Goal: Task Accomplishment & Management: Manage account settings

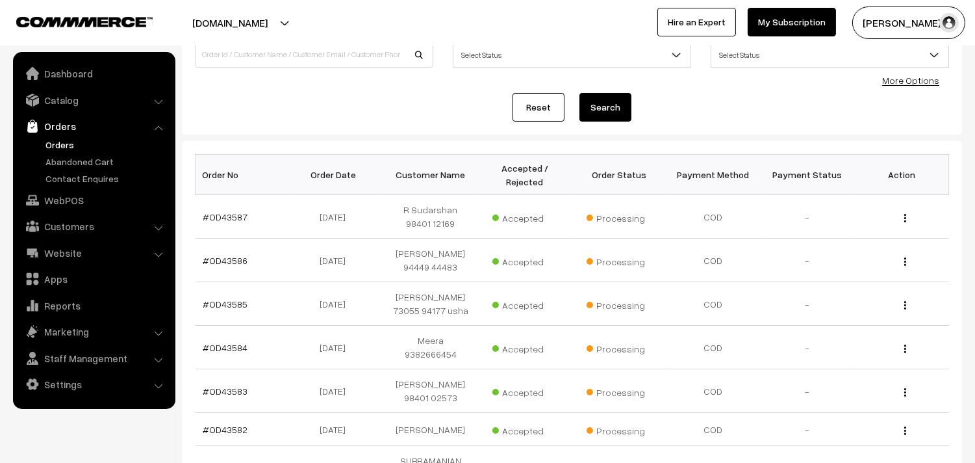
scroll to position [216, 0]
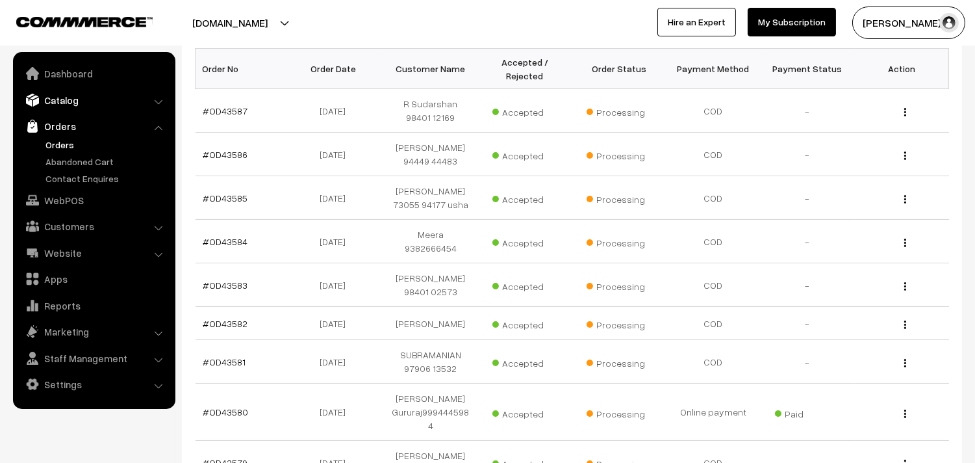
click at [62, 99] on link "Catalog" at bounding box center [93, 99] width 155 height 23
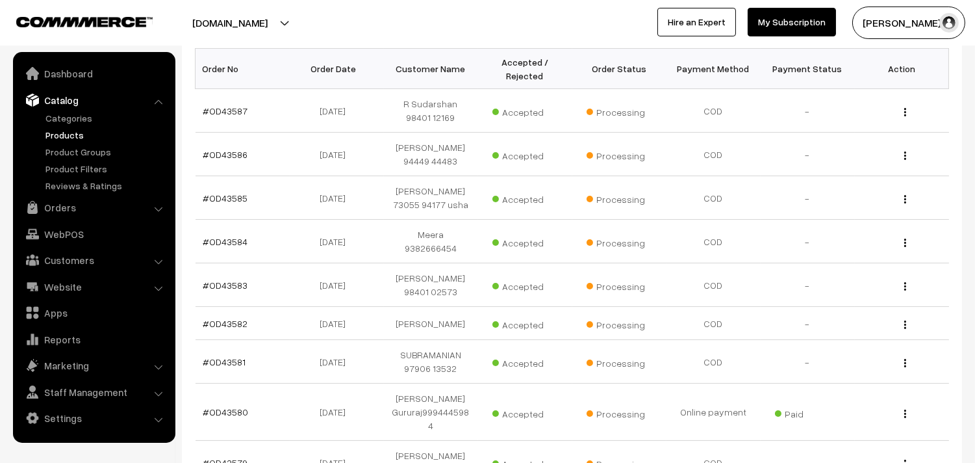
click at [65, 133] on link "Products" at bounding box center [106, 135] width 129 height 14
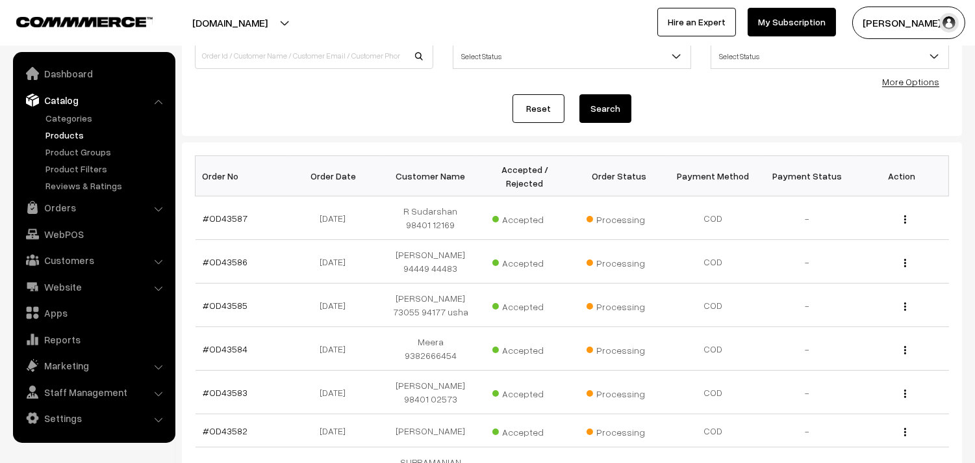
scroll to position [0, 0]
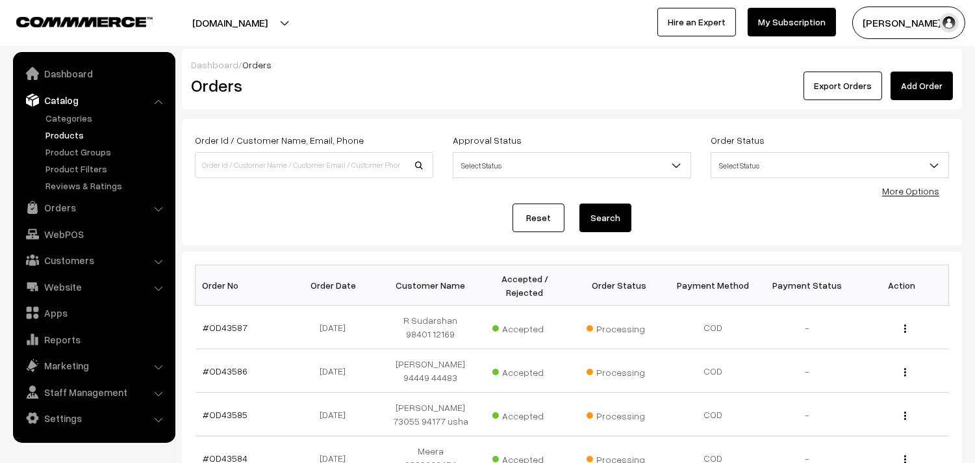
click at [81, 131] on link "Products" at bounding box center [106, 135] width 129 height 14
click at [72, 114] on link "Categories" at bounding box center [106, 118] width 129 height 14
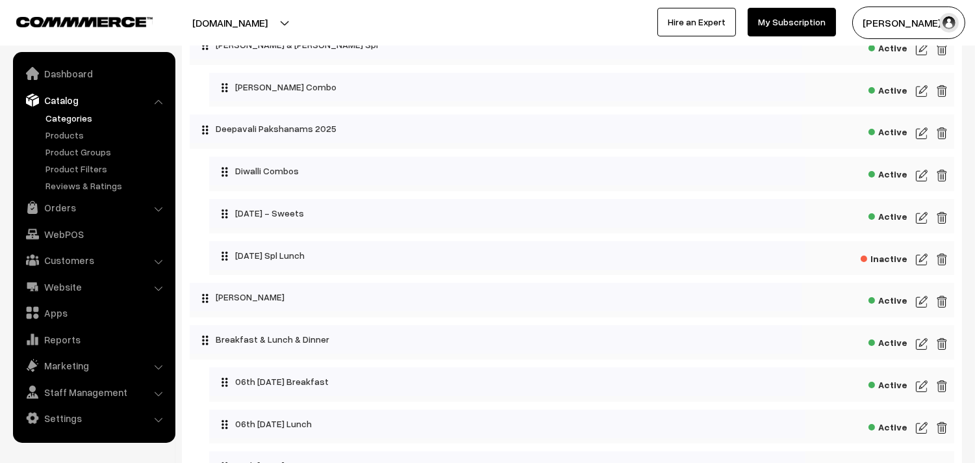
scroll to position [144, 0]
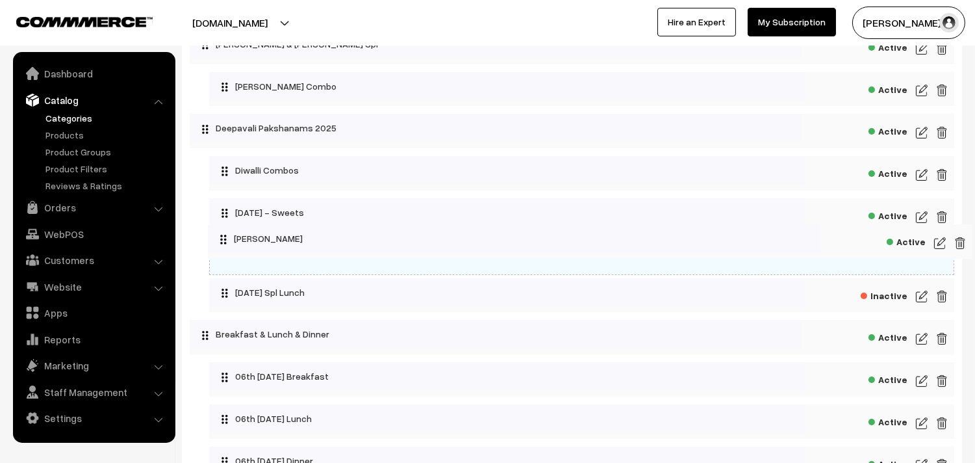
drag, startPoint x: 276, startPoint y: 301, endPoint x: 295, endPoint y: 241, distance: 63.3
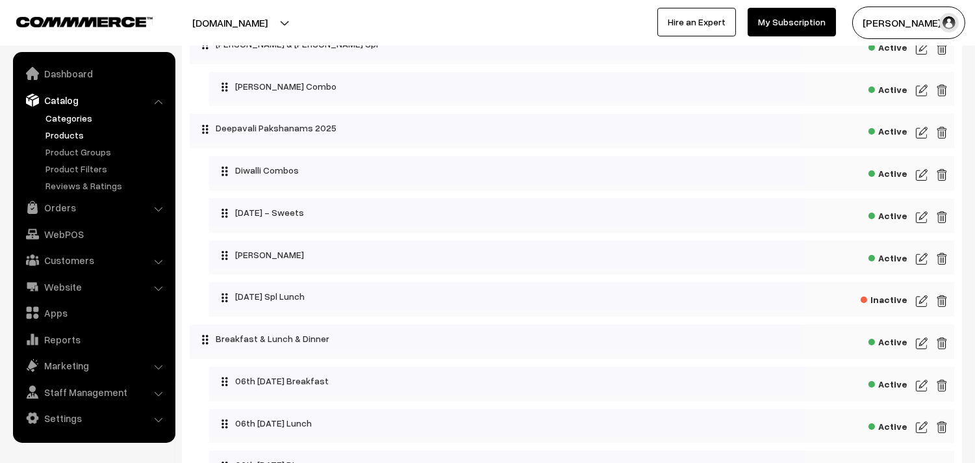
click at [66, 129] on link "Products" at bounding box center [106, 135] width 129 height 14
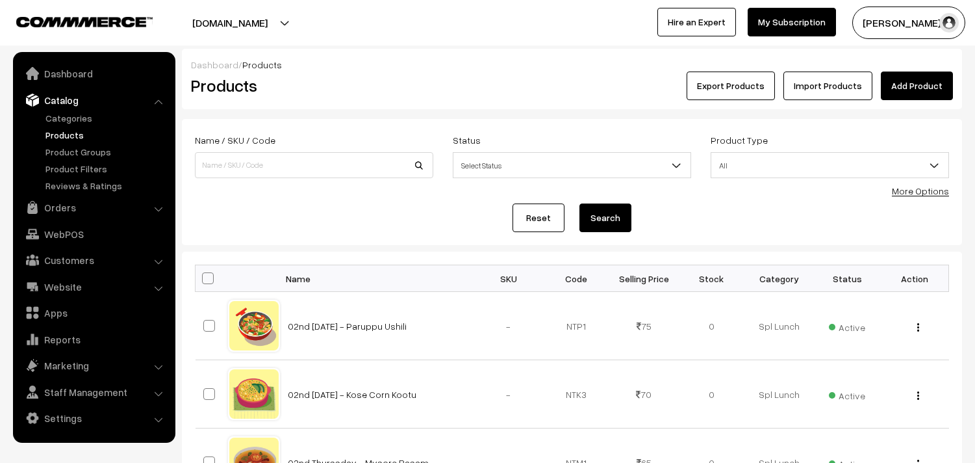
click at [245, 151] on div "Name / SKU / Code" at bounding box center [314, 155] width 238 height 46
type input "tomato tokk"
click at [611, 226] on button "Search" at bounding box center [605, 217] width 52 height 29
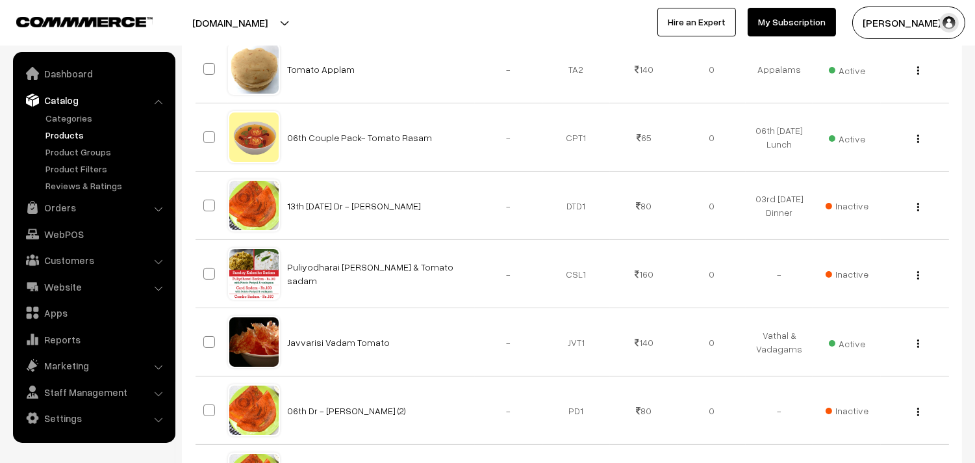
scroll to position [72, 0]
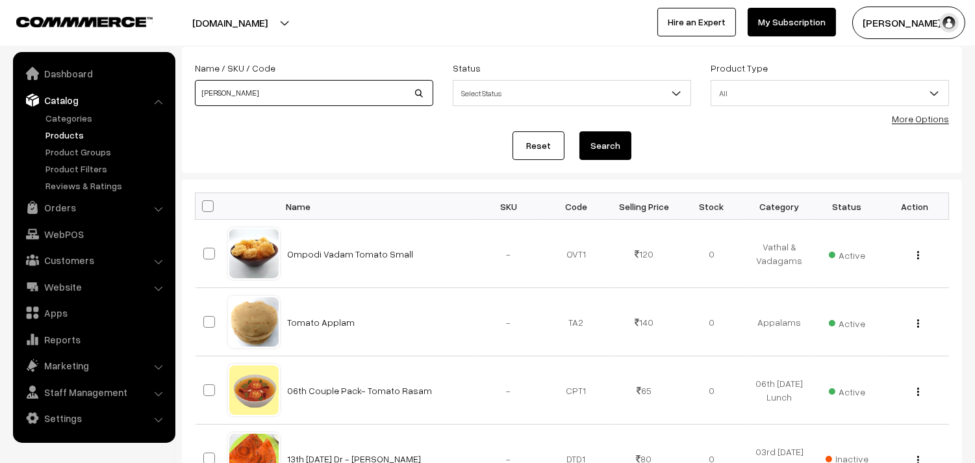
click at [247, 92] on input "[PERSON_NAME]" at bounding box center [314, 93] width 238 height 26
type input "Tomato Thokku"
click at [612, 158] on button "Search" at bounding box center [605, 145] width 52 height 29
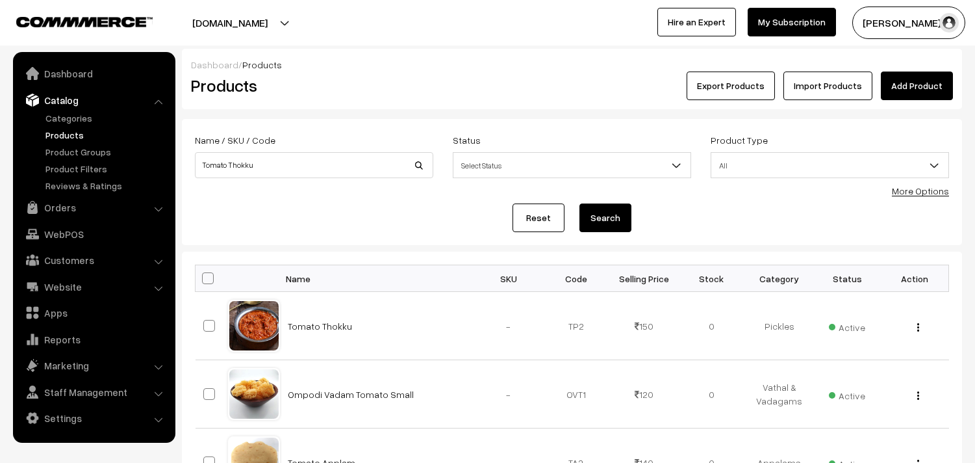
scroll to position [72, 0]
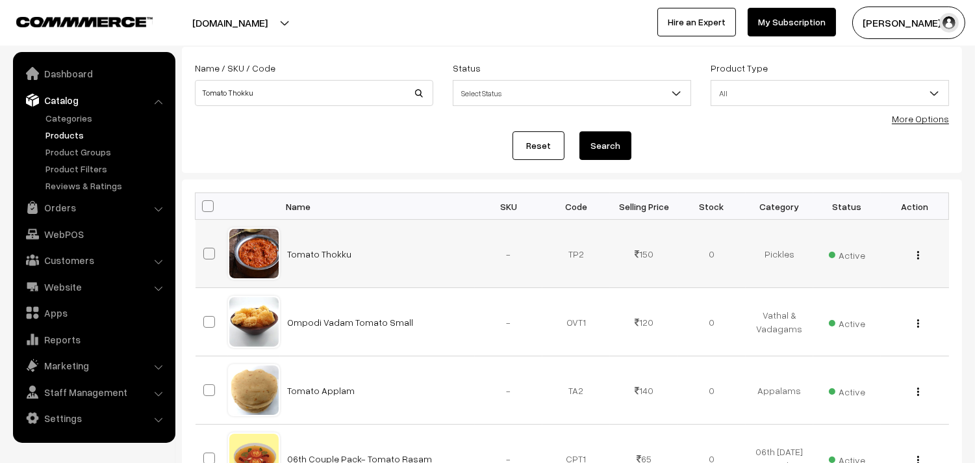
click at [918, 257] on img "button" at bounding box center [918, 255] width 2 height 8
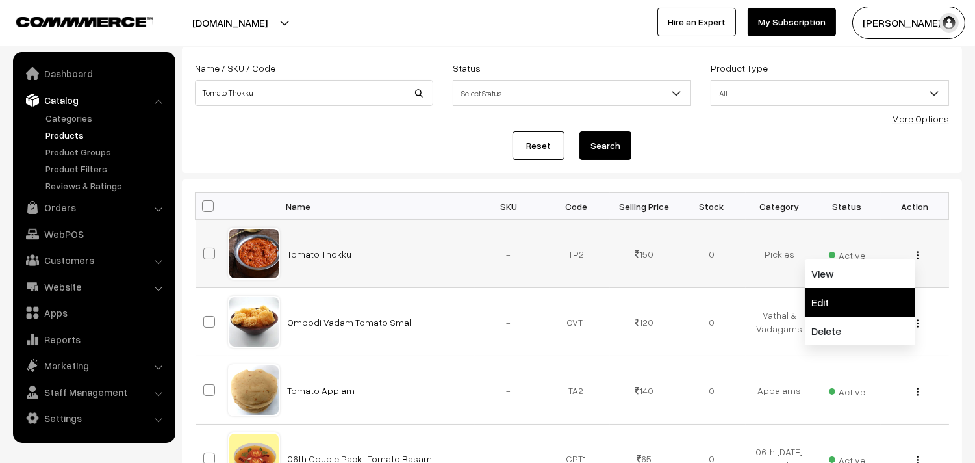
click at [856, 300] on link "Edit" at bounding box center [860, 302] width 110 height 29
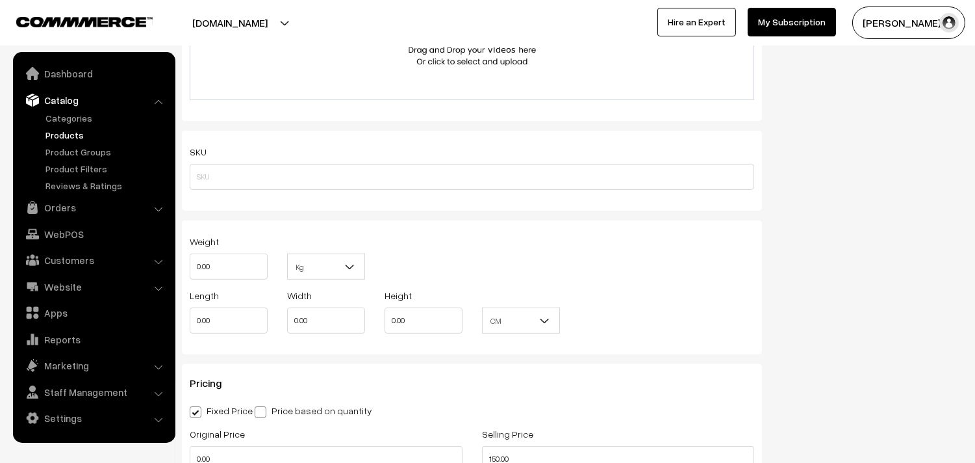
scroll to position [794, 0]
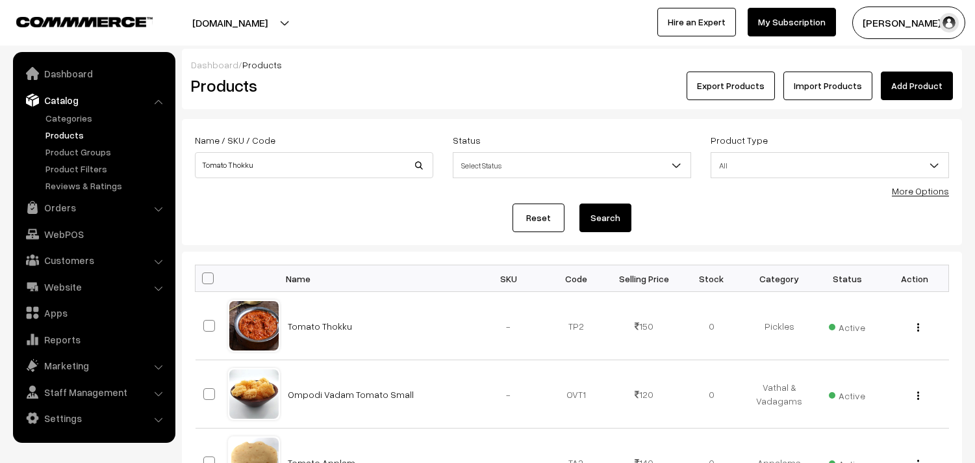
scroll to position [72, 0]
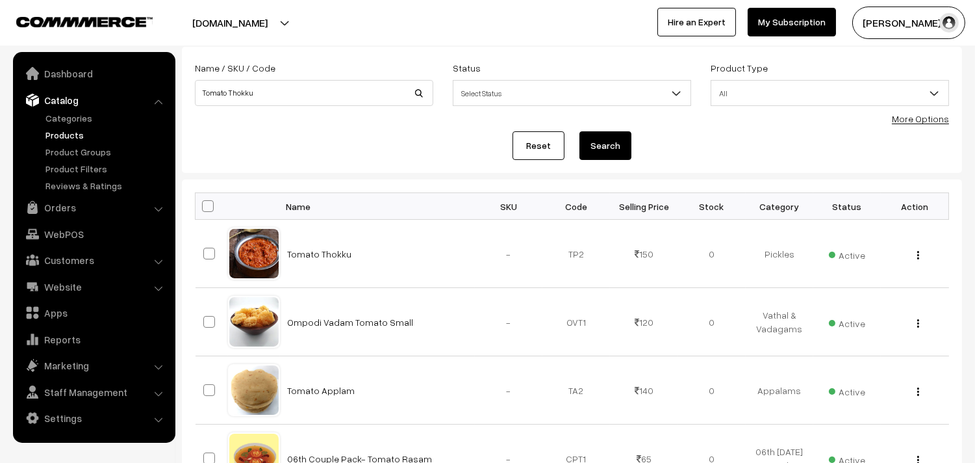
click at [61, 105] on link "Catalog" at bounding box center [93, 99] width 155 height 23
click at [62, 117] on link "Categories" at bounding box center [106, 118] width 129 height 14
click at [926, 121] on link "More Options" at bounding box center [920, 118] width 57 height 11
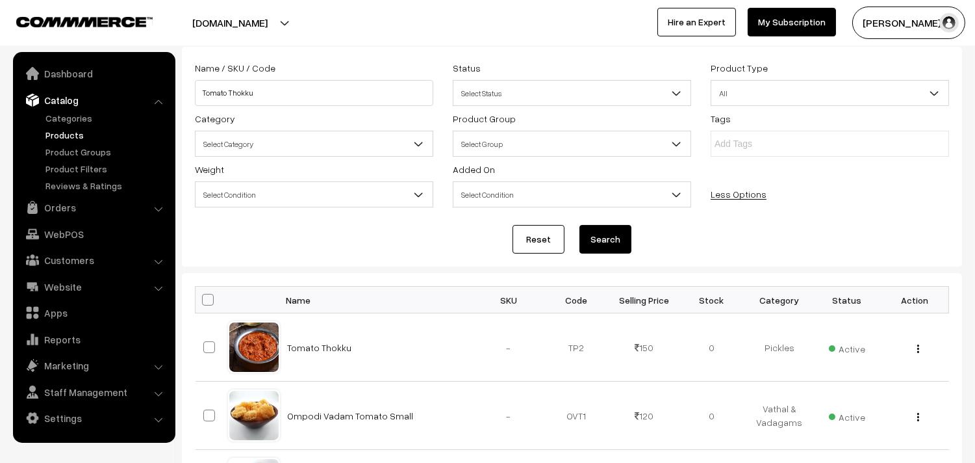
click at [225, 150] on span "Select Category" at bounding box center [314, 144] width 237 height 23
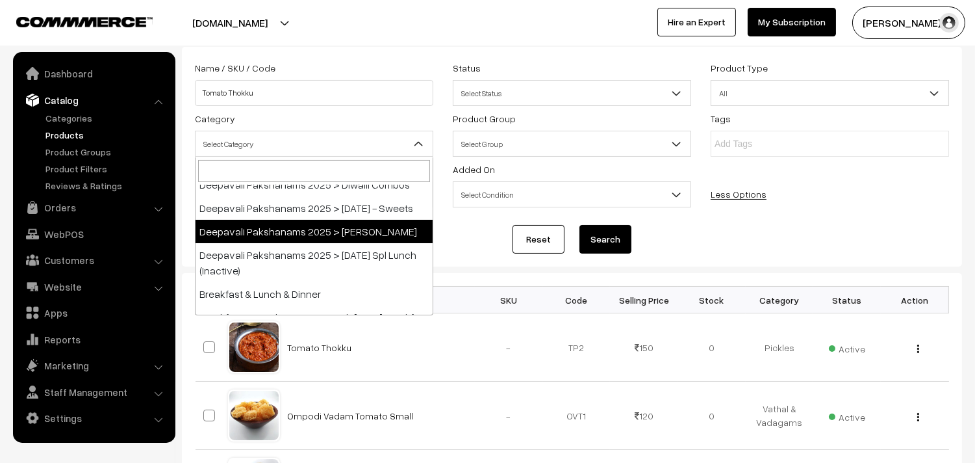
scroll to position [216, 0]
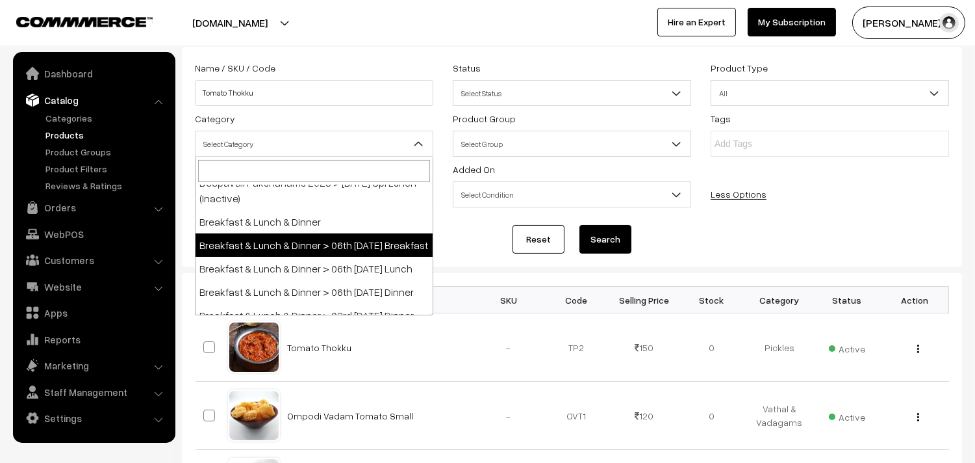
select select "91"
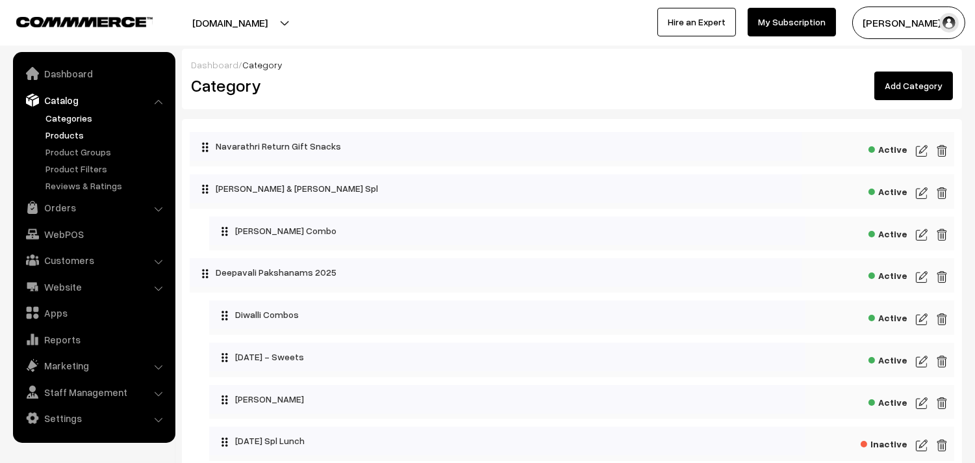
click at [79, 130] on link "Products" at bounding box center [106, 135] width 129 height 14
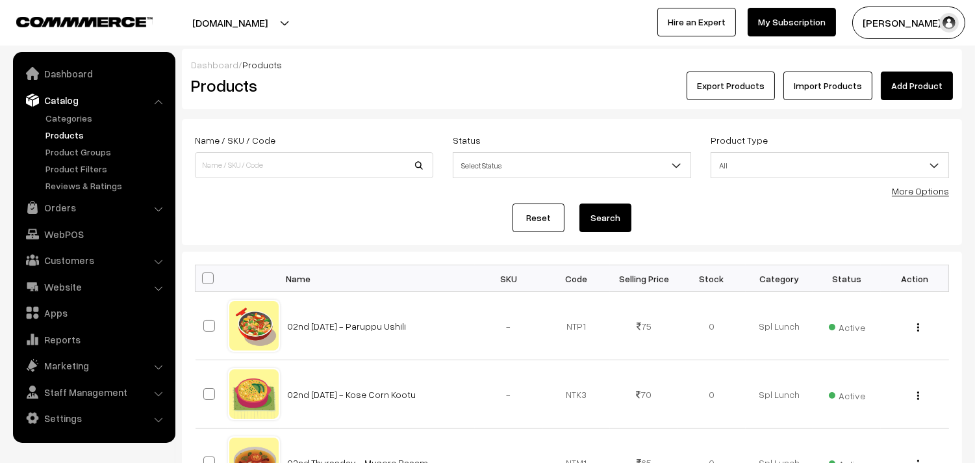
click at [921, 179] on div "Product Type All Digital Physical All" at bounding box center [830, 159] width 258 height 54
click at [913, 189] on link "More Options" at bounding box center [920, 190] width 57 height 11
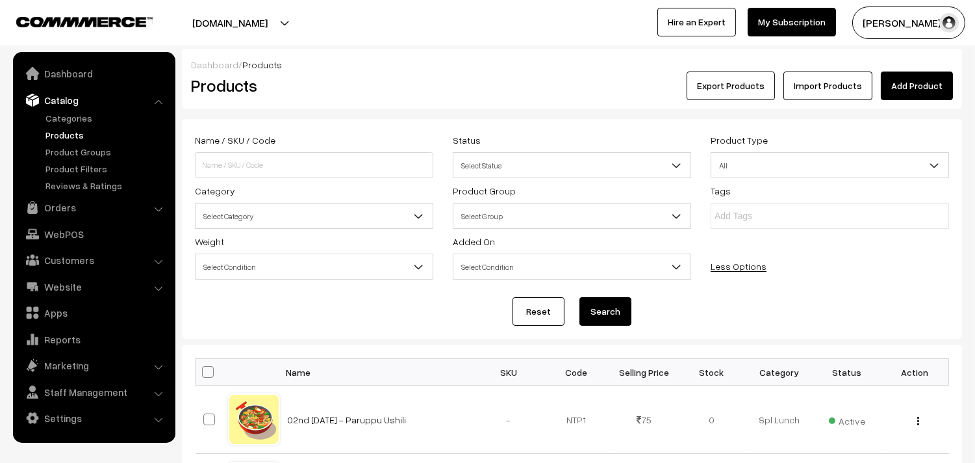
click at [227, 205] on span "Select Category" at bounding box center [314, 216] width 237 height 23
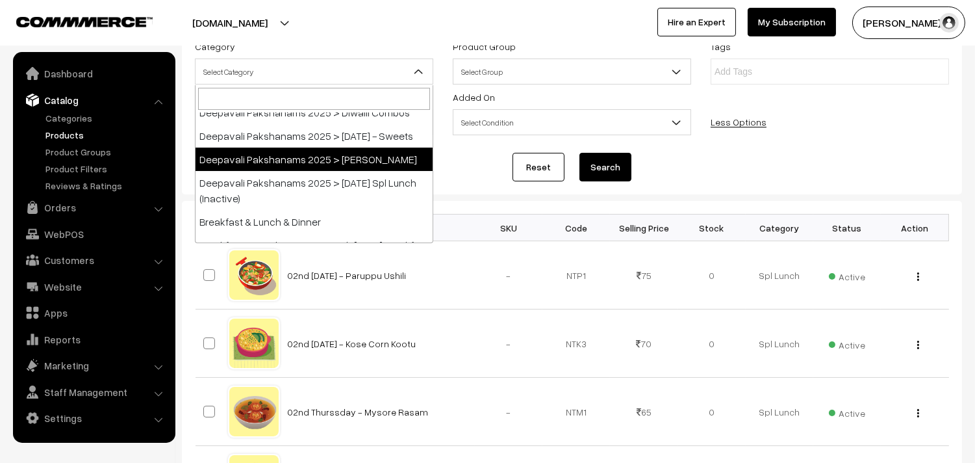
scroll to position [216, 0]
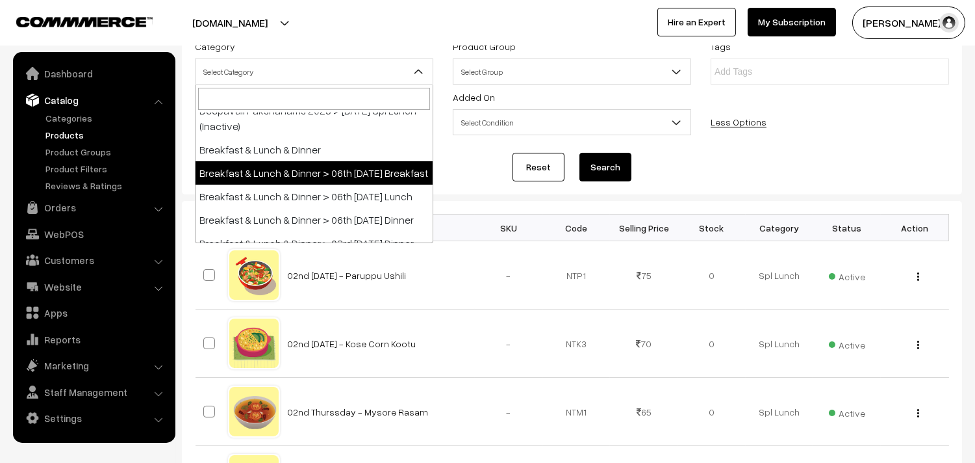
select select "91"
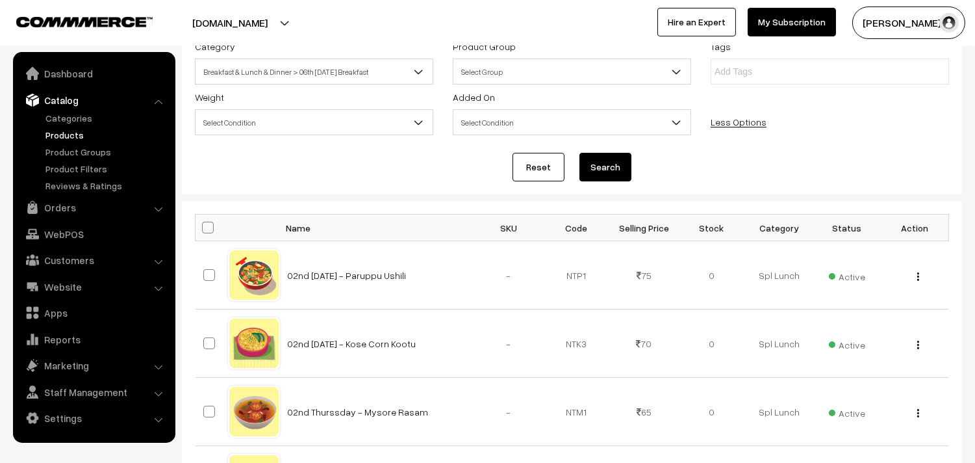
click at [613, 159] on button "Search" at bounding box center [605, 167] width 52 height 29
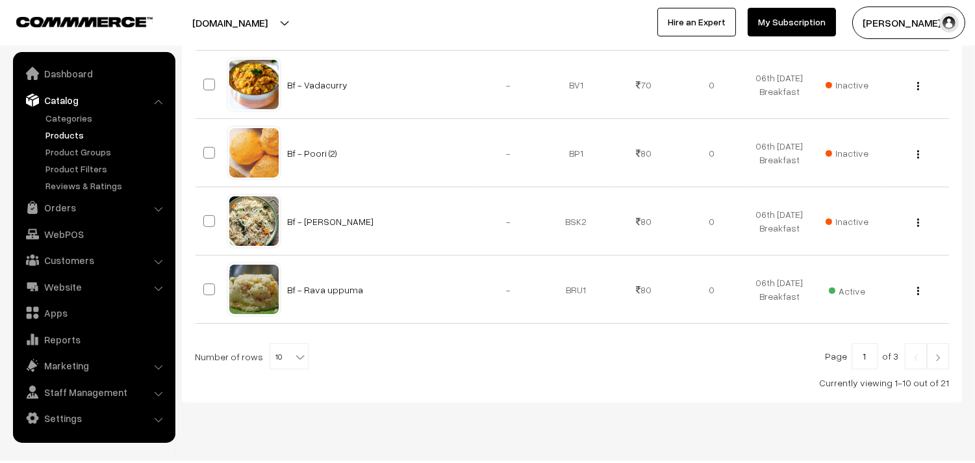
scroll to position [774, 0]
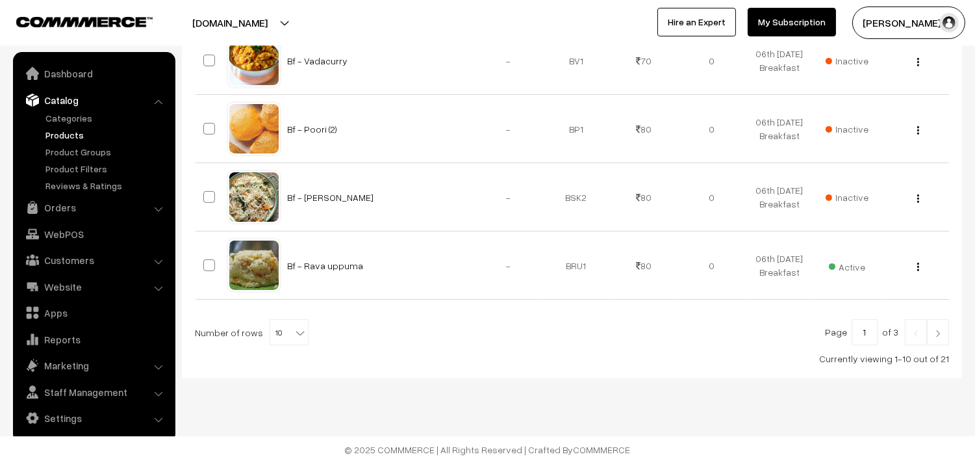
click at [294, 338] on b at bounding box center [300, 332] width 13 height 13
select select "90"
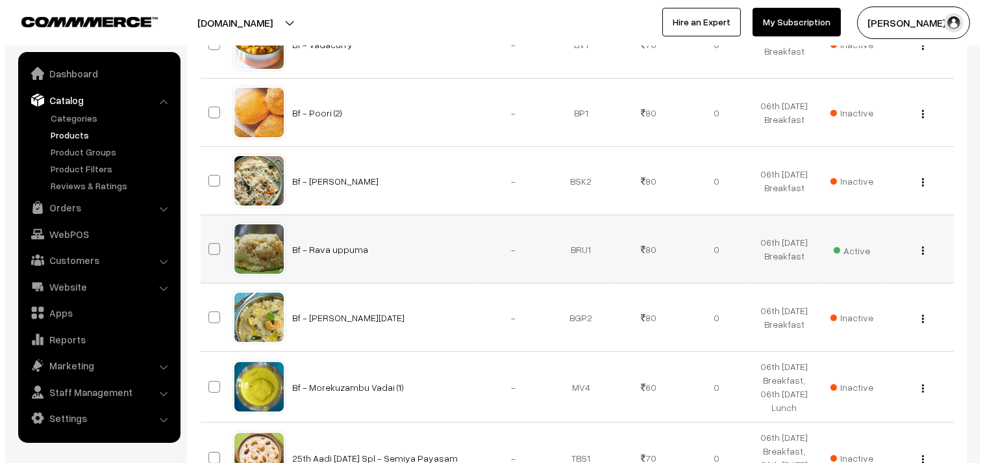
scroll to position [794, 0]
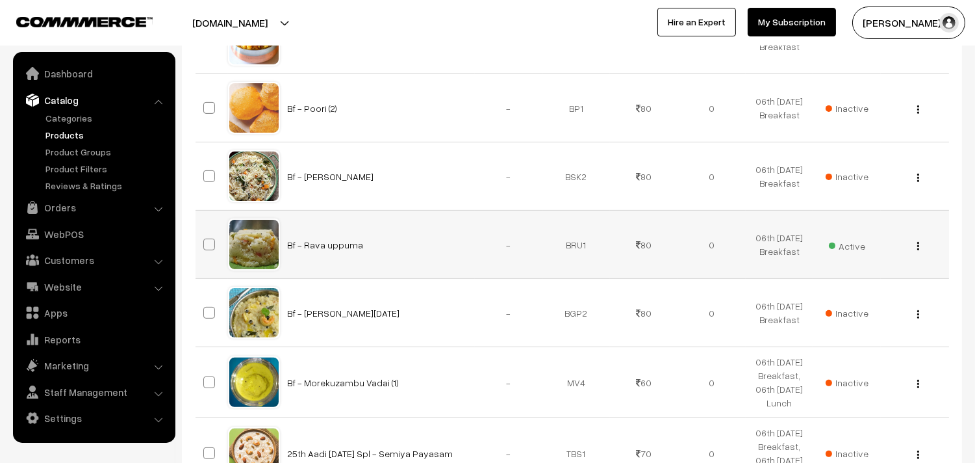
click at [843, 245] on span "Active" at bounding box center [847, 244] width 36 height 17
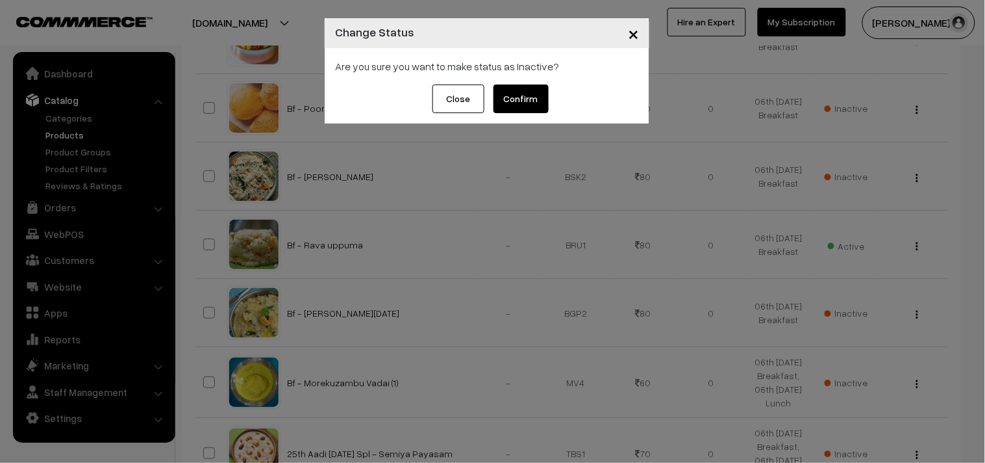
click at [514, 94] on button "Confirm" at bounding box center [521, 98] width 55 height 29
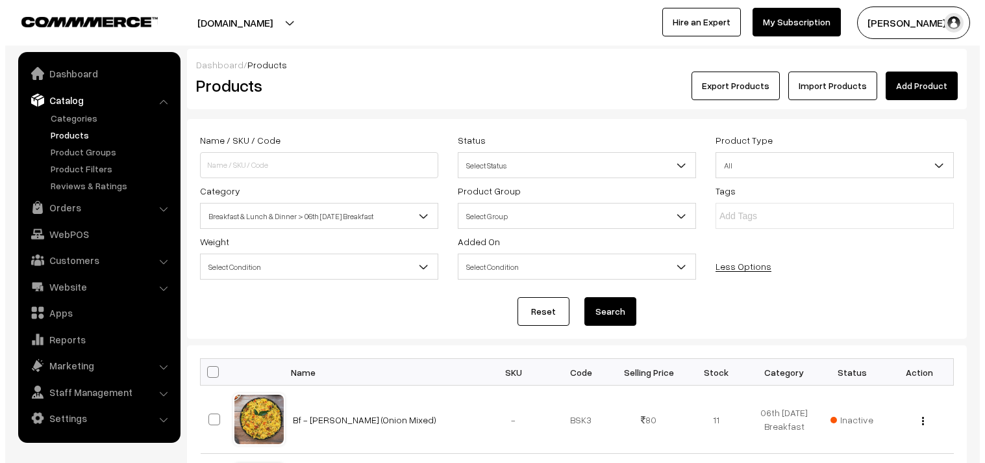
scroll to position [794, 0]
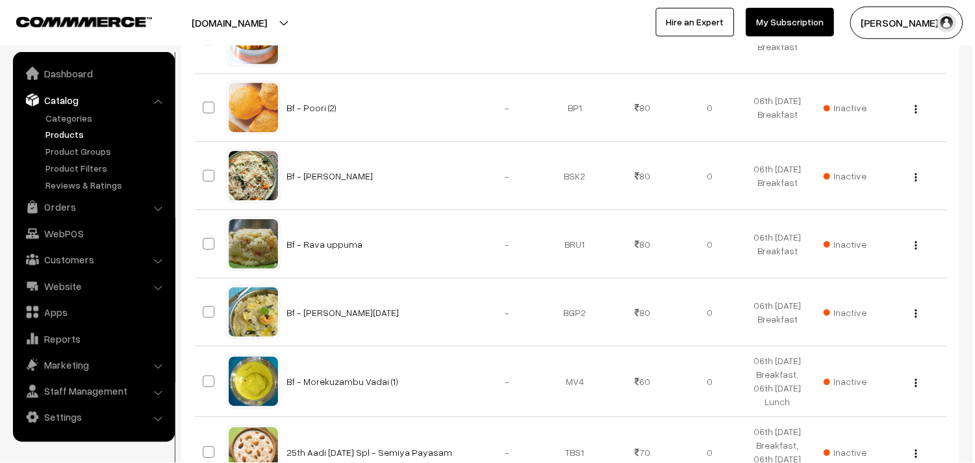
click at [851, 313] on span "Inactive" at bounding box center [847, 313] width 43 height 14
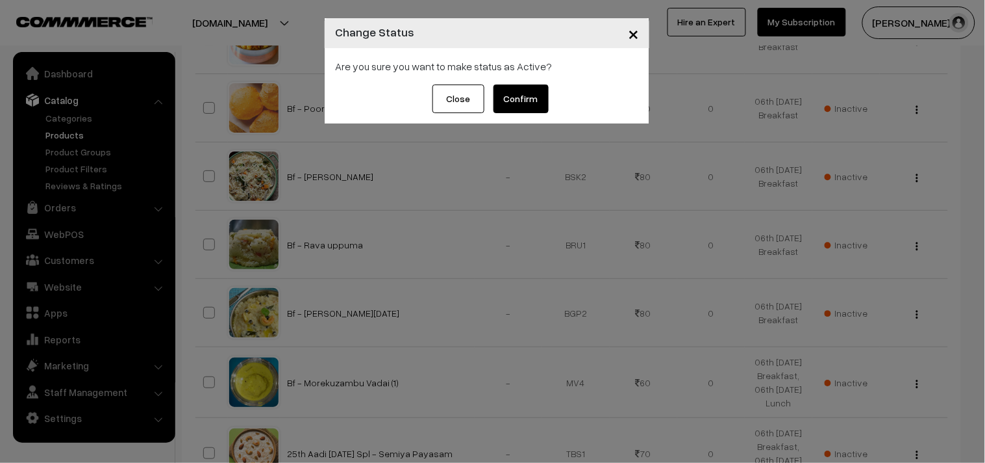
click at [515, 103] on button "Confirm" at bounding box center [521, 98] width 55 height 29
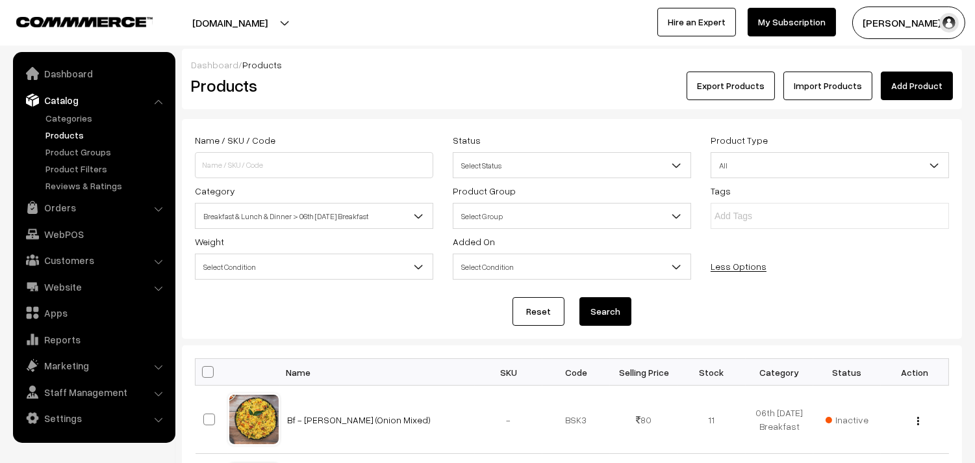
click at [203, 377] on span at bounding box center [208, 372] width 12 height 12
click at [203, 375] on input "checkbox" at bounding box center [200, 371] width 8 height 8
checkbox input "true"
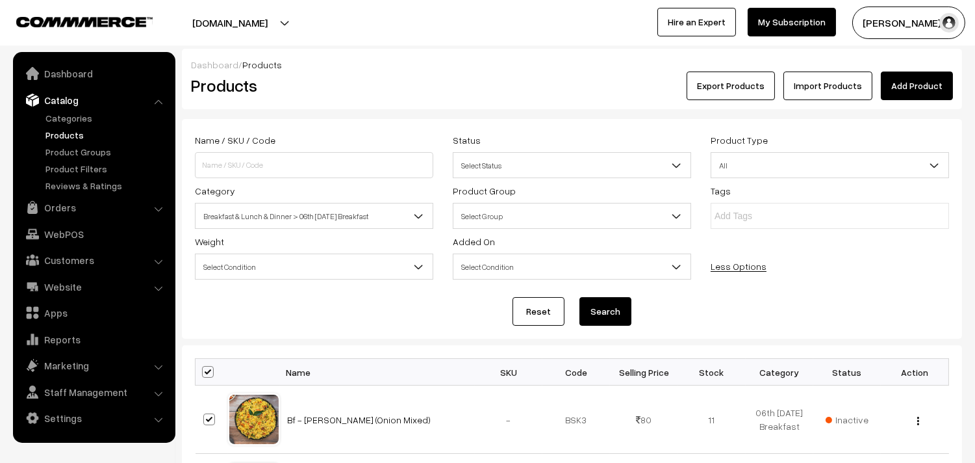
checkbox input "true"
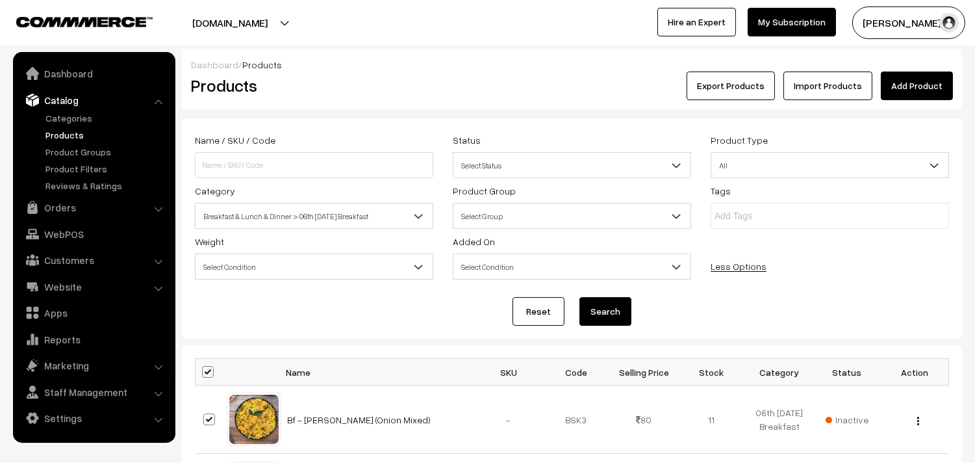
checkbox input "true"
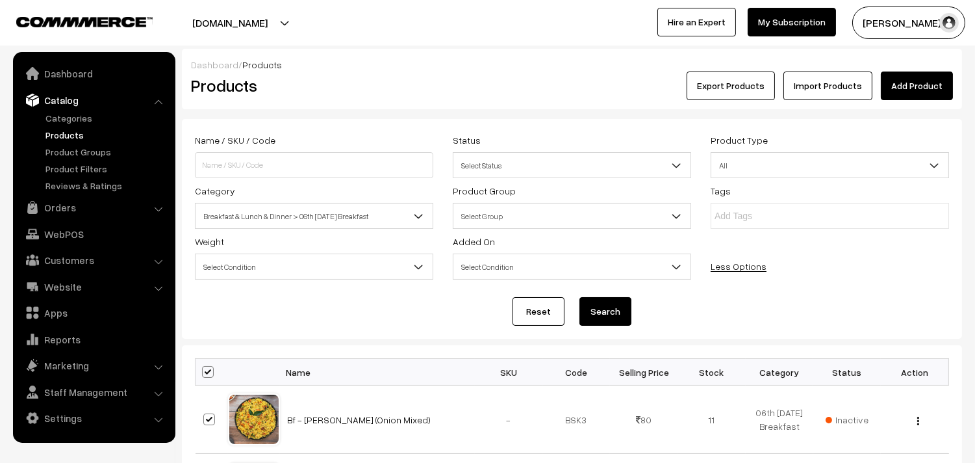
checkbox input "true"
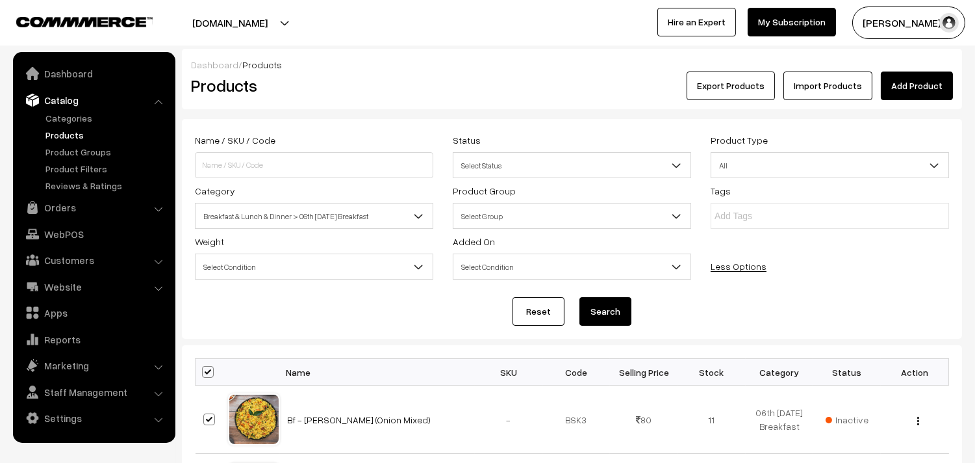
checkbox input "true"
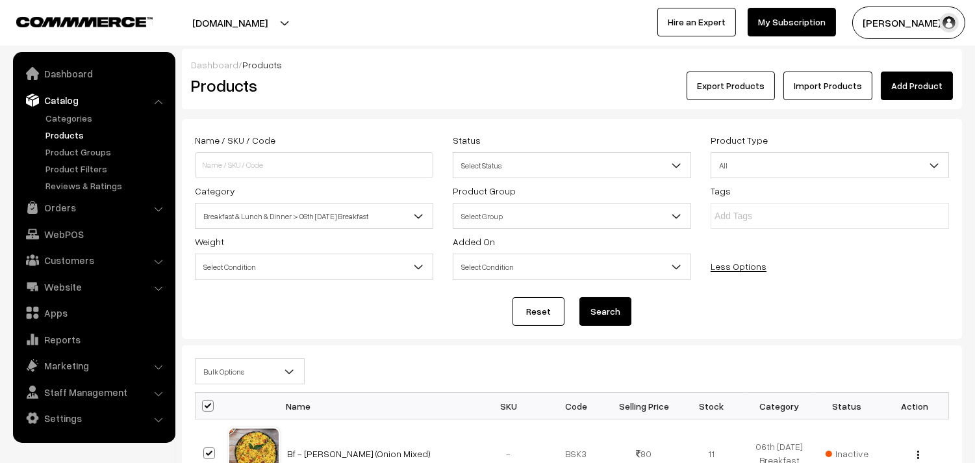
click at [226, 360] on span "Bulk Options" at bounding box center [250, 371] width 108 height 23
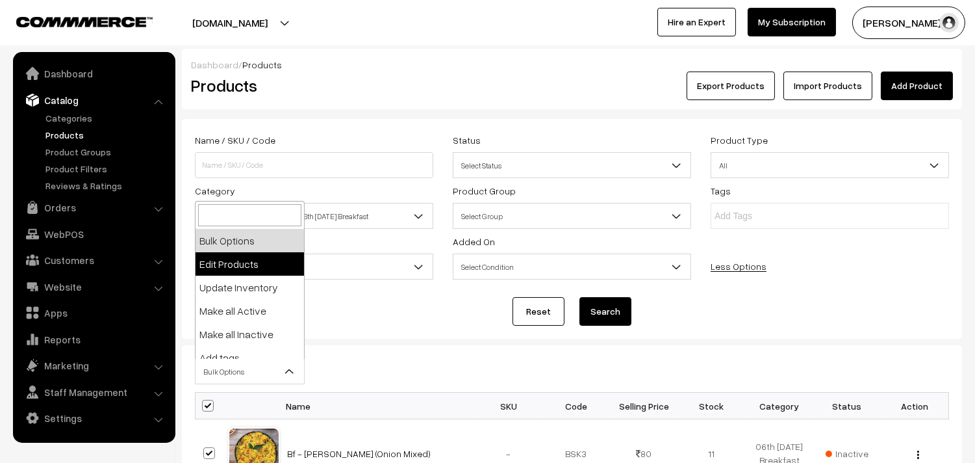
select select "editProduct"
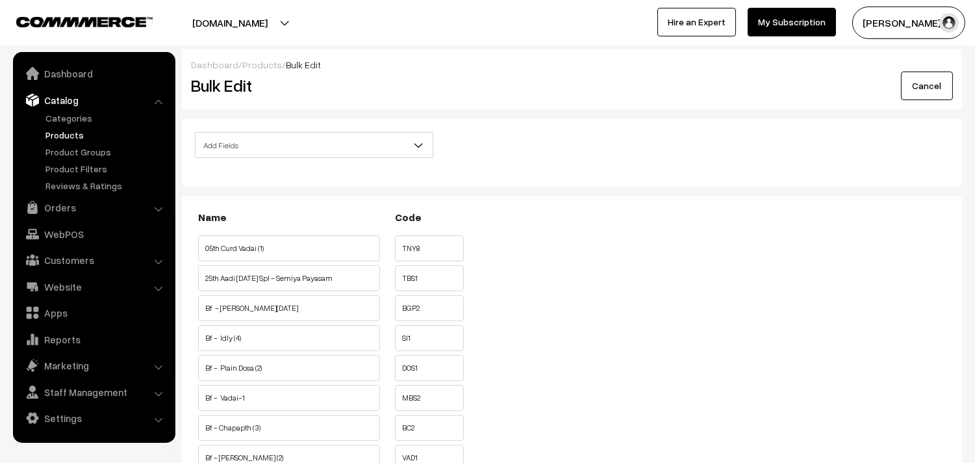
click at [277, 157] on div "Add Fields Product Name Product Sort Order Category Tags SKU Weight Selling Pri…" at bounding box center [314, 149] width 258 height 34
click at [306, 152] on span "Add Fields" at bounding box center [314, 145] width 237 height 23
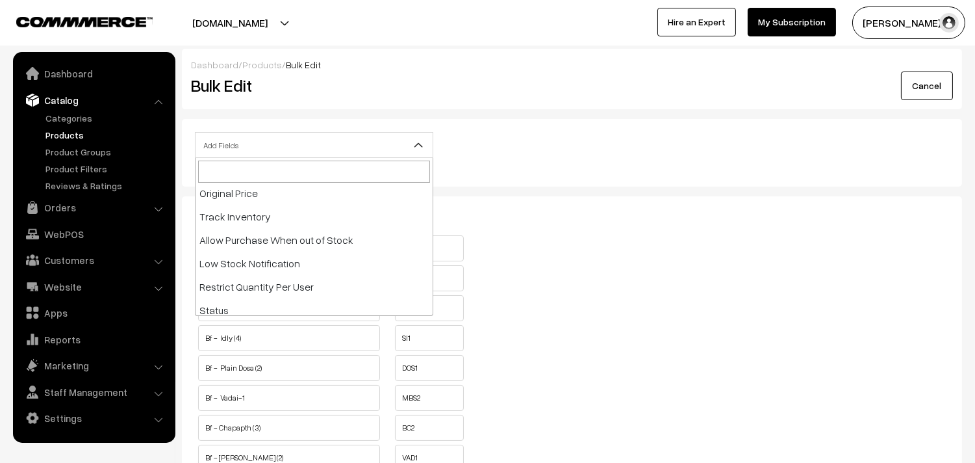
scroll to position [216, 0]
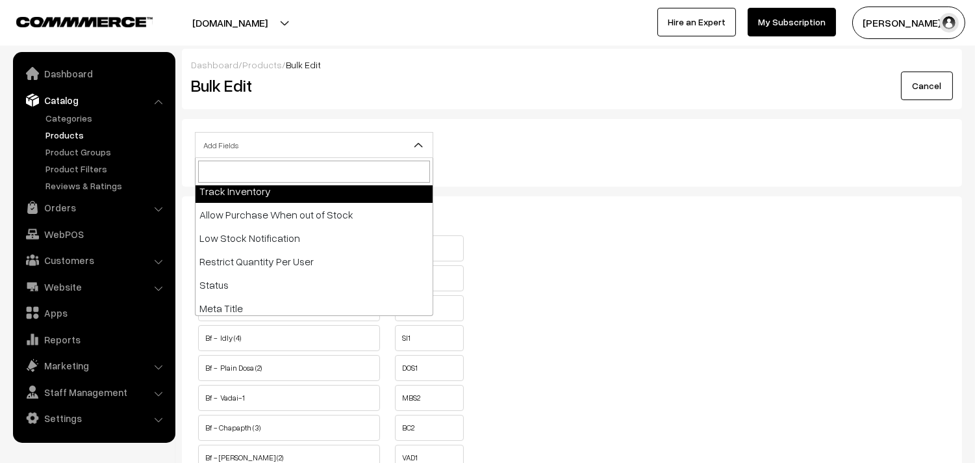
select select "allow-purchase"
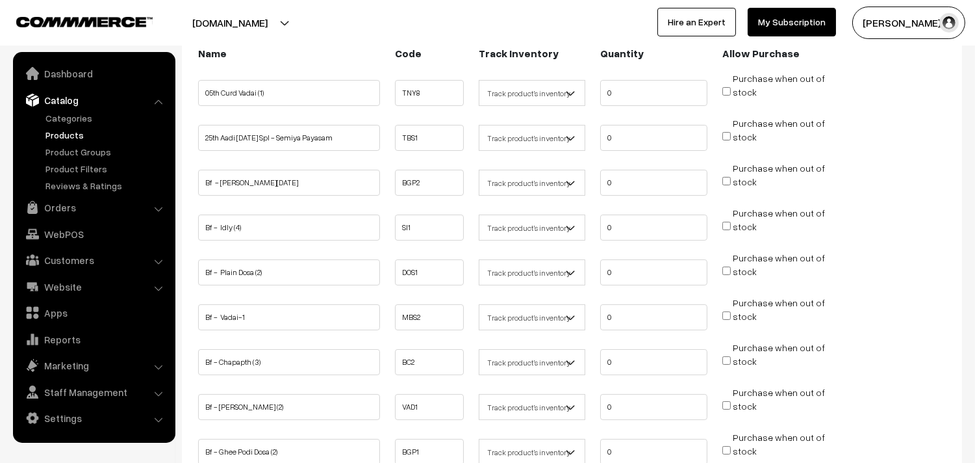
scroll to position [216, 0]
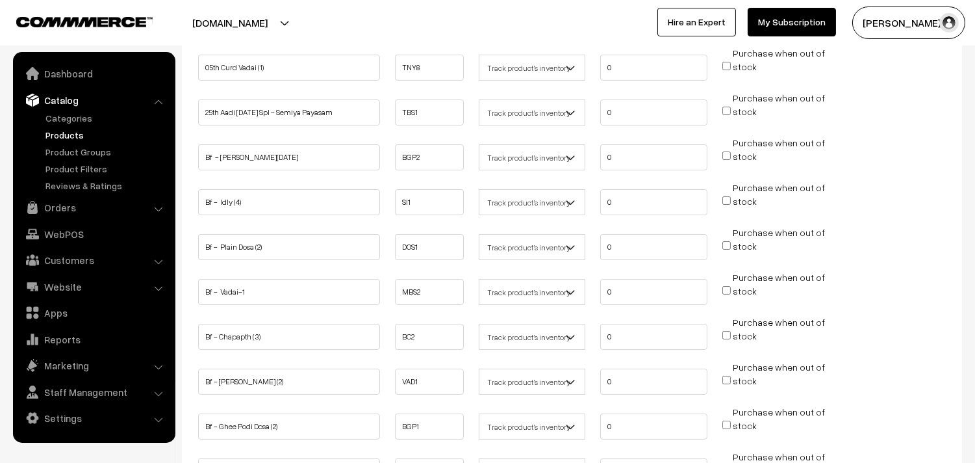
click at [730, 196] on input "Purchase when out of stock" at bounding box center [726, 200] width 8 height 8
checkbox input "true"
click at [724, 244] on input "Purchase when out of stock" at bounding box center [726, 245] width 8 height 8
checkbox input "true"
click at [728, 286] on input "Purchase when out of stock" at bounding box center [726, 290] width 8 height 8
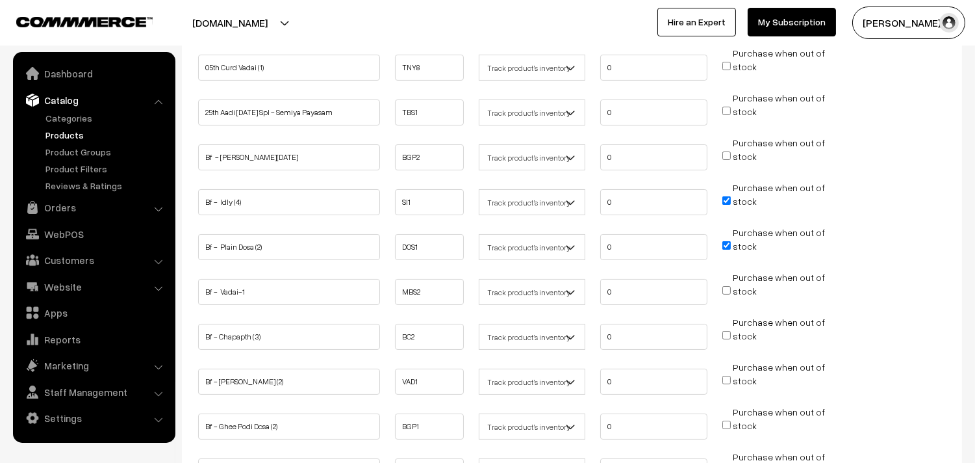
checkbox input "true"
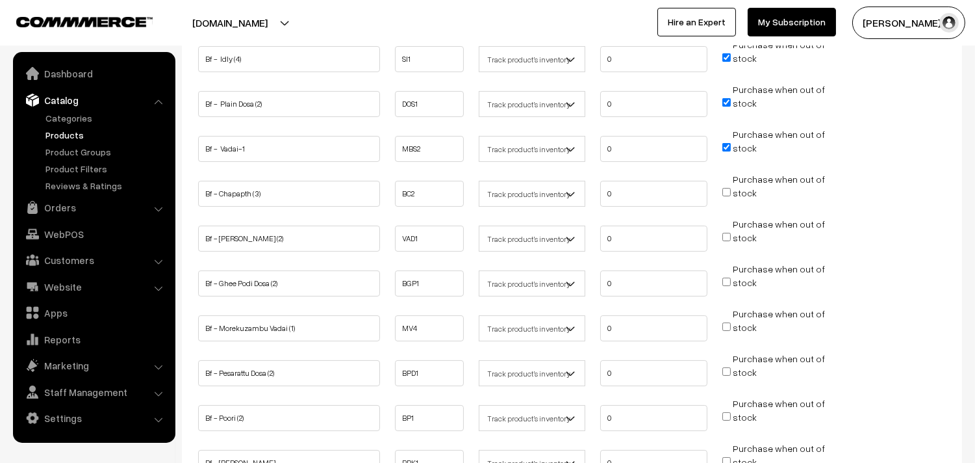
scroll to position [361, 0]
click at [730, 234] on input "Purchase when out of stock" at bounding box center [726, 235] width 8 height 8
checkbox input "true"
click at [728, 277] on input "Purchase when out of stock" at bounding box center [726, 280] width 8 height 8
checkbox input "true"
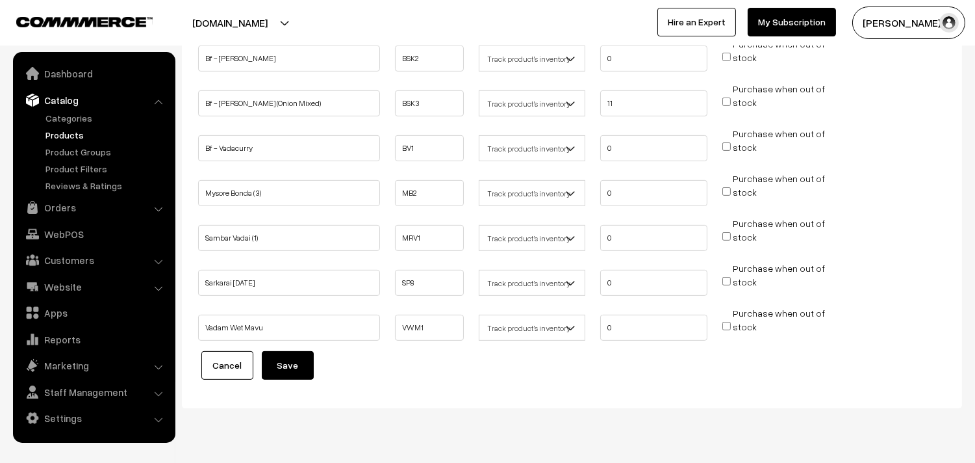
scroll to position [866, 0]
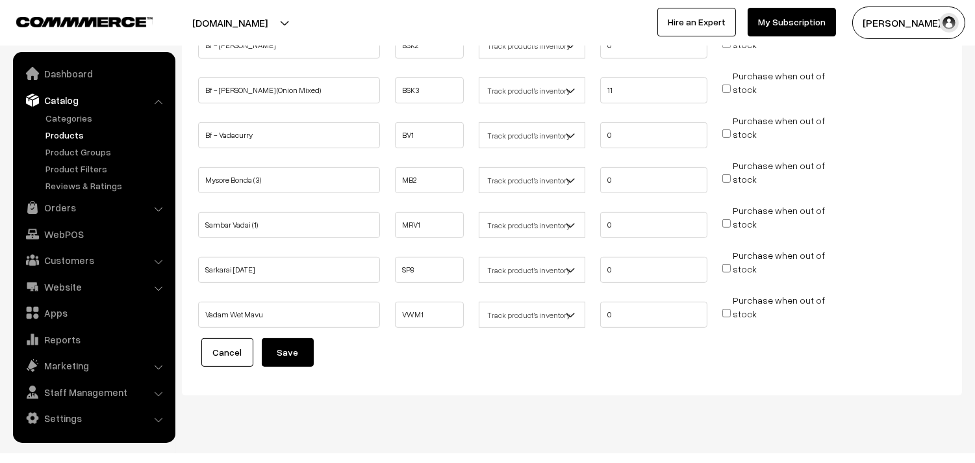
click at [274, 340] on button "Save" at bounding box center [288, 352] width 52 height 29
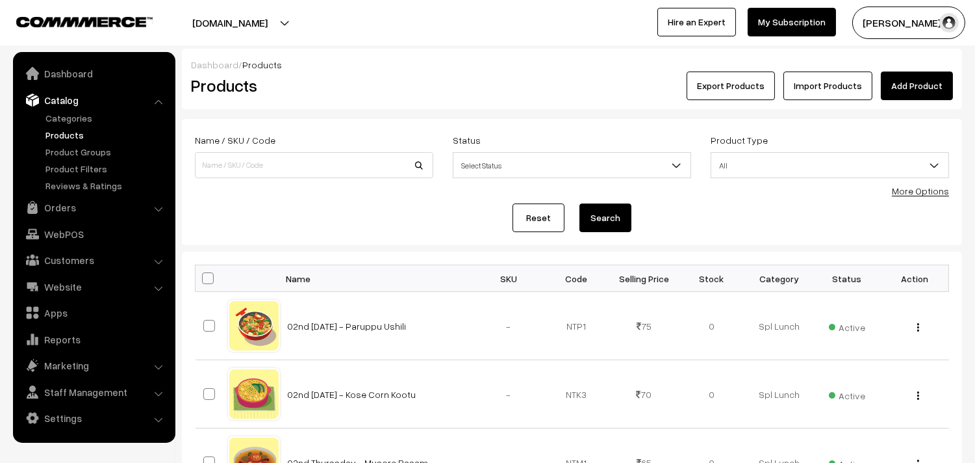
click at [922, 196] on div "More Options" at bounding box center [920, 191] width 57 height 14
click at [919, 189] on link "More Options" at bounding box center [920, 190] width 57 height 11
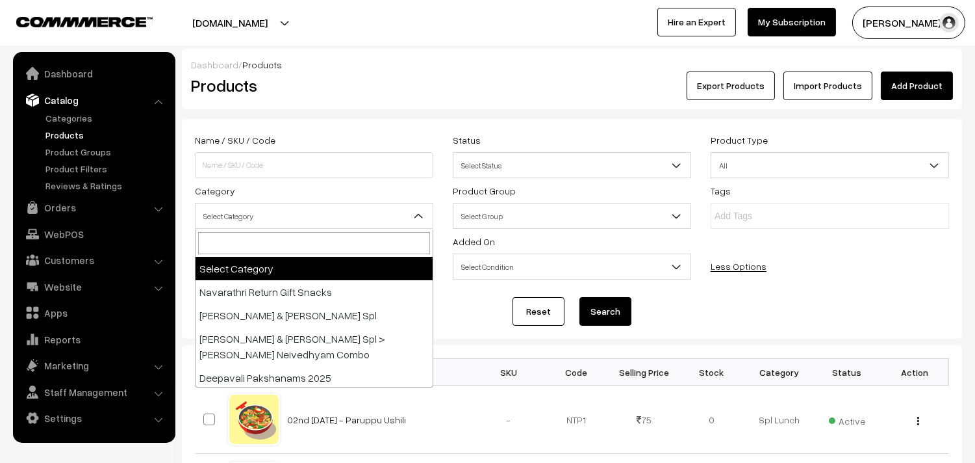
click at [209, 214] on span "Select Category" at bounding box center [314, 216] width 237 height 23
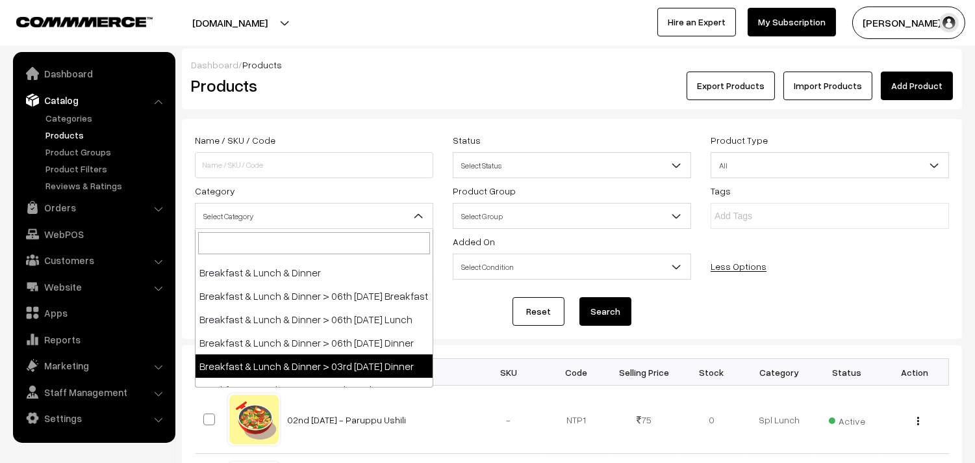
scroll to position [216, 0]
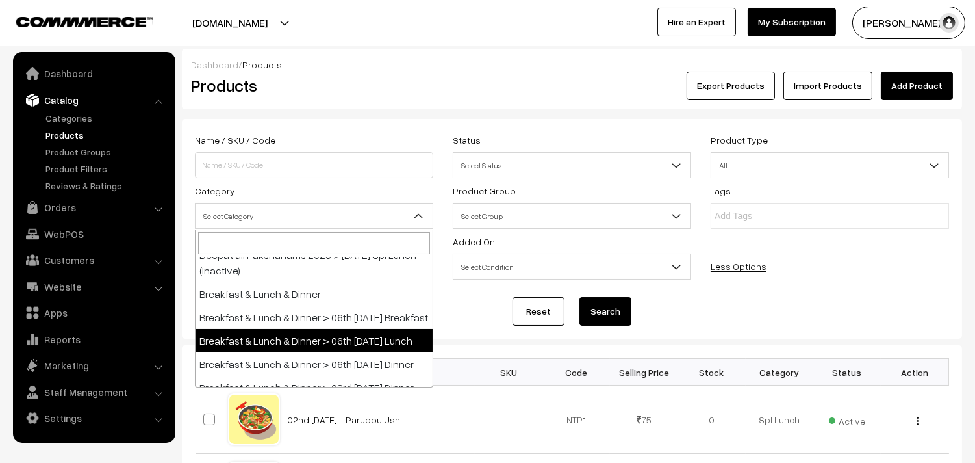
select select "95"
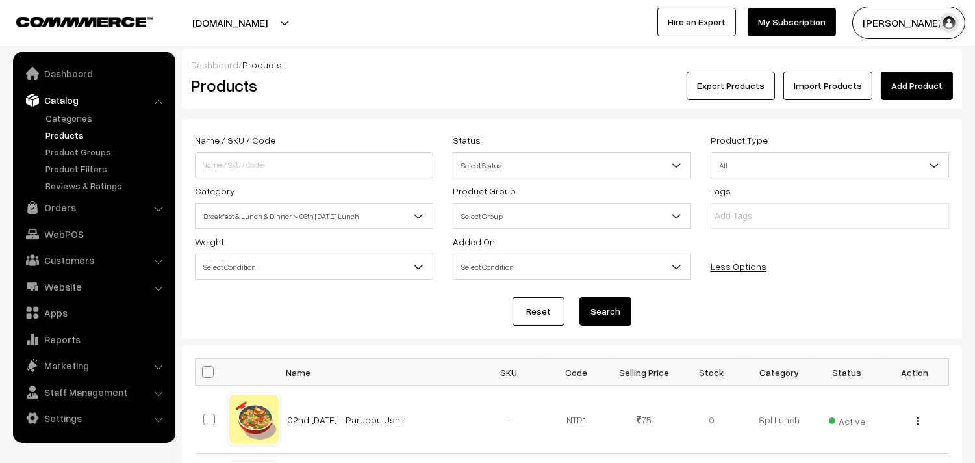
click at [601, 309] on button "Search" at bounding box center [605, 311] width 52 height 29
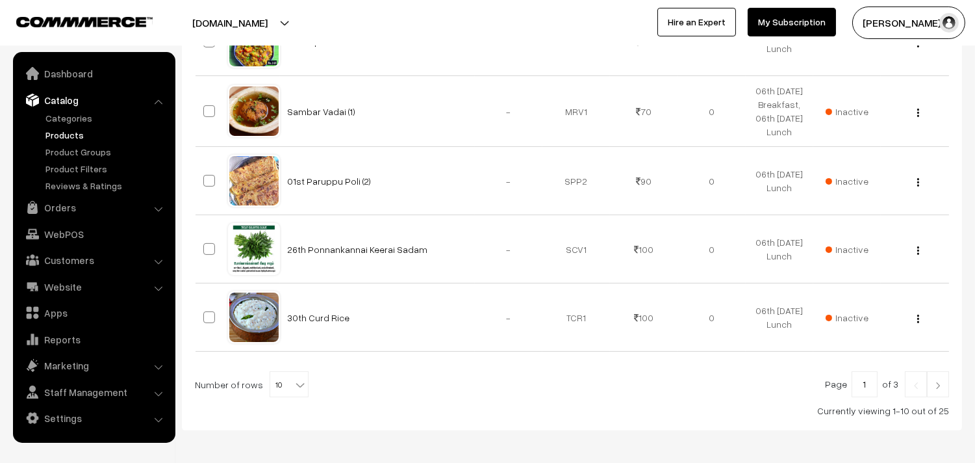
scroll to position [722, 0]
click at [285, 375] on span "10" at bounding box center [289, 384] width 38 height 26
select select "70"
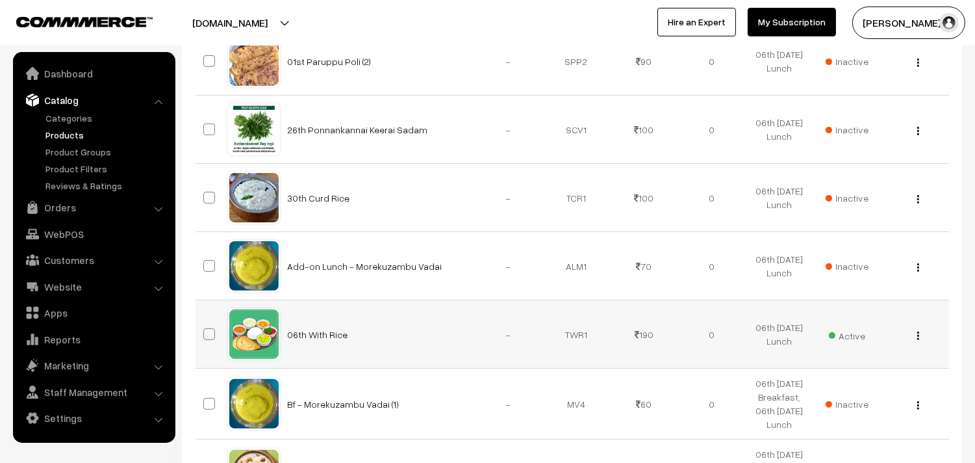
scroll to position [866, 0]
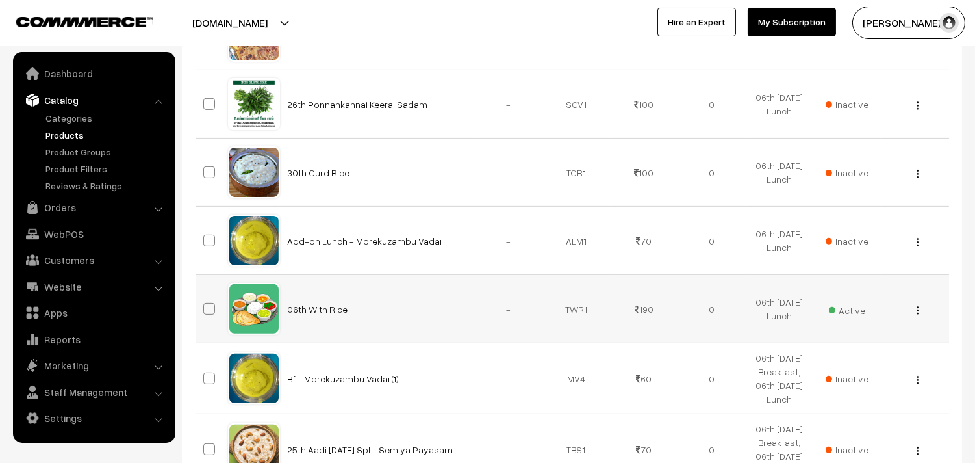
drag, startPoint x: 915, startPoint y: 307, endPoint x: 922, endPoint y: 309, distance: 8.0
click at [916, 307] on div "View Edit Delete" at bounding box center [915, 309] width 52 height 14
click at [922, 309] on div "View Edit Delete" at bounding box center [915, 309] width 52 height 14
click at [919, 310] on button "button" at bounding box center [918, 310] width 3 height 10
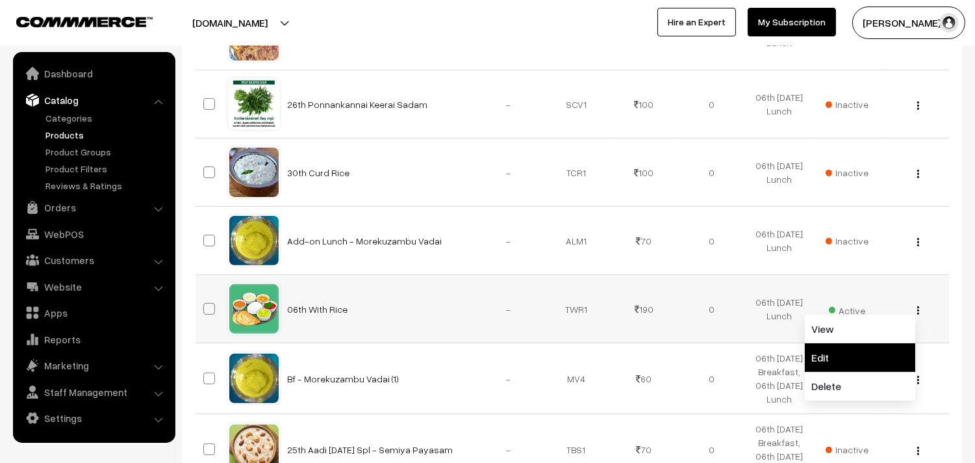
click at [841, 359] on link "Edit" at bounding box center [860, 357] width 110 height 29
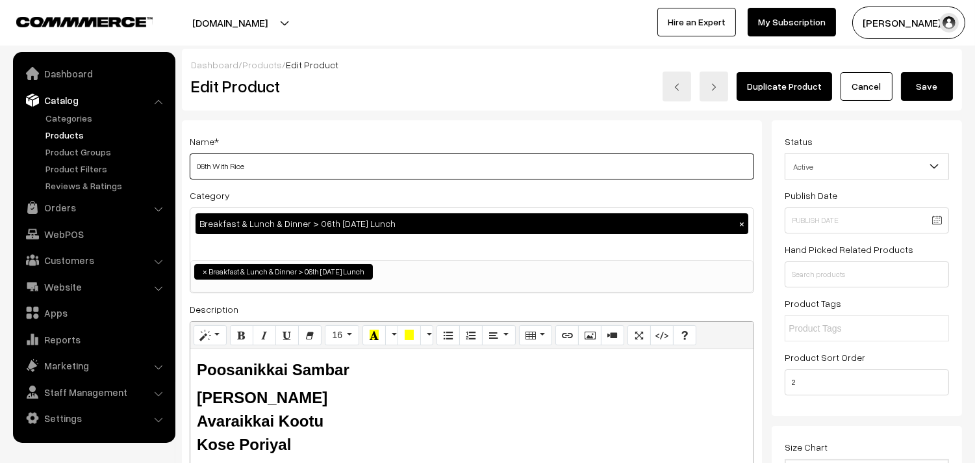
drag, startPoint x: 210, startPoint y: 163, endPoint x: 177, endPoint y: 163, distance: 33.1
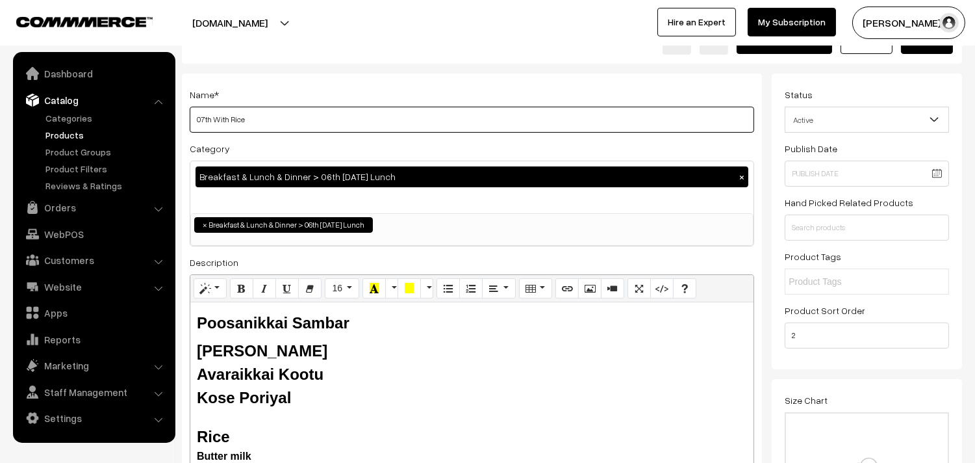
scroll to position [72, 0]
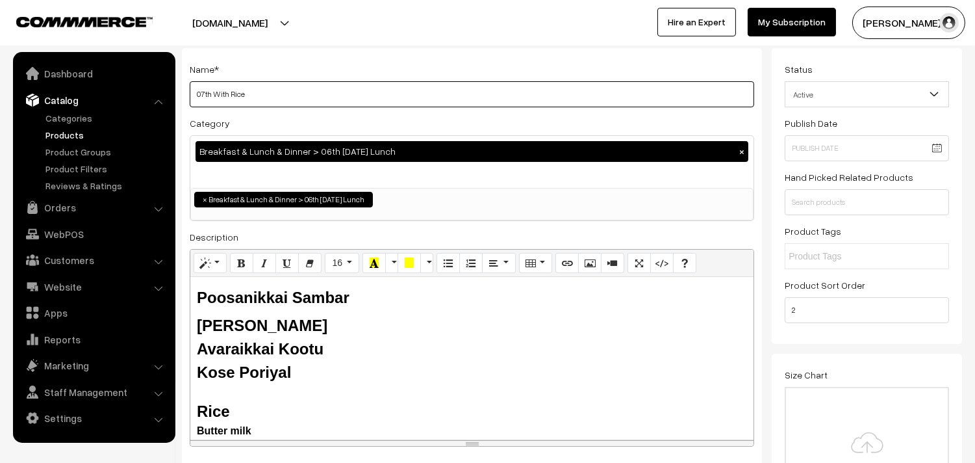
type input "07th With Rice"
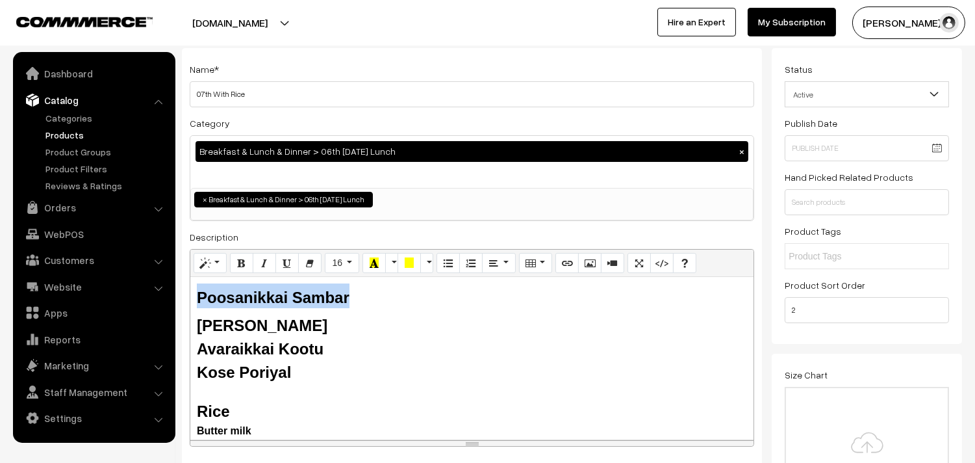
drag, startPoint x: 296, startPoint y: 294, endPoint x: 183, endPoint y: 290, distance: 113.8
click at [183, 292] on div "Name * 07th With Rice Category Breakfast & Lunch & Dinner > 06th Monday Lunch ×…" at bounding box center [472, 258] width 580 height 420
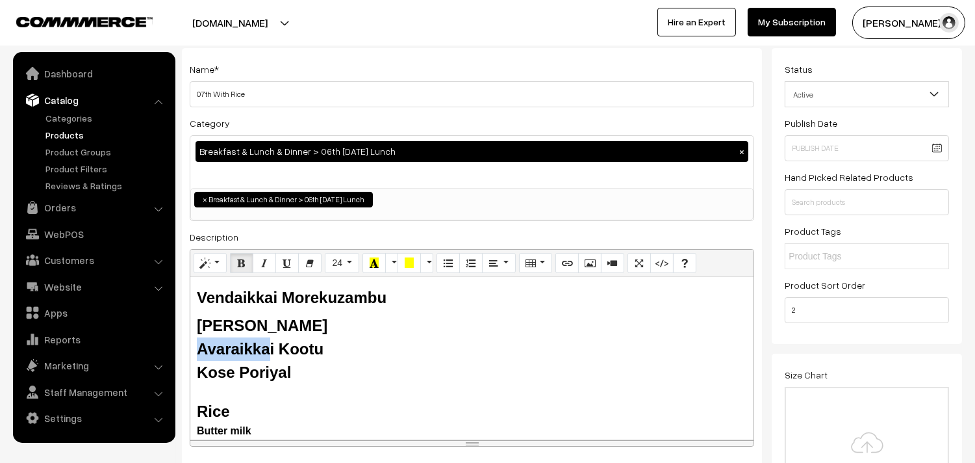
drag, startPoint x: 271, startPoint y: 347, endPoint x: 198, endPoint y: 346, distance: 72.8
click at [198, 346] on b "Avaraikkai Kootu" at bounding box center [260, 349] width 127 height 18
click at [233, 347] on b "Avaraikkai Kootu" at bounding box center [260, 349] width 127 height 18
drag, startPoint x: 275, startPoint y: 346, endPoint x: 192, endPoint y: 343, distance: 82.6
click at [192, 344] on div "Vendaikkai Morekuzambu Tomato Rasam Avaraikkai Kootu Kose Poriyal Rice Butter m…" at bounding box center [471, 358] width 563 height 162
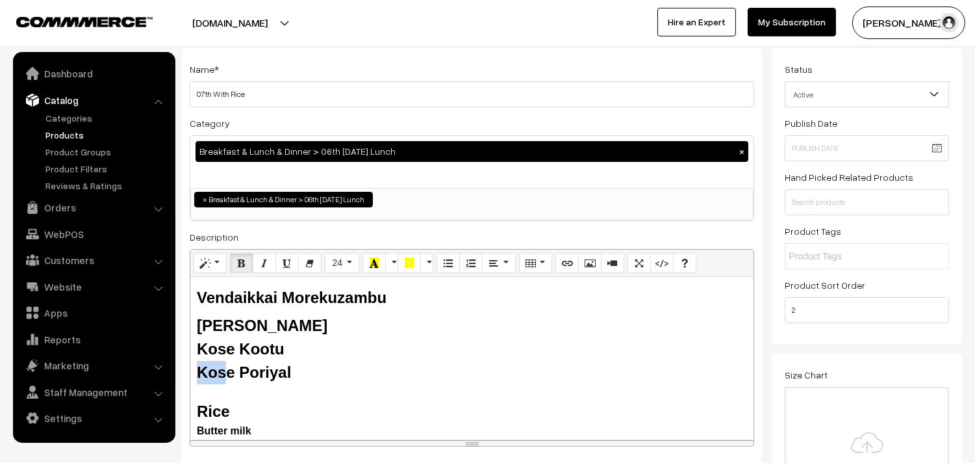
drag, startPoint x: 227, startPoint y: 366, endPoint x: 197, endPoint y: 366, distance: 29.9
click at [197, 366] on b "Kose Poriyal" at bounding box center [244, 372] width 94 height 18
drag, startPoint x: 319, startPoint y: 368, endPoint x: 635, endPoint y: 266, distance: 332.4
copy div "Vendaikkai Morekuzambu Tomato Rasam Kose Kootu Beans Poriyal"
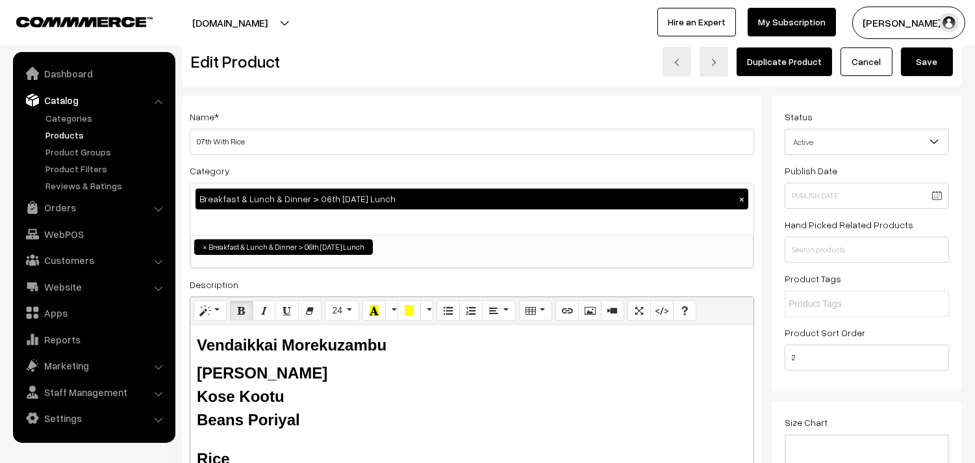
scroll to position [0, 0]
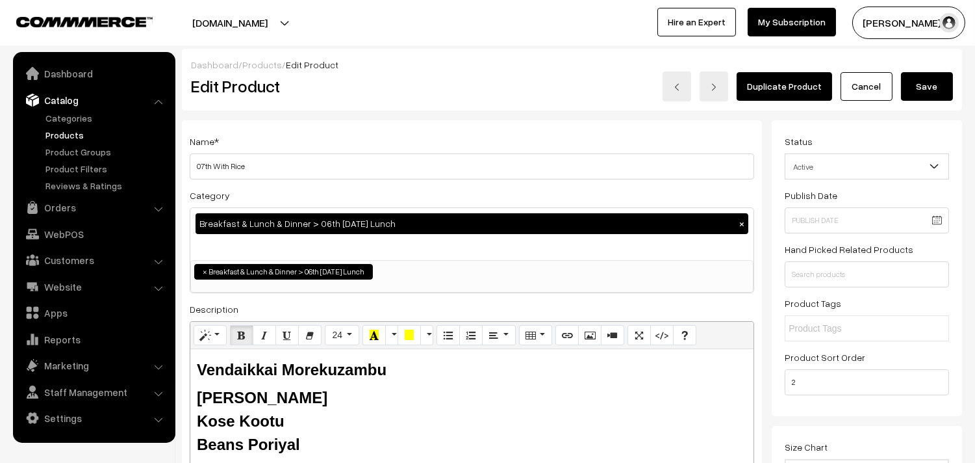
click at [931, 92] on button "Save" at bounding box center [927, 86] width 52 height 29
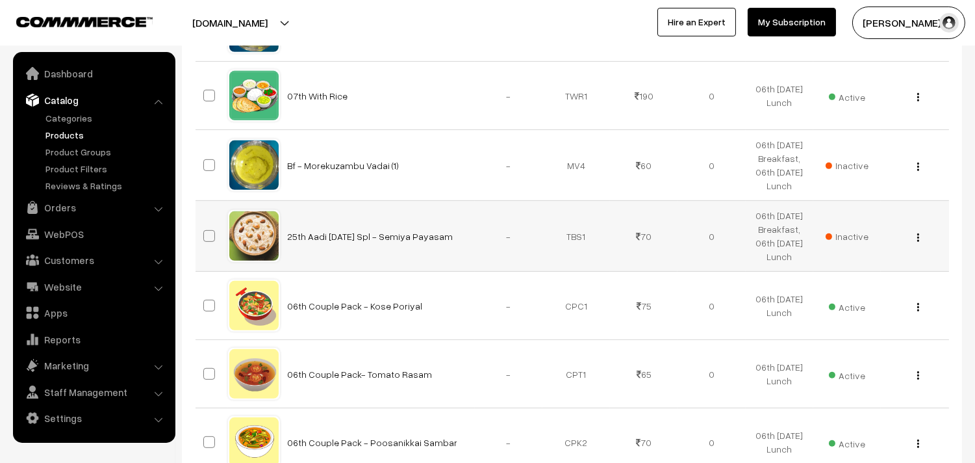
scroll to position [1154, 0]
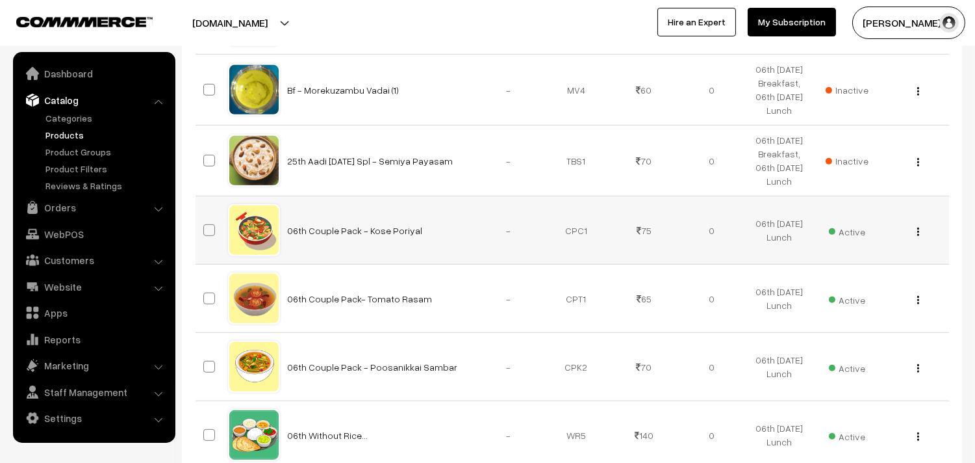
click at [919, 231] on img "button" at bounding box center [918, 231] width 2 height 8
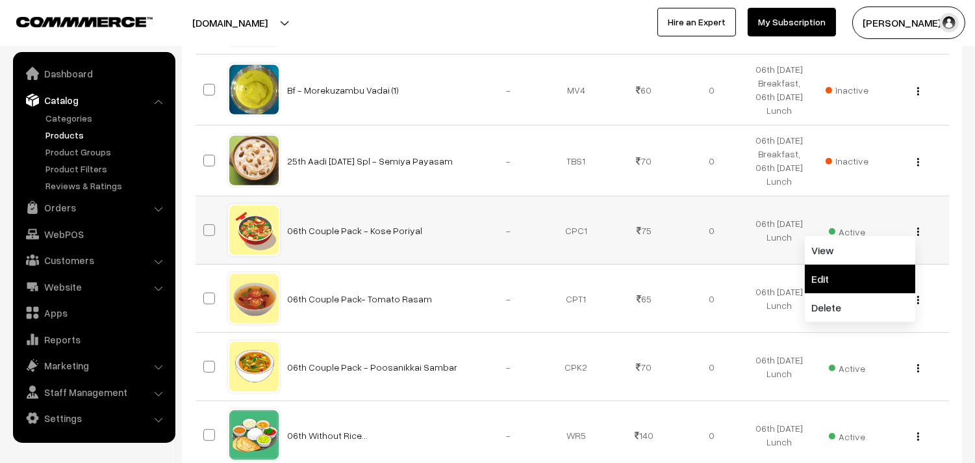
click at [849, 281] on link "Edit" at bounding box center [860, 278] width 110 height 29
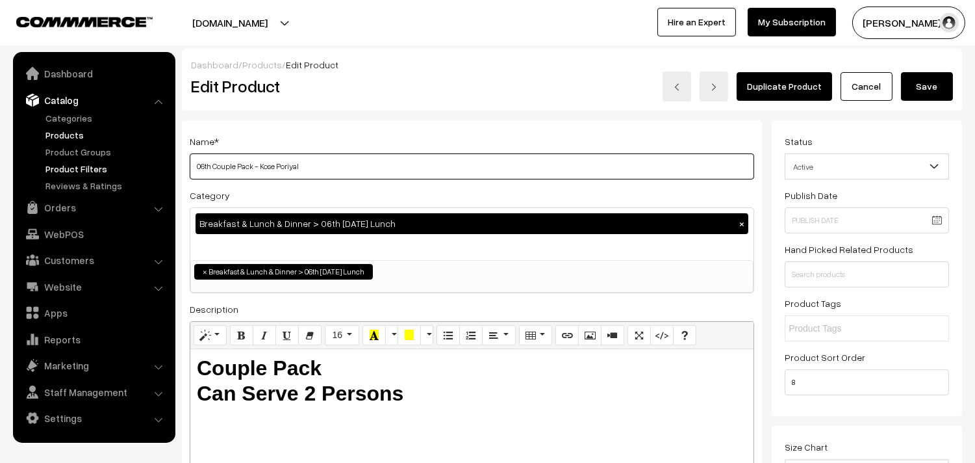
drag, startPoint x: 210, startPoint y: 168, endPoint x: 149, endPoint y: 168, distance: 61.1
drag, startPoint x: 261, startPoint y: 165, endPoint x: 439, endPoint y: 179, distance: 179.2
click at [439, 179] on input "07th Couple Pack - Kose Poriyal" at bounding box center [472, 166] width 565 height 26
type input "07th Couple Pack - Beans Poriyal"
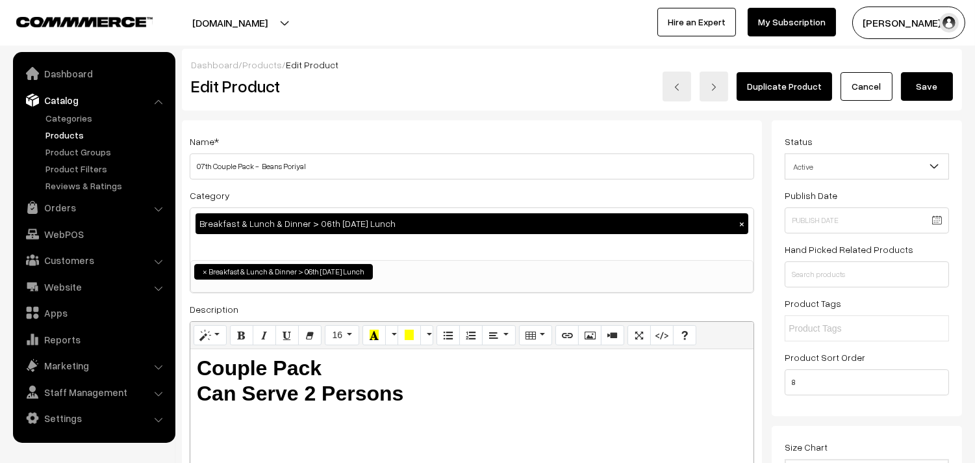
click at [953, 82] on div "Duplicate Product Cancel Save" at bounding box center [735, 86] width 456 height 30
click at [948, 83] on button "Save" at bounding box center [927, 86] width 52 height 29
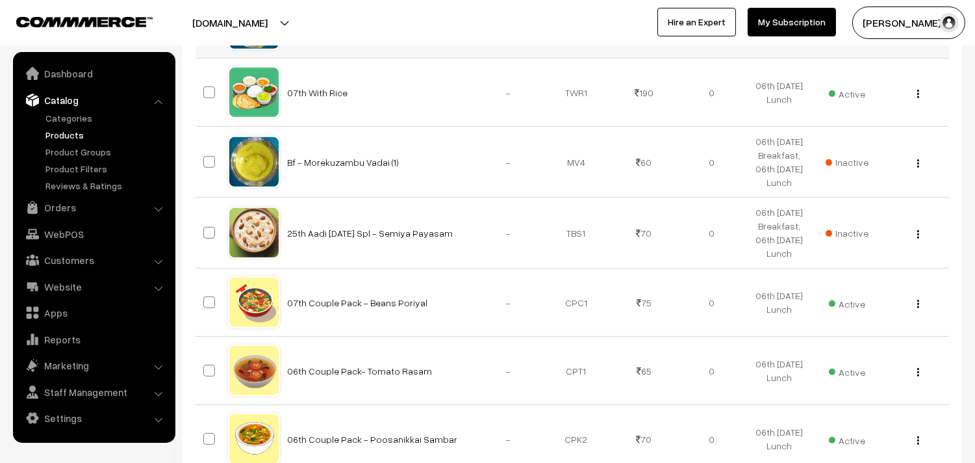
scroll to position [1227, 0]
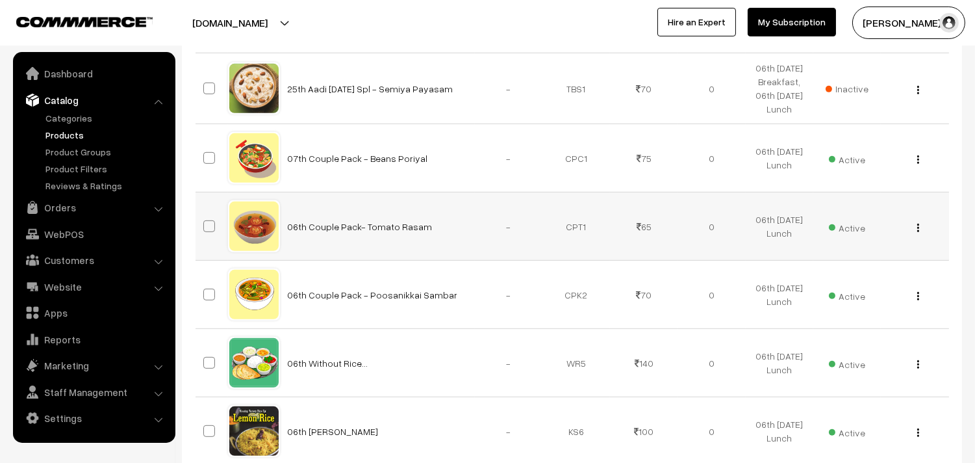
click at [919, 225] on button "button" at bounding box center [918, 227] width 3 height 10
click at [842, 272] on link "Edit" at bounding box center [860, 275] width 110 height 29
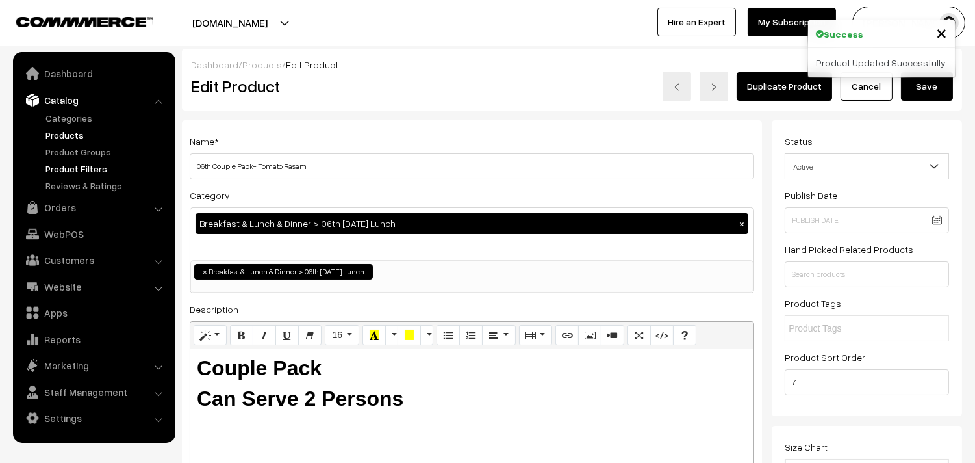
drag, startPoint x: 215, startPoint y: 168, endPoint x: 151, endPoint y: 173, distance: 64.5
type input "07th Couple Pack- Tomato Rasam"
click at [936, 87] on button "Save" at bounding box center [927, 86] width 52 height 29
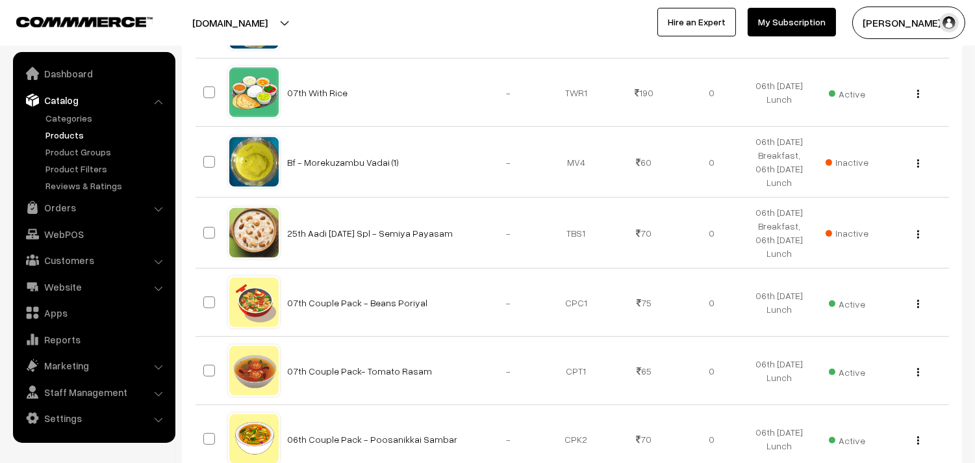
scroll to position [1299, 0]
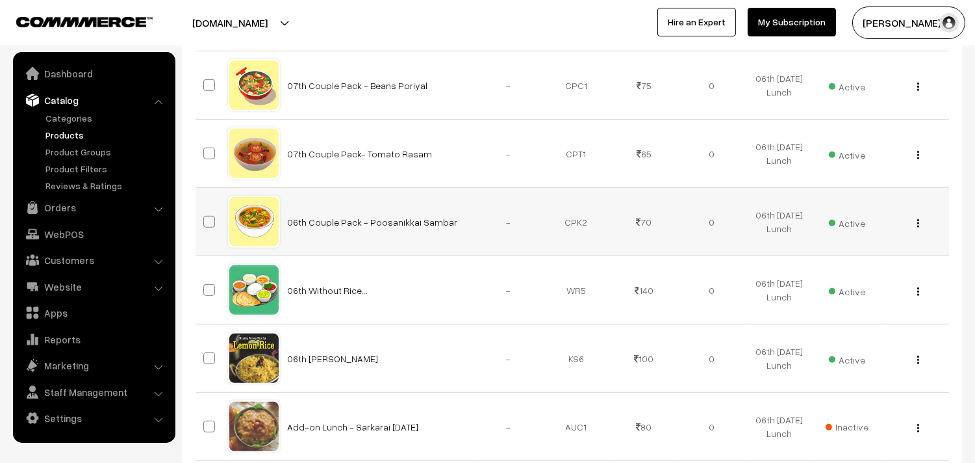
click at [917, 223] on button "button" at bounding box center [918, 223] width 3 height 10
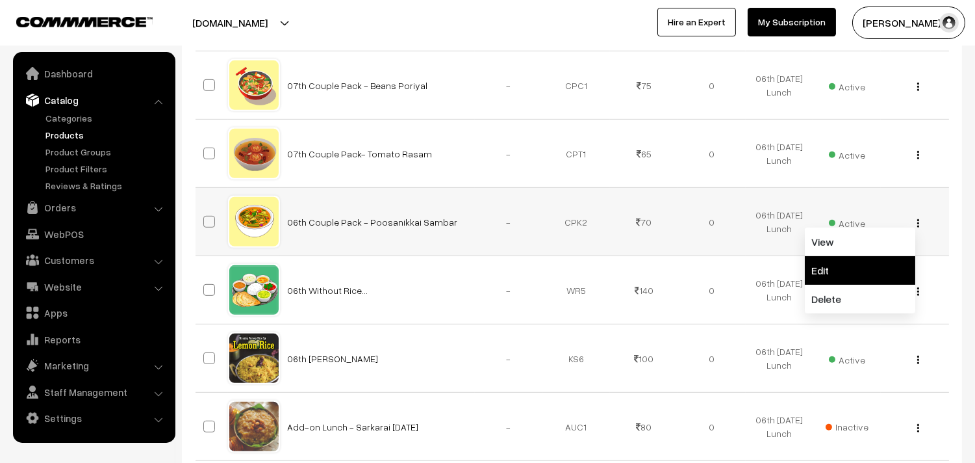
click at [852, 266] on link "Edit" at bounding box center [860, 270] width 110 height 29
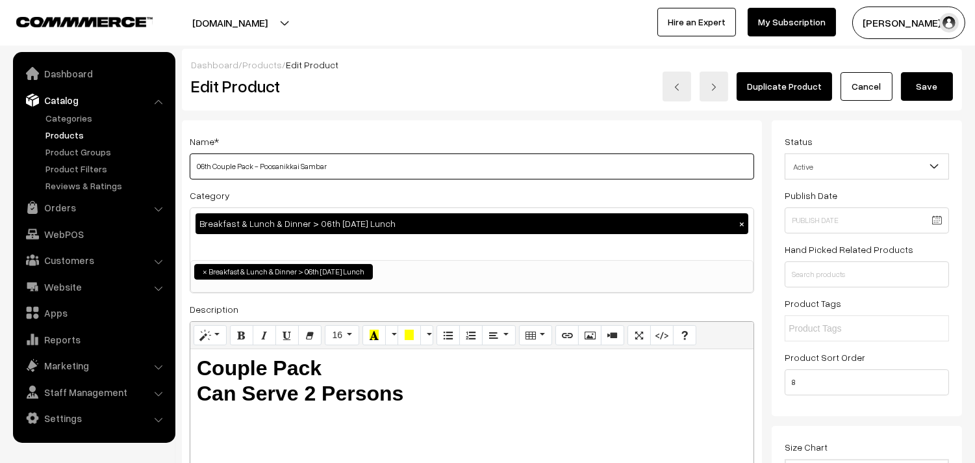
drag, startPoint x: 188, startPoint y: 160, endPoint x: 147, endPoint y: 159, distance: 41.6
drag, startPoint x: 259, startPoint y: 164, endPoint x: 633, endPoint y: 178, distance: 374.4
click at [633, 178] on input "07th Couple Pack - Poosanikkai Sambar" at bounding box center [472, 166] width 565 height 26
type input "07th Couple Pack - Vendaikkai Morekuzambu"
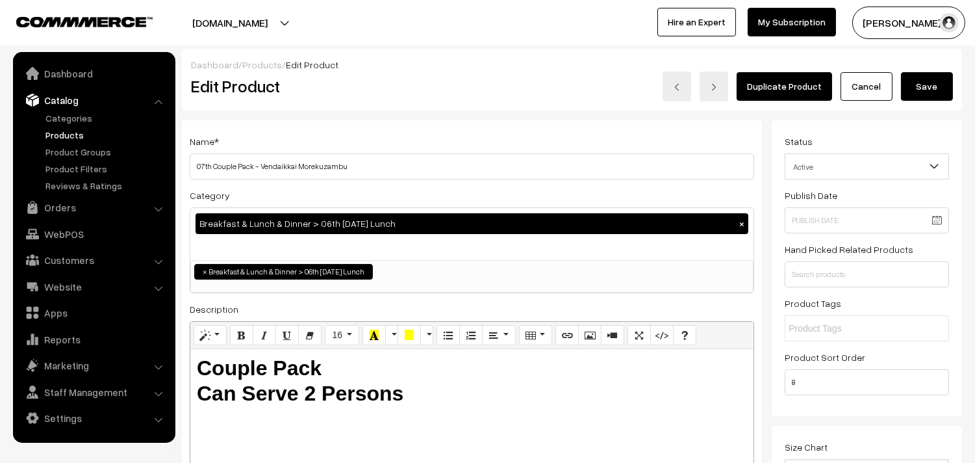
click at [928, 83] on button "Save" at bounding box center [927, 86] width 52 height 29
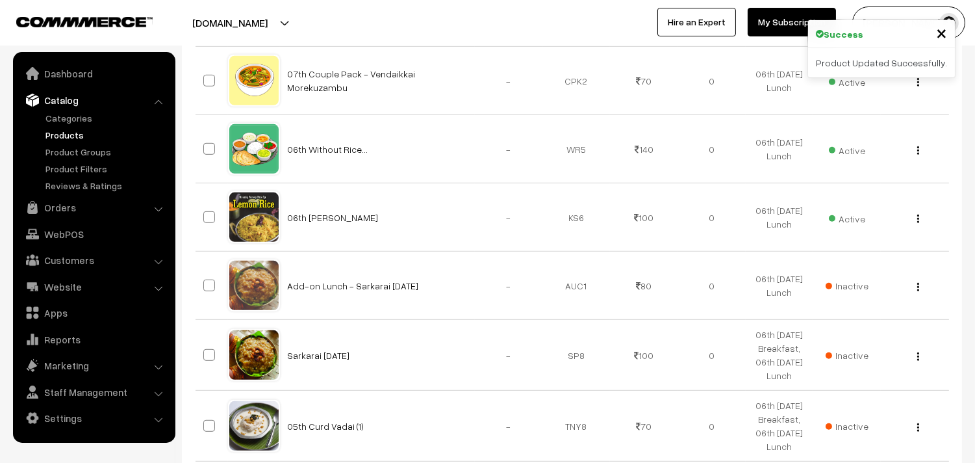
scroll to position [1516, 0]
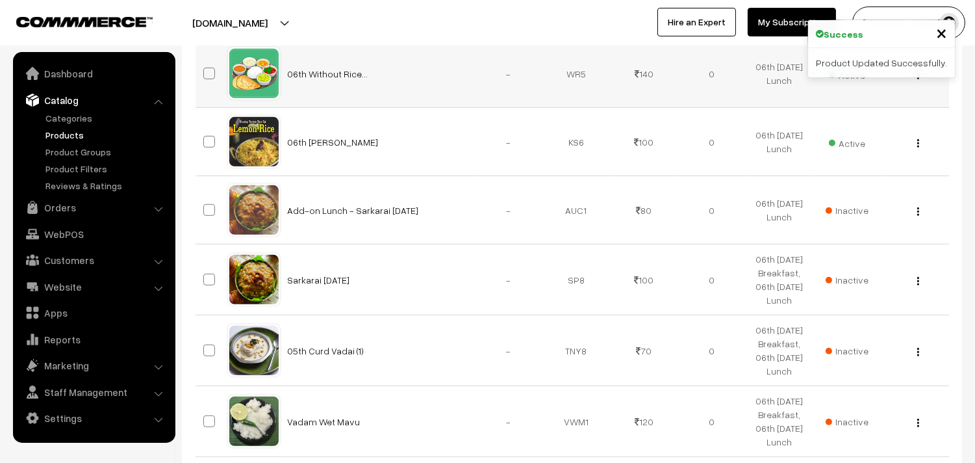
click at [917, 79] on img "button" at bounding box center [918, 75] width 2 height 8
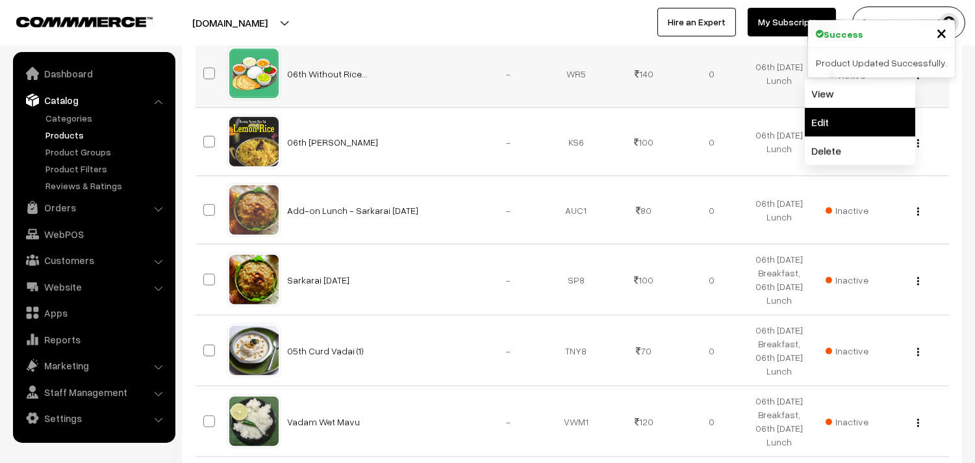
click at [827, 120] on link "Edit" at bounding box center [860, 122] width 110 height 29
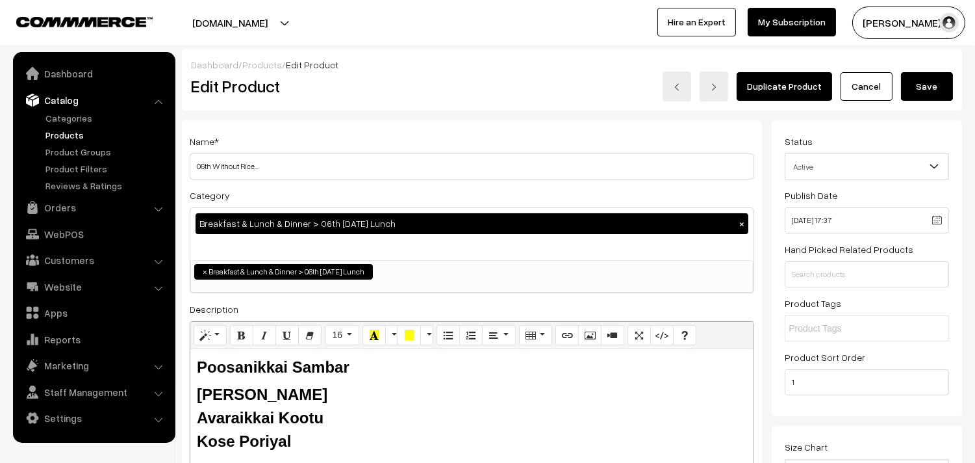
drag, startPoint x: 214, startPoint y: 165, endPoint x: 191, endPoint y: 167, distance: 23.5
click at [191, 167] on h3 "Adjust Quantity" at bounding box center [241, 181] width 116 height 44
click at [316, 172] on input "06th Without Rice..." at bounding box center [472, 166] width 565 height 26
drag, startPoint x: 212, startPoint y: 164, endPoint x: 127, endPoint y: 160, distance: 85.2
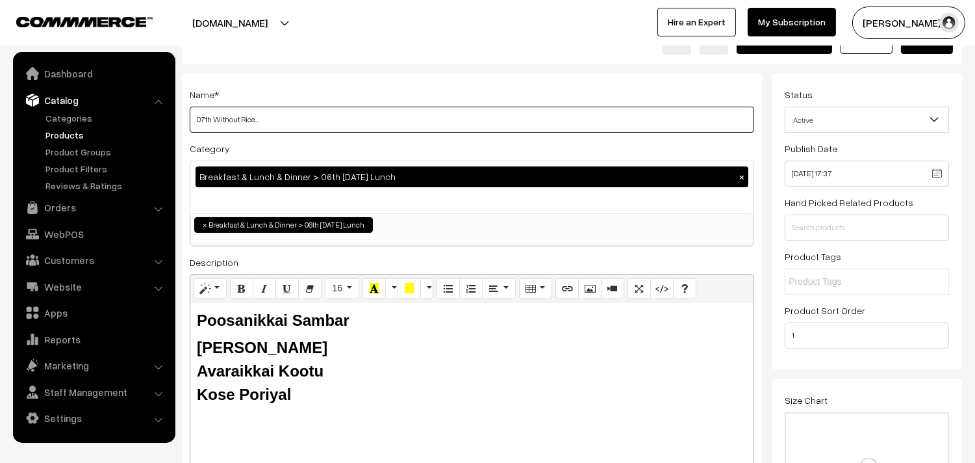
scroll to position [72, 0]
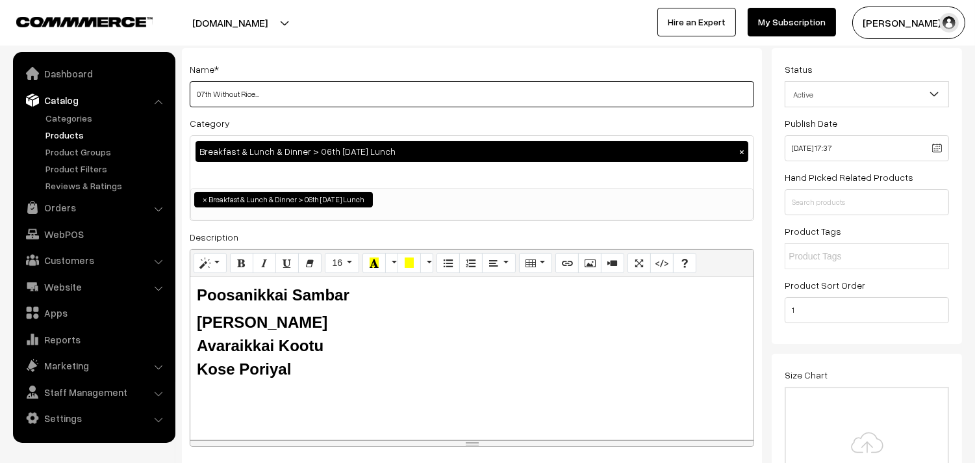
type input "07th Without Rice..."
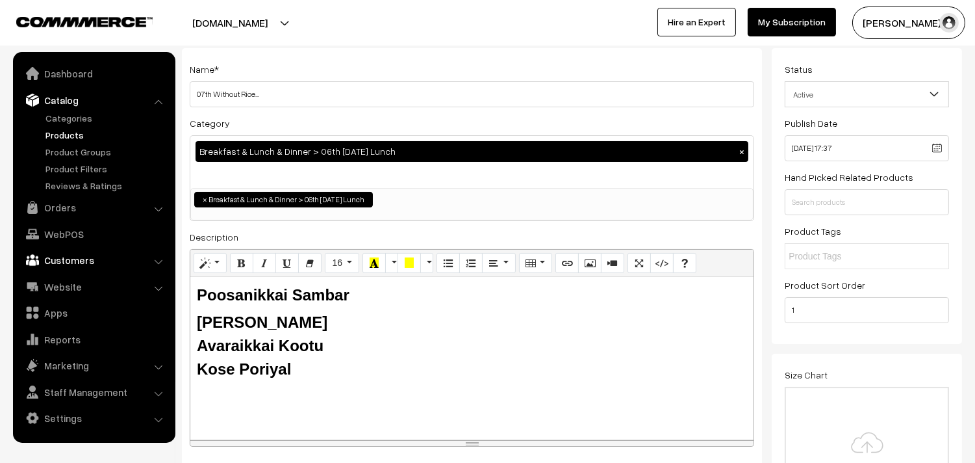
drag, startPoint x: 296, startPoint y: 371, endPoint x: 170, endPoint y: 267, distance: 163.4
paste div
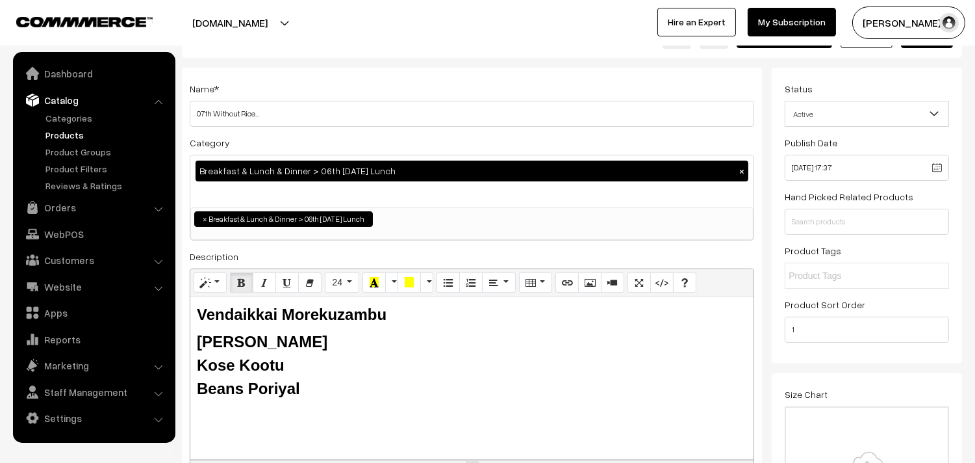
scroll to position [0, 0]
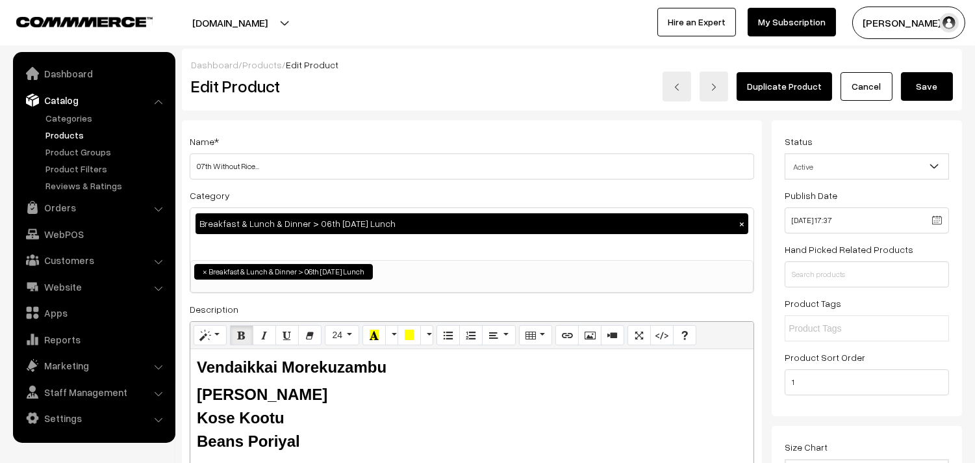
click at [933, 85] on button "Save" at bounding box center [927, 86] width 52 height 29
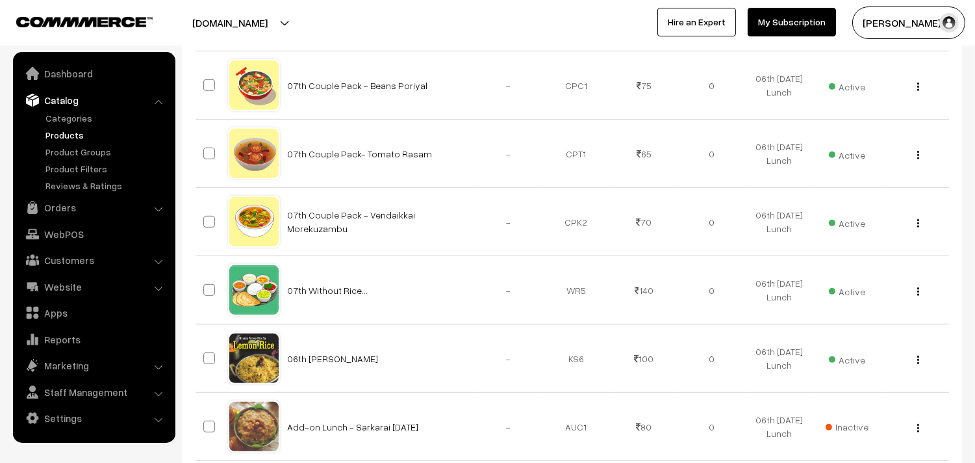
scroll to position [1516, 0]
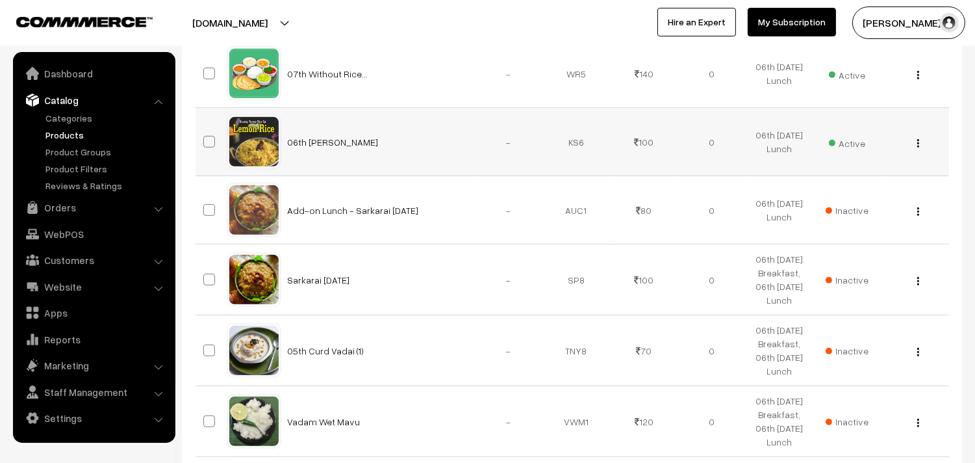
click at [921, 144] on div "View Edit Delete" at bounding box center [915, 142] width 52 height 14
click at [918, 147] on img "button" at bounding box center [918, 143] width 2 height 8
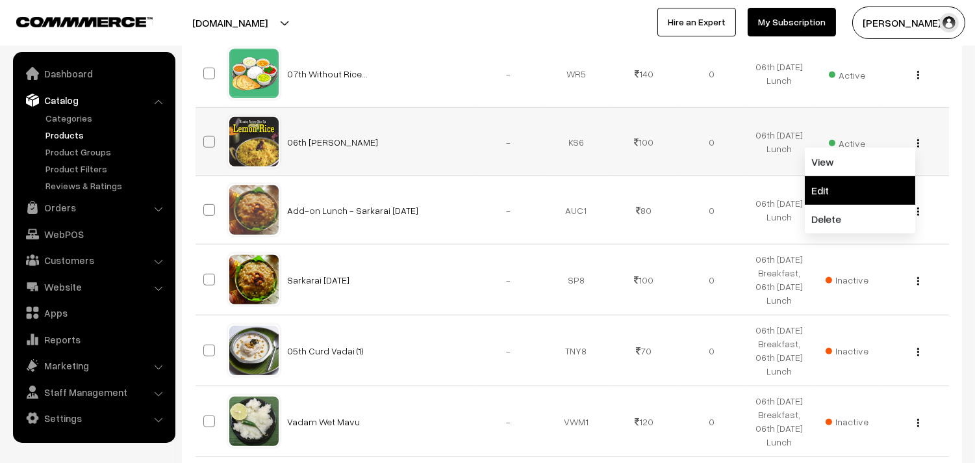
click at [859, 196] on link "Edit" at bounding box center [860, 190] width 110 height 29
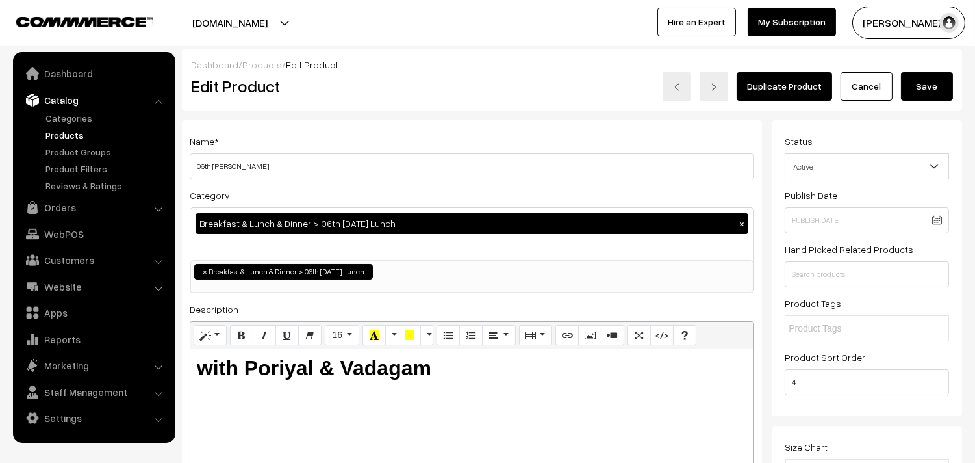
scroll to position [71, 0]
drag, startPoint x: 216, startPoint y: 170, endPoint x: 166, endPoint y: 170, distance: 50.0
click at [287, 165] on input "07th emon Sadam" at bounding box center [472, 166] width 565 height 26
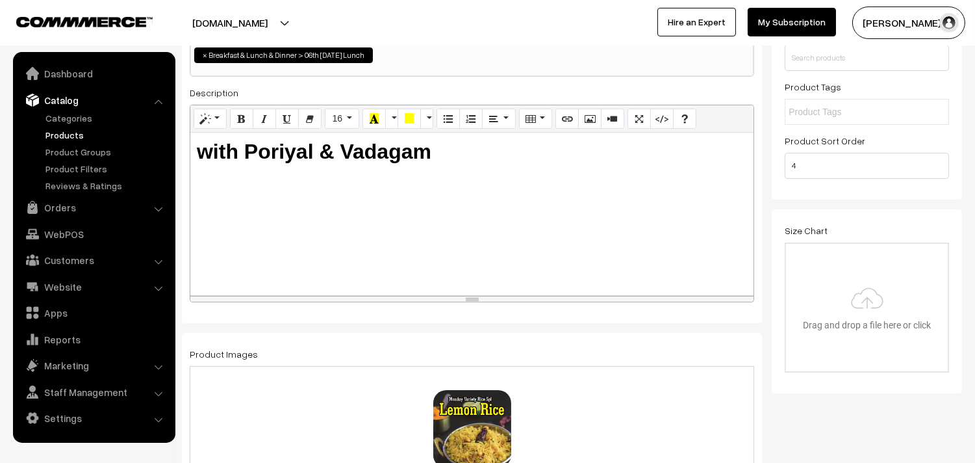
scroll to position [577, 0]
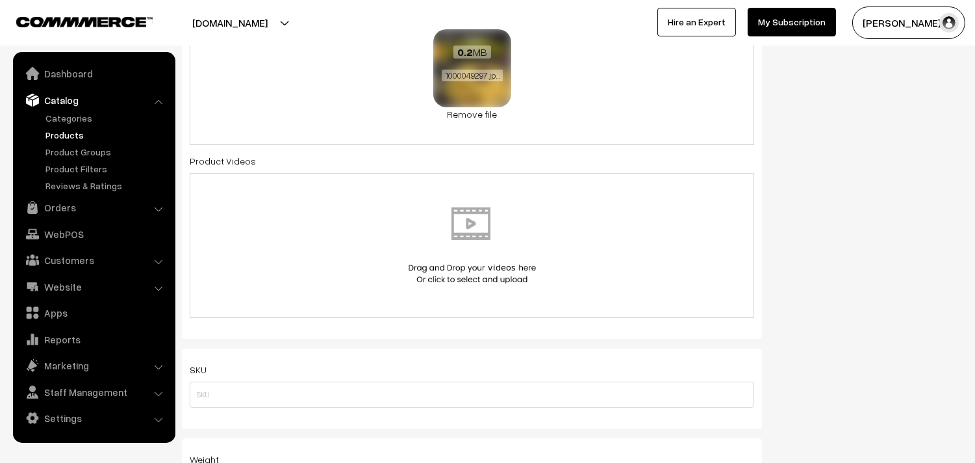
type input "07th Vathakuzambu Sadam"
click at [461, 107] on img at bounding box center [472, 68] width 82 height 82
click at [462, 112] on link "Remove file" at bounding box center [472, 114] width 78 height 14
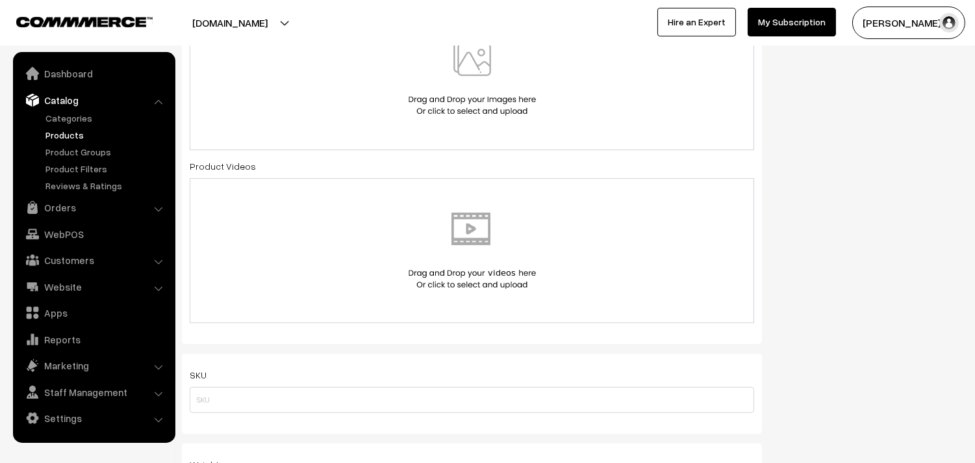
click at [466, 95] on img at bounding box center [472, 78] width 134 height 76
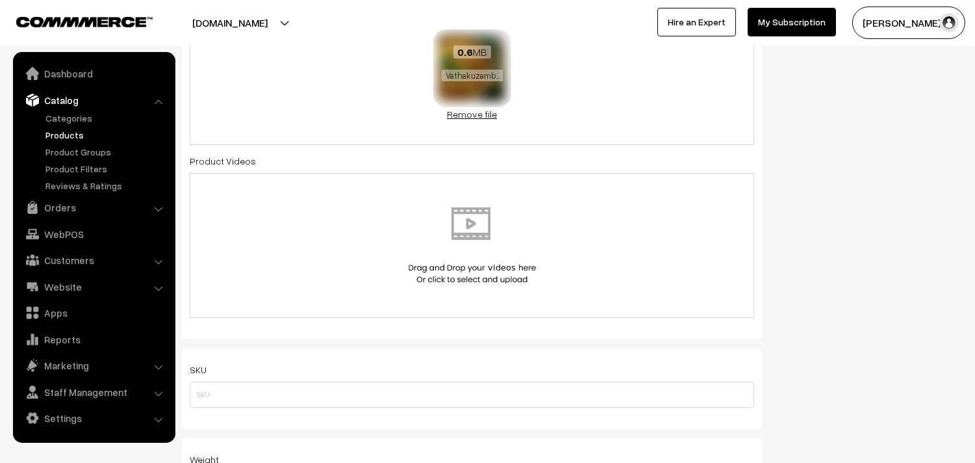
click at [478, 113] on link "Remove file" at bounding box center [472, 114] width 78 height 14
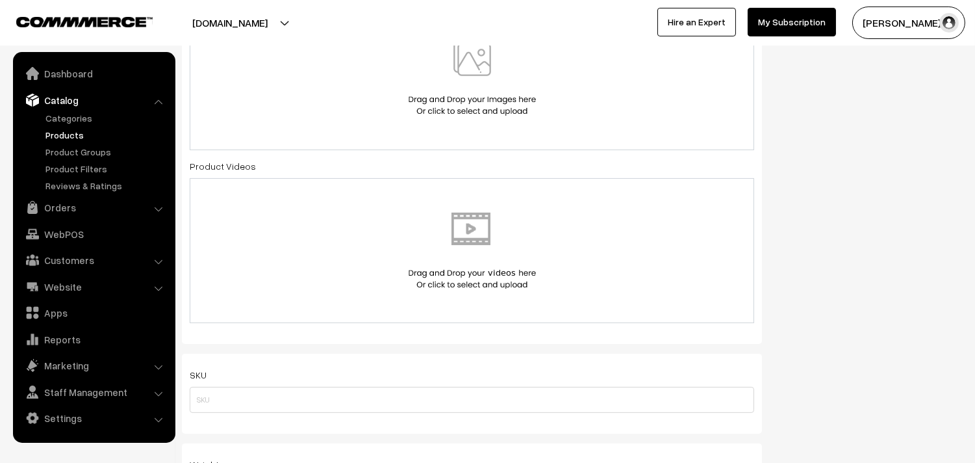
click at [477, 90] on img at bounding box center [472, 78] width 134 height 76
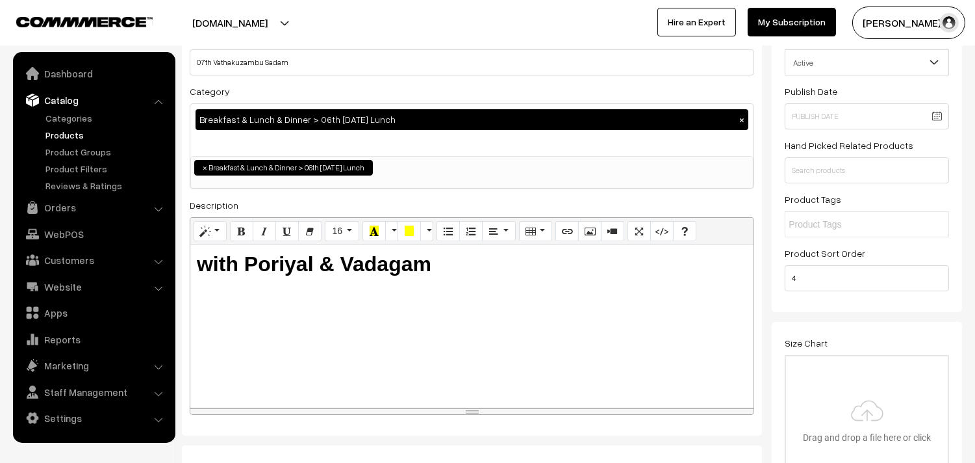
scroll to position [0, 0]
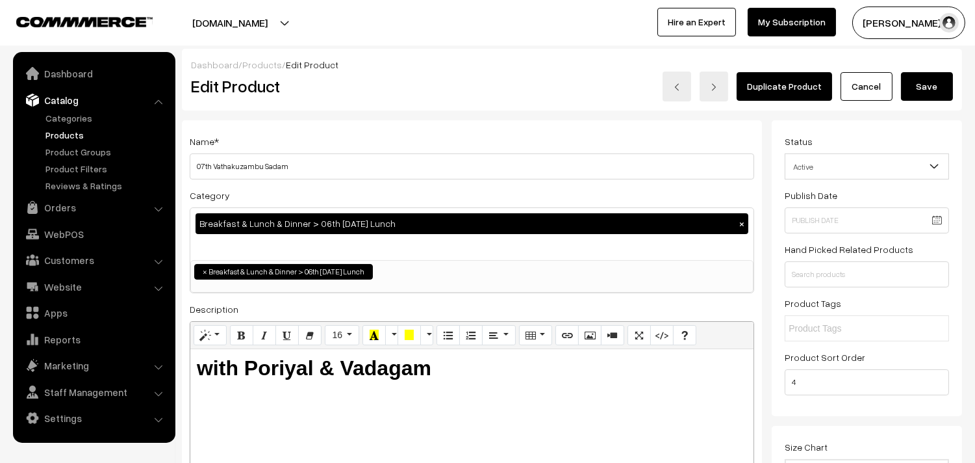
click at [929, 95] on button "Save" at bounding box center [927, 86] width 52 height 29
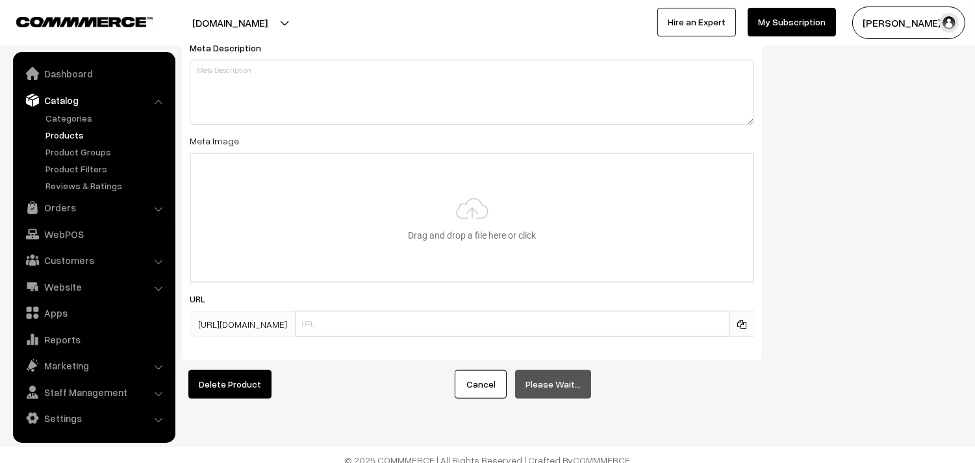
scroll to position [1889, 0]
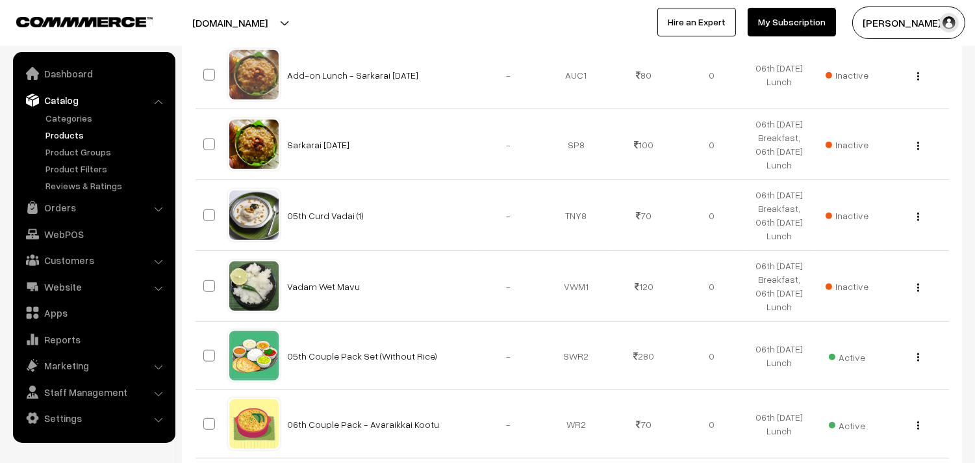
scroll to position [1732, 0]
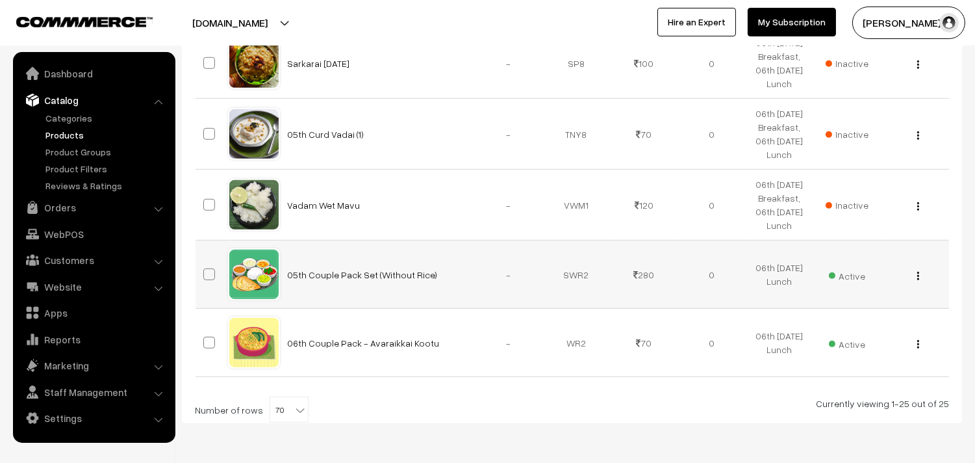
click at [914, 275] on div "View Edit Delete" at bounding box center [915, 275] width 52 height 14
click at [919, 274] on img "button" at bounding box center [918, 276] width 2 height 8
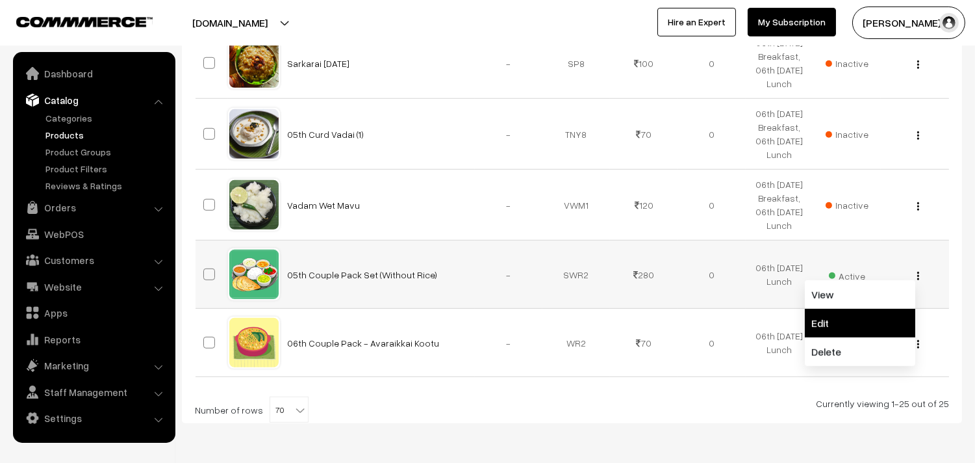
click at [846, 316] on link "Edit" at bounding box center [860, 323] width 110 height 29
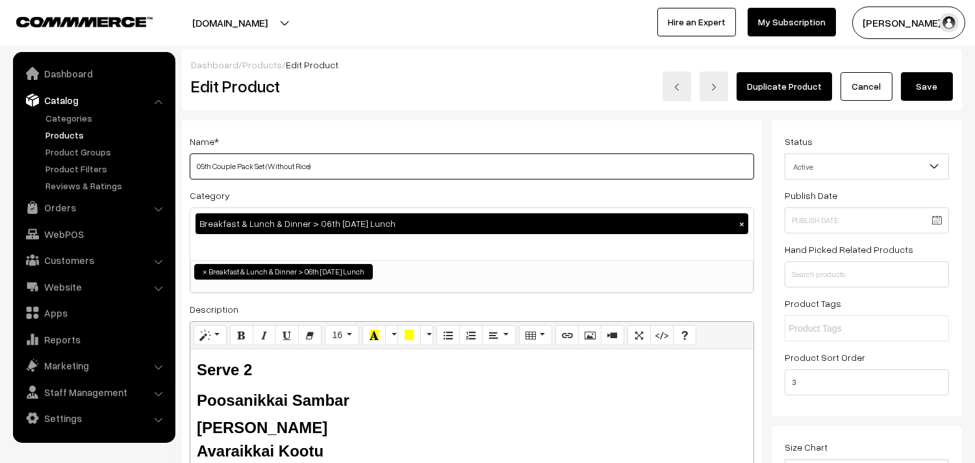
drag, startPoint x: 421, startPoint y: 177, endPoint x: 382, endPoint y: 177, distance: 39.0
click at [422, 177] on input "05th Couple Pack Set (Without Rice)" at bounding box center [472, 166] width 565 height 26
drag, startPoint x: 209, startPoint y: 164, endPoint x: 163, endPoint y: 164, distance: 45.5
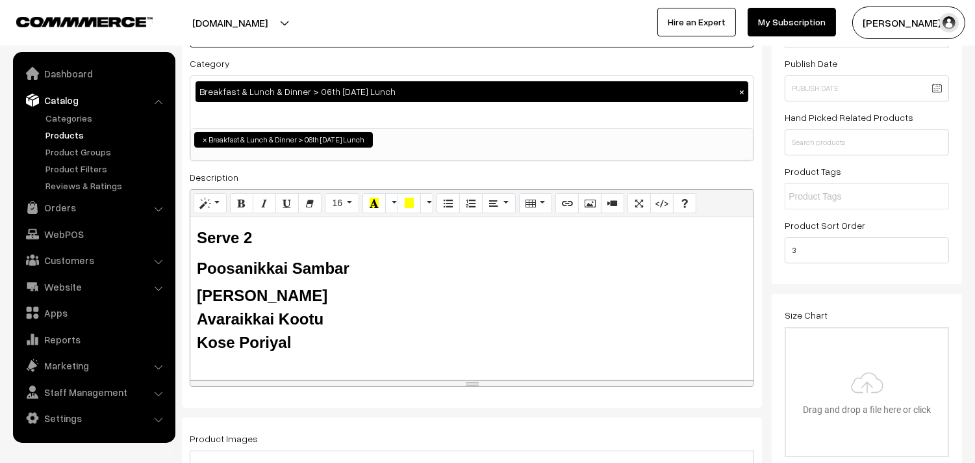
scroll to position [144, 0]
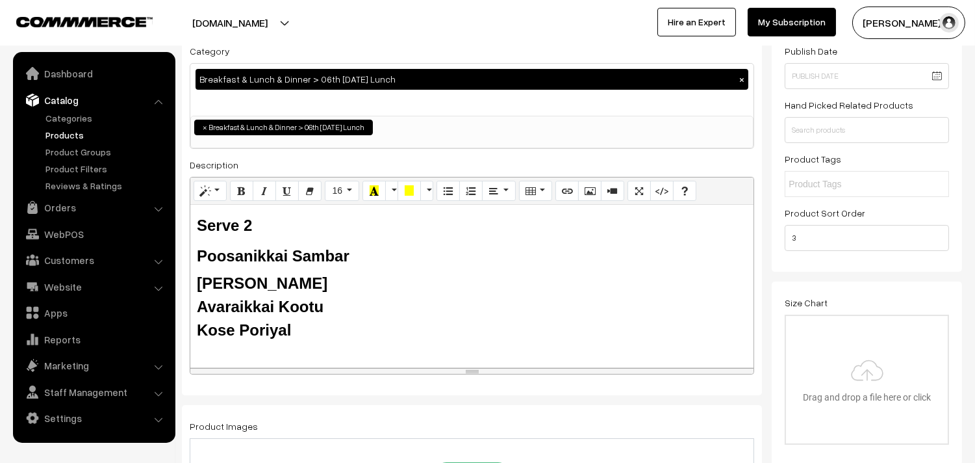
type input "07th Couple Pack Set (Without Rice)"
drag, startPoint x: 290, startPoint y: 321, endPoint x: 179, endPoint y: 257, distance: 128.0
paste div
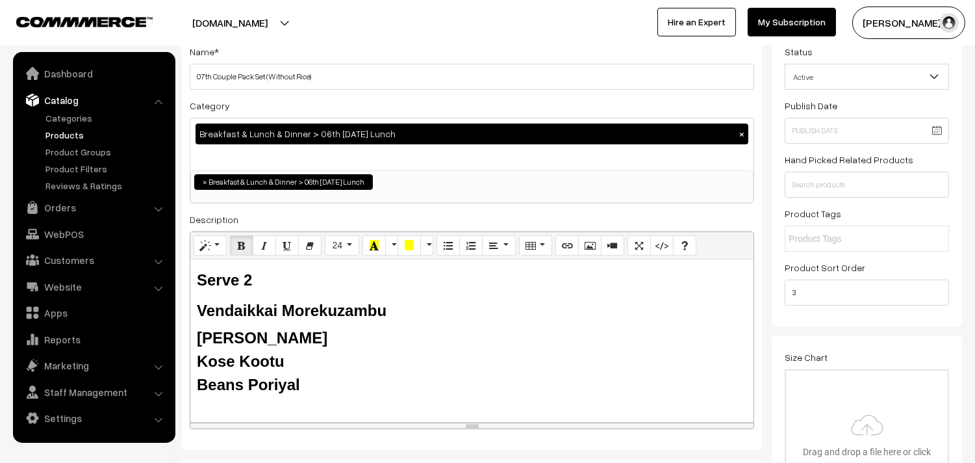
scroll to position [0, 0]
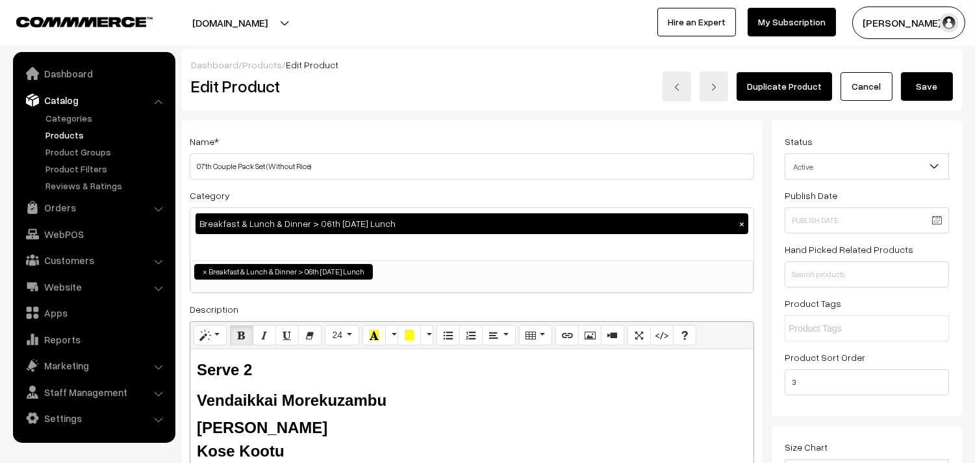
click at [929, 91] on button "Save" at bounding box center [927, 86] width 52 height 29
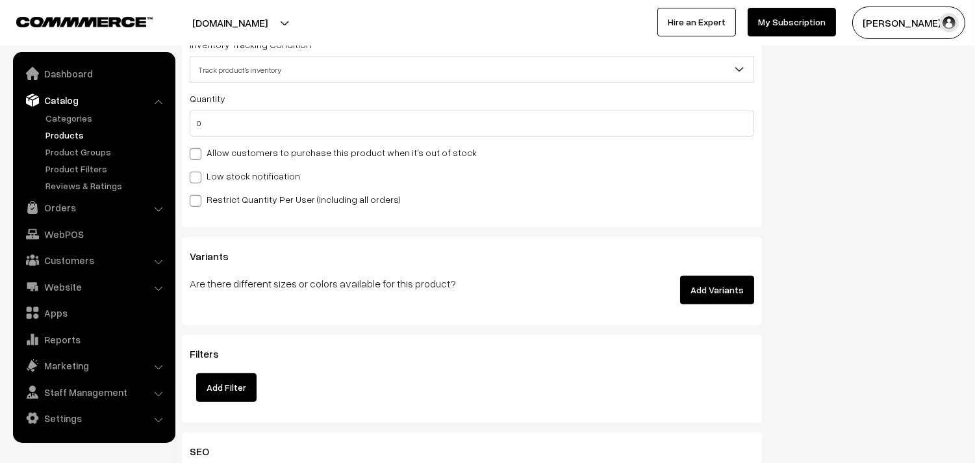
scroll to position [1406, 0]
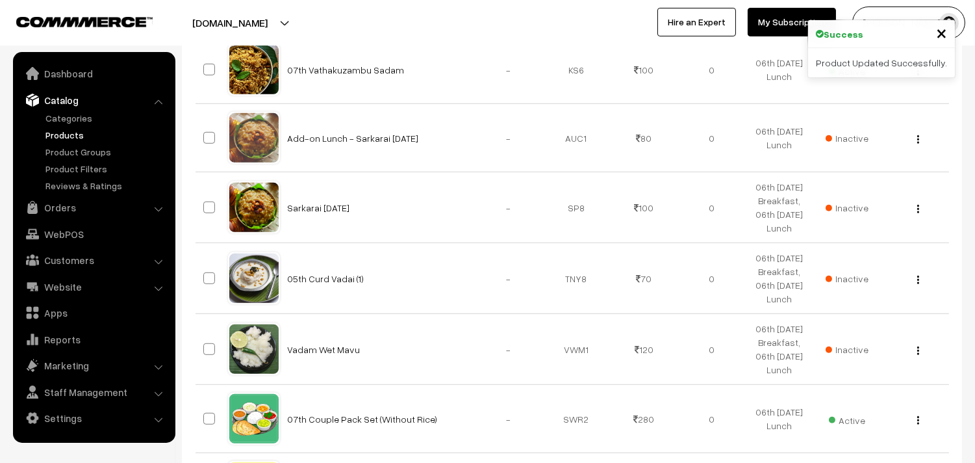
scroll to position [1779, 0]
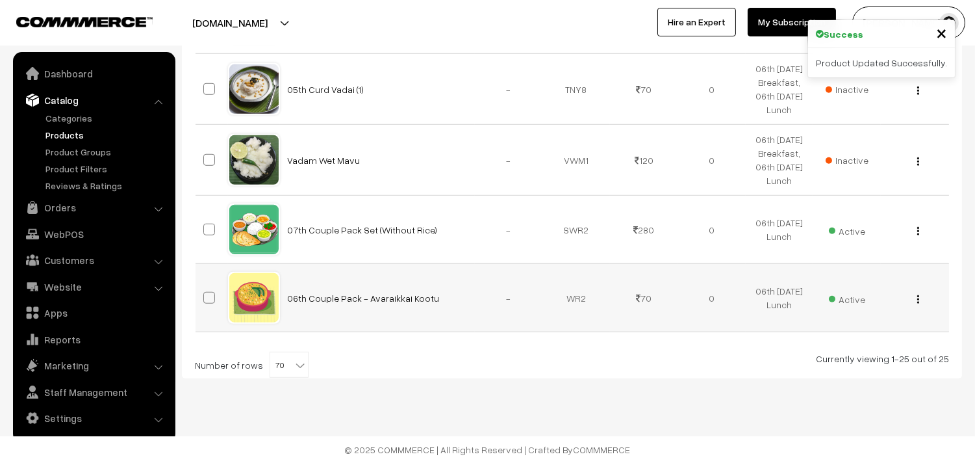
click at [917, 301] on button "button" at bounding box center [918, 299] width 3 height 10
click at [830, 342] on link "Edit" at bounding box center [860, 346] width 110 height 29
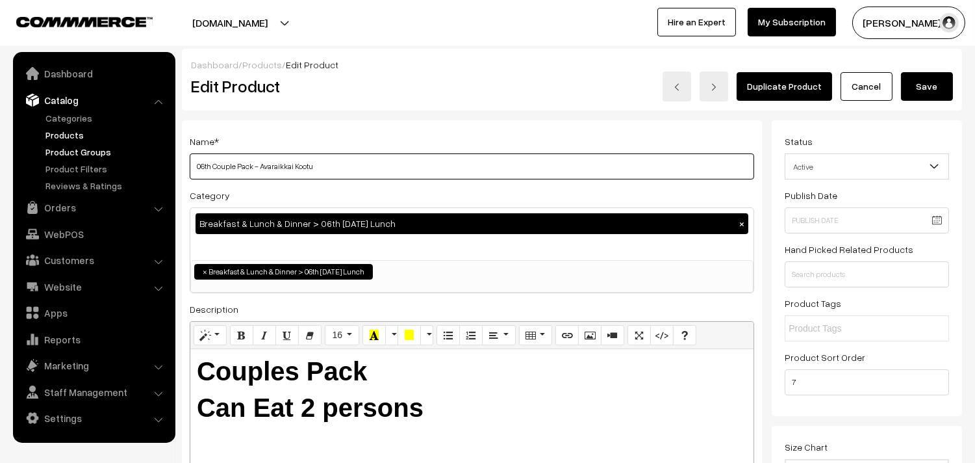
drag, startPoint x: 210, startPoint y: 166, endPoint x: 94, endPoint y: 156, distance: 116.1
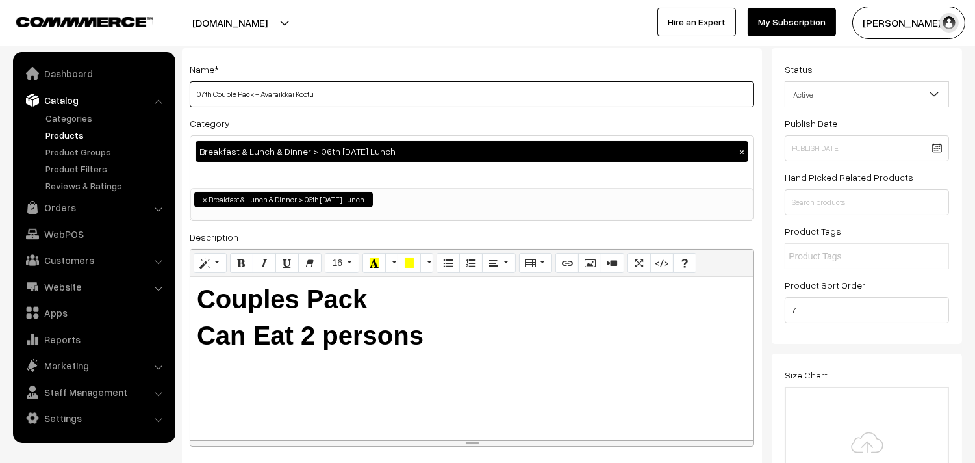
drag, startPoint x: 262, startPoint y: 91, endPoint x: 645, endPoint y: 128, distance: 384.4
click at [645, 128] on div "Name * 07th Couple Pack - Avaraikkai Kootu Category Breakfast & Lunch & Dinner …" at bounding box center [472, 258] width 580 height 420
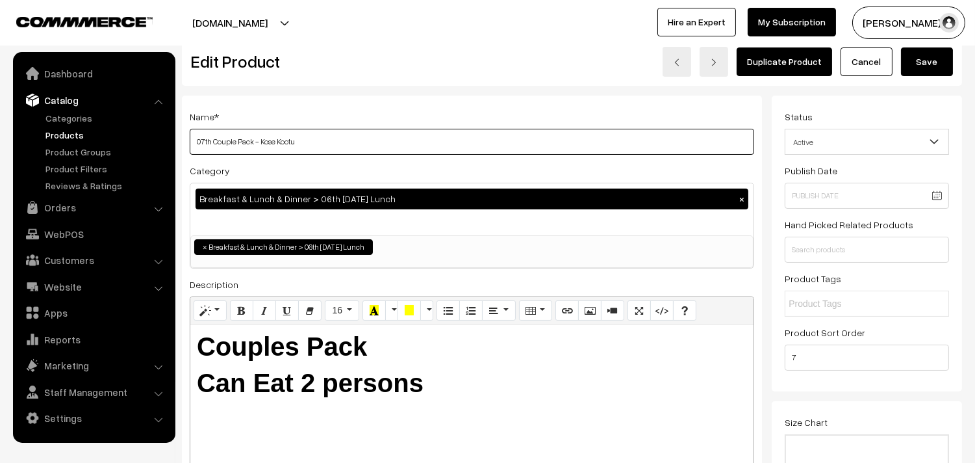
scroll to position [0, 0]
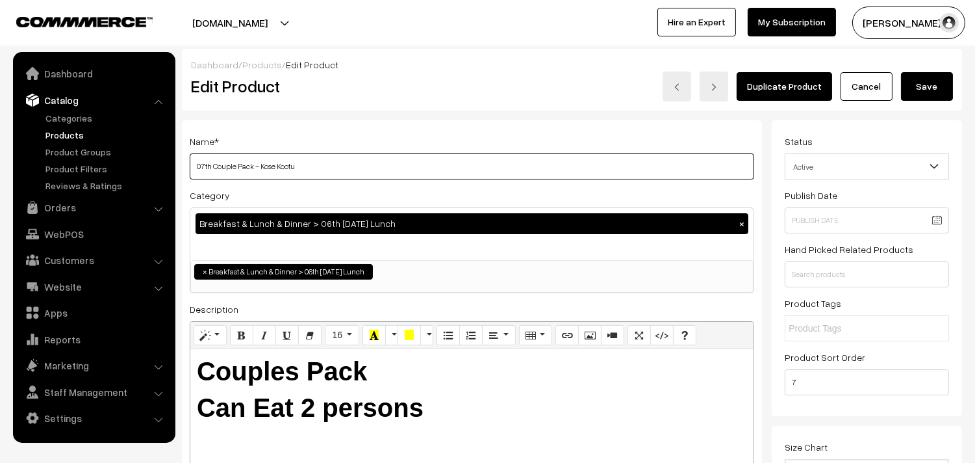
type input "07th Couple Pack - Kose Kootu"
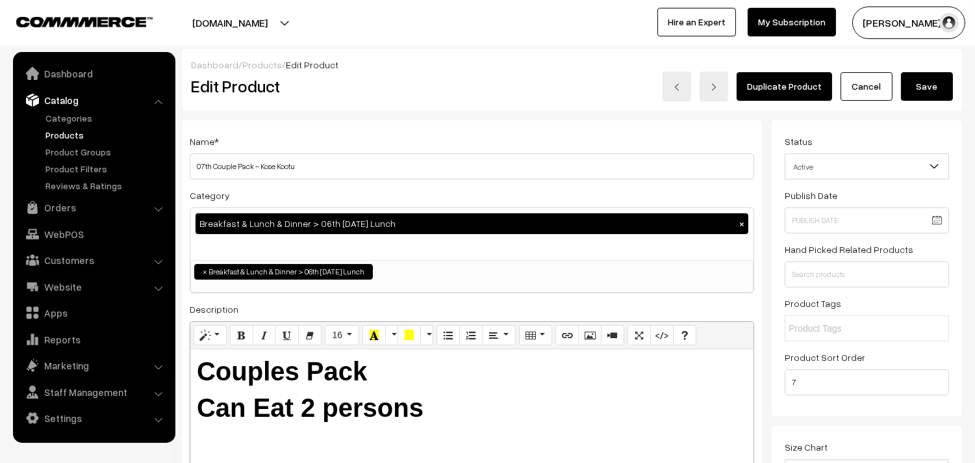
click at [926, 81] on button "Save" at bounding box center [927, 86] width 52 height 29
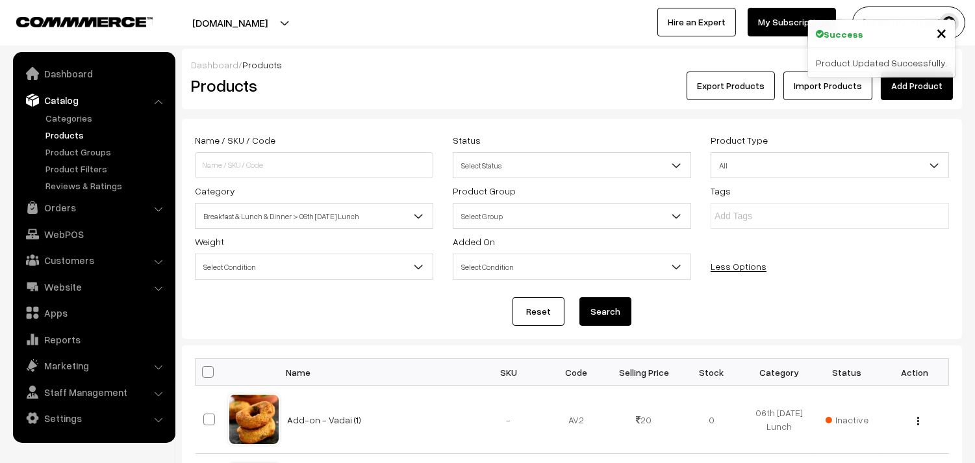
click at [208, 365] on th at bounding box center [212, 372] width 32 height 27
click at [212, 371] on th at bounding box center [212, 372] width 32 height 27
click at [207, 368] on span at bounding box center [208, 372] width 12 height 12
click at [204, 368] on input "checkbox" at bounding box center [200, 371] width 8 height 8
checkbox input "true"
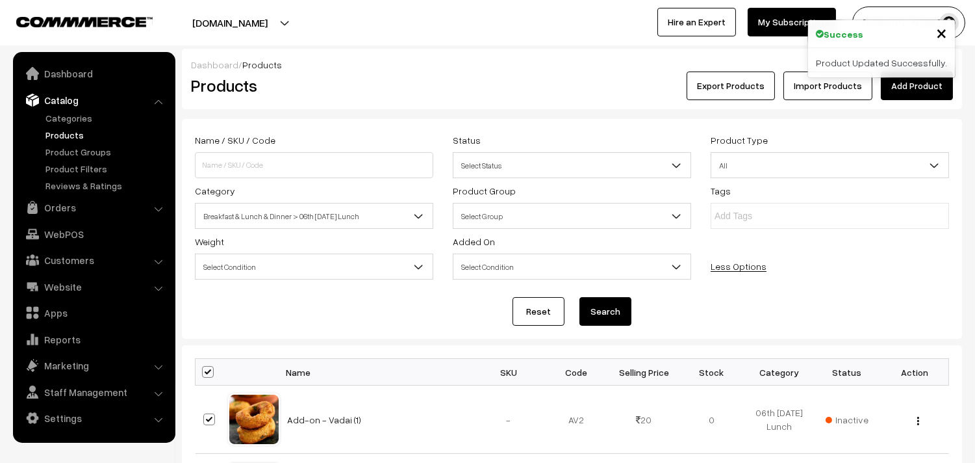
checkbox input "true"
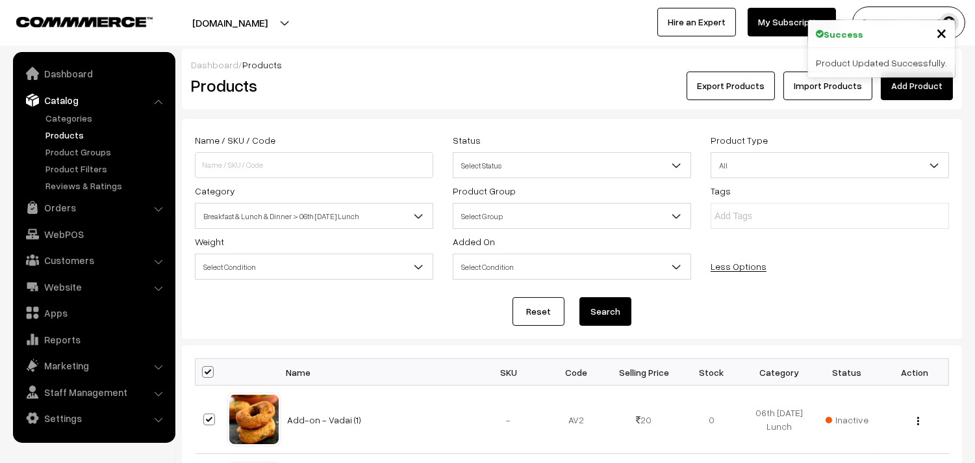
checkbox input "true"
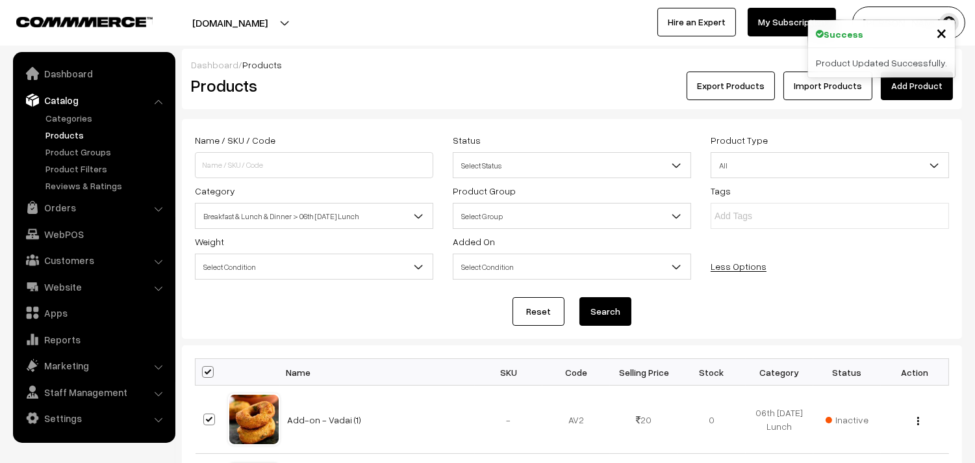
checkbox input "true"
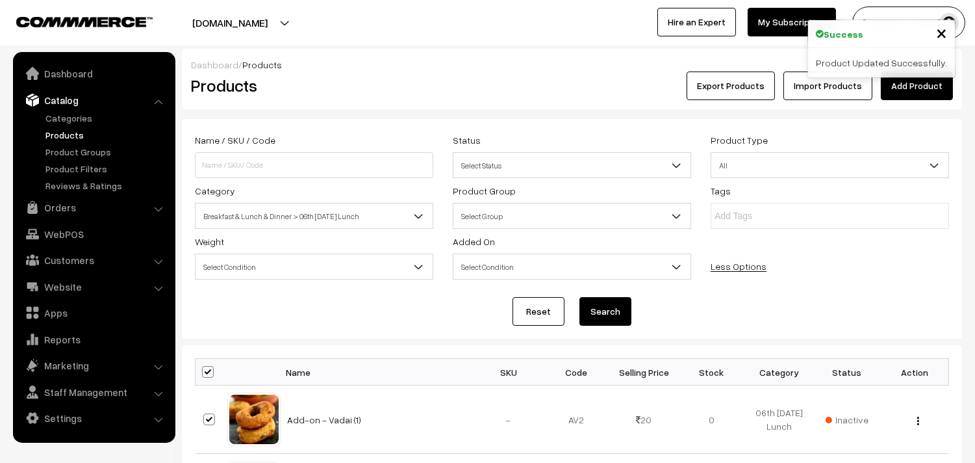
checkbox input "true"
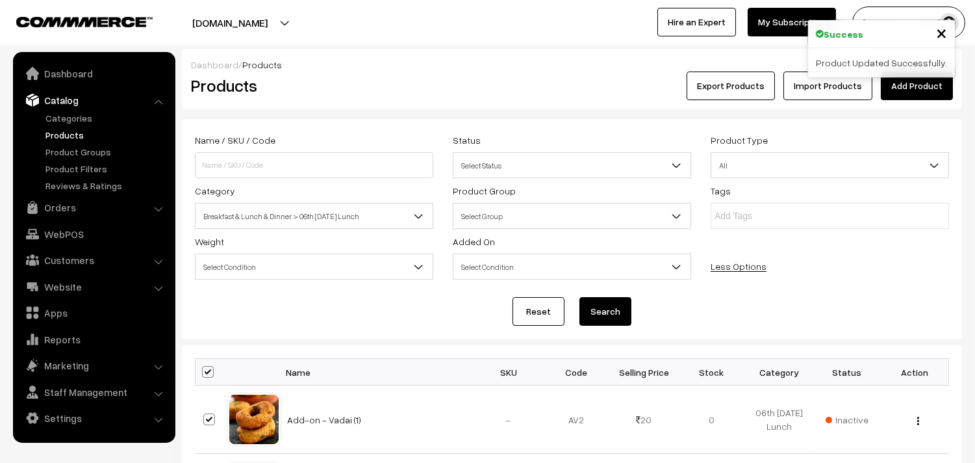
checkbox input "true"
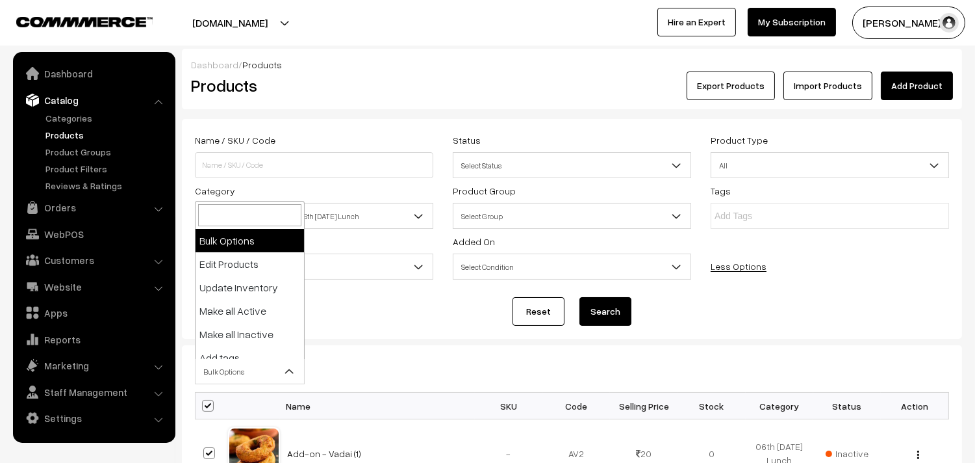
click at [232, 372] on span "Bulk Options" at bounding box center [250, 371] width 108 height 23
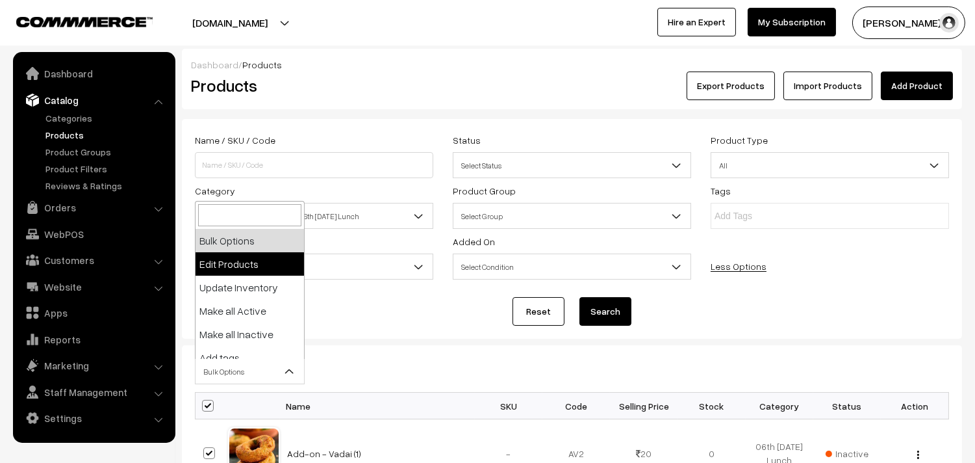
select select "editProduct"
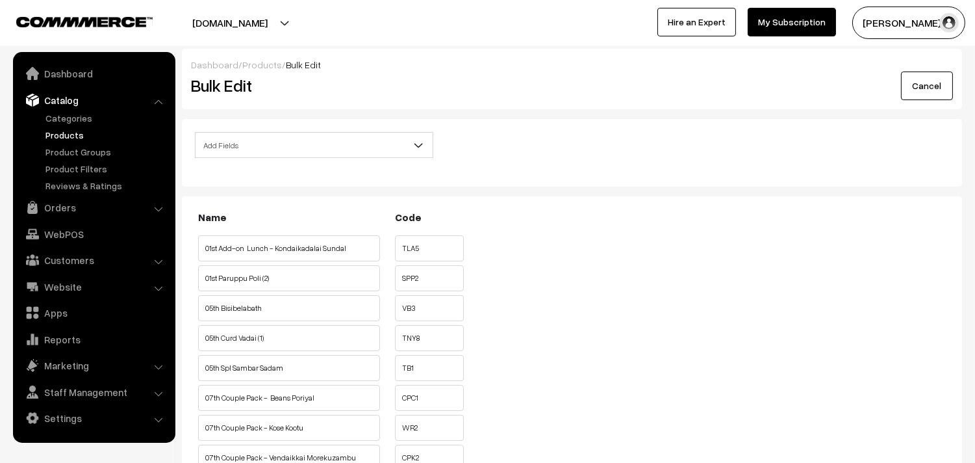
click at [315, 146] on span "Add Fields" at bounding box center [314, 145] width 237 height 23
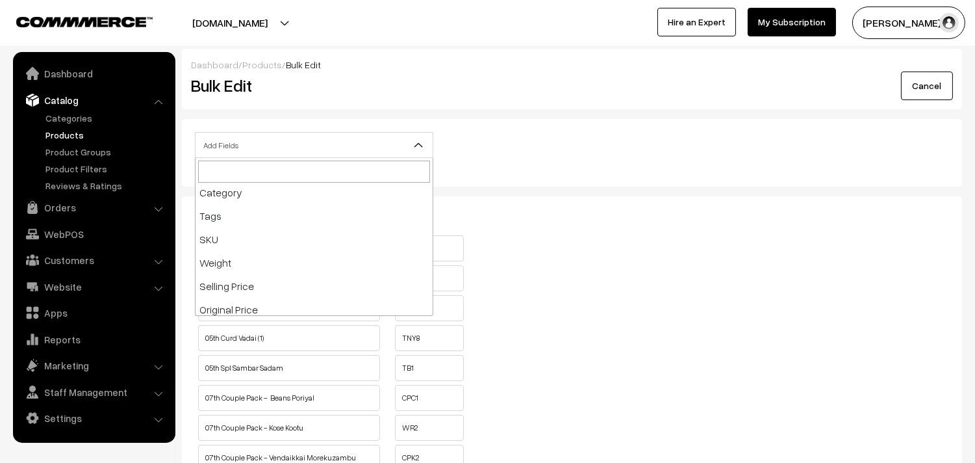
scroll to position [144, 0]
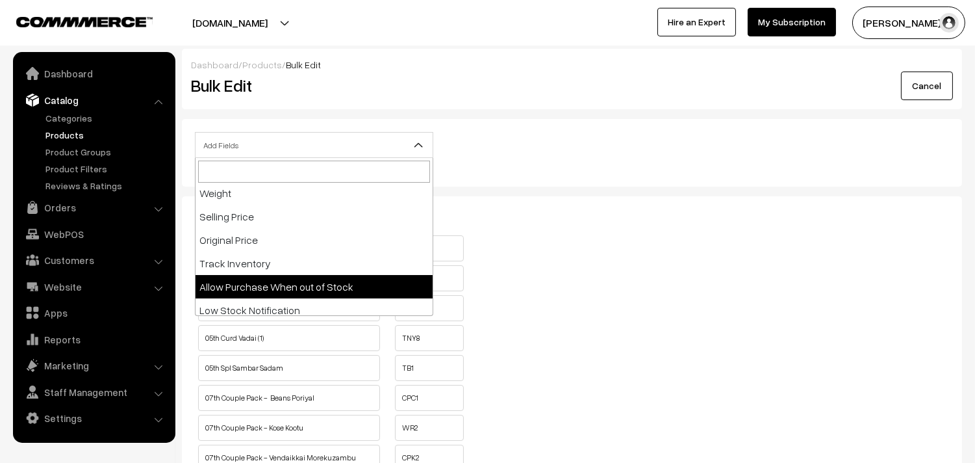
select select "allow-purchase"
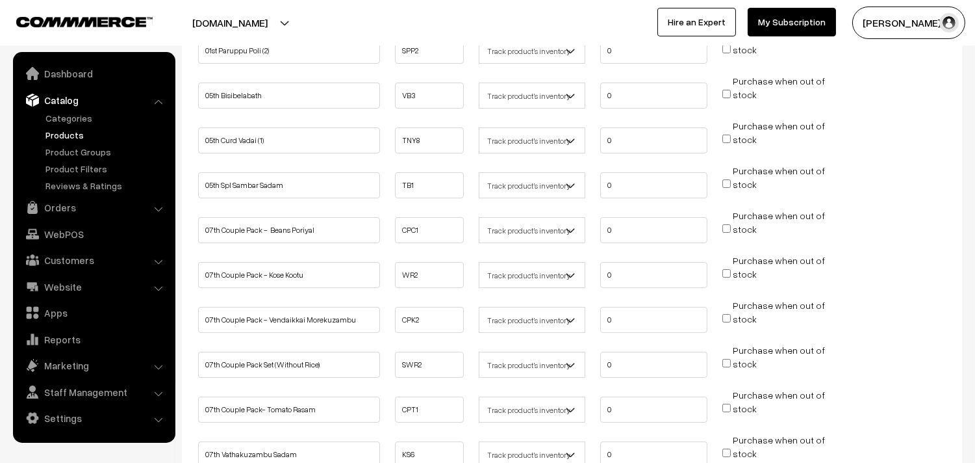
scroll to position [361, 0]
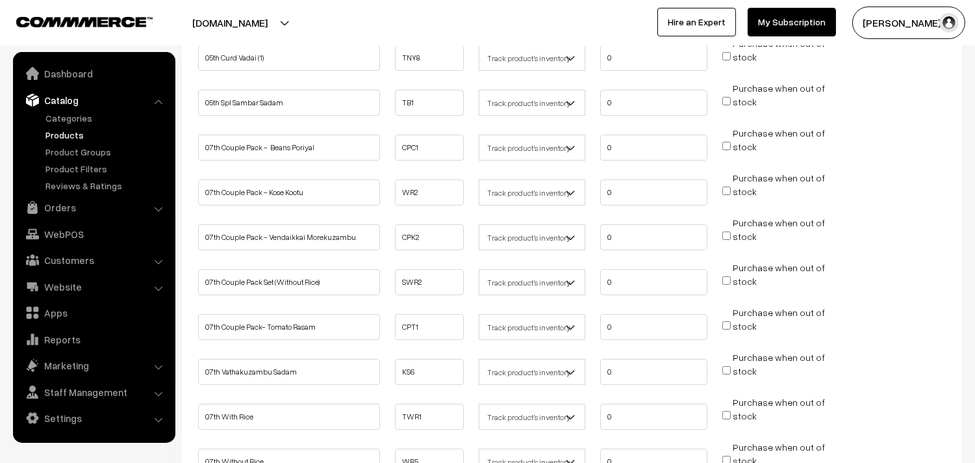
click at [725, 144] on input "Purchase when out of stock" at bounding box center [726, 146] width 8 height 8
checkbox input "true"
click at [726, 190] on input "Purchase when out of stock" at bounding box center [726, 190] width 8 height 8
checkbox input "true"
click at [724, 231] on input "Purchase when out of stock" at bounding box center [726, 235] width 8 height 8
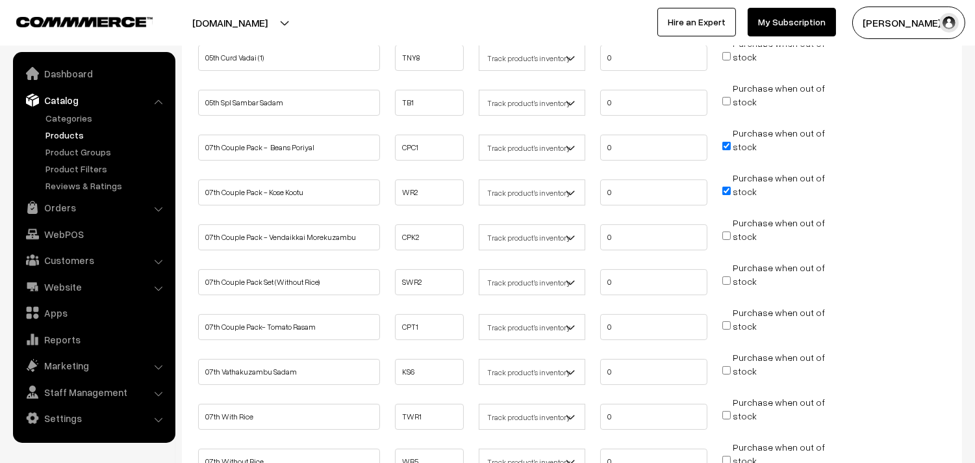
checkbox input "true"
click at [726, 276] on input "Purchase when out of stock" at bounding box center [726, 280] width 8 height 8
checkbox input "true"
click at [728, 321] on input "Purchase when out of stock" at bounding box center [726, 325] width 8 height 8
checkbox input "true"
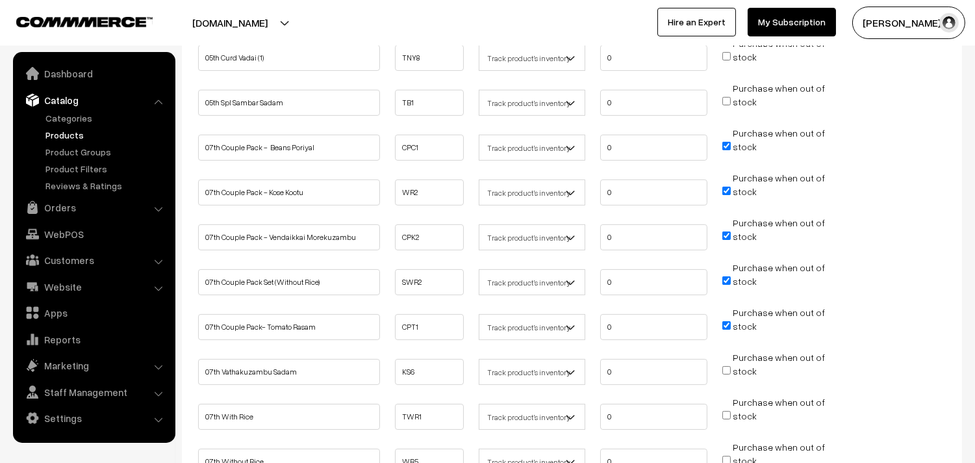
click at [723, 371] on span "Purchase when out of stock" at bounding box center [773, 370] width 103 height 13
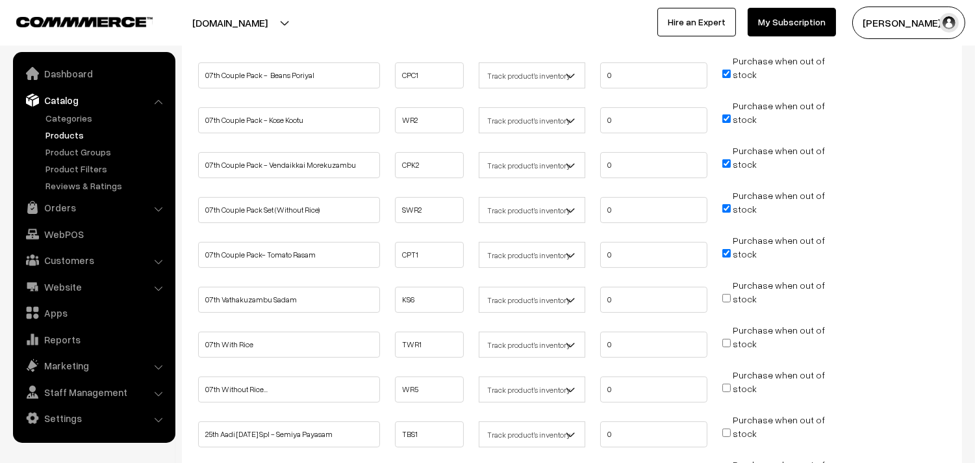
click at [725, 294] on input "Purchase when out of stock" at bounding box center [726, 298] width 8 height 8
checkbox input "true"
click at [728, 338] on input "Purchase when out of stock" at bounding box center [726, 342] width 8 height 8
checkbox input "true"
click at [726, 383] on input "Purchase when out of stock" at bounding box center [726, 387] width 8 height 8
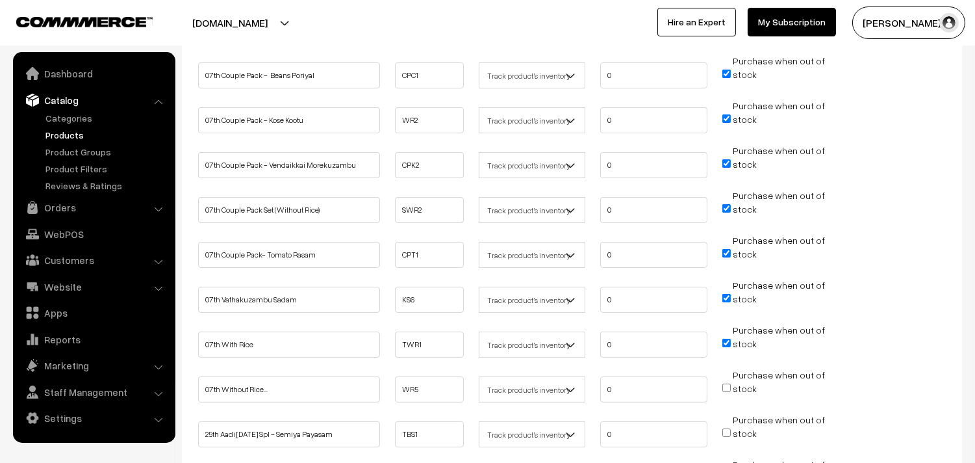
checkbox input "true"
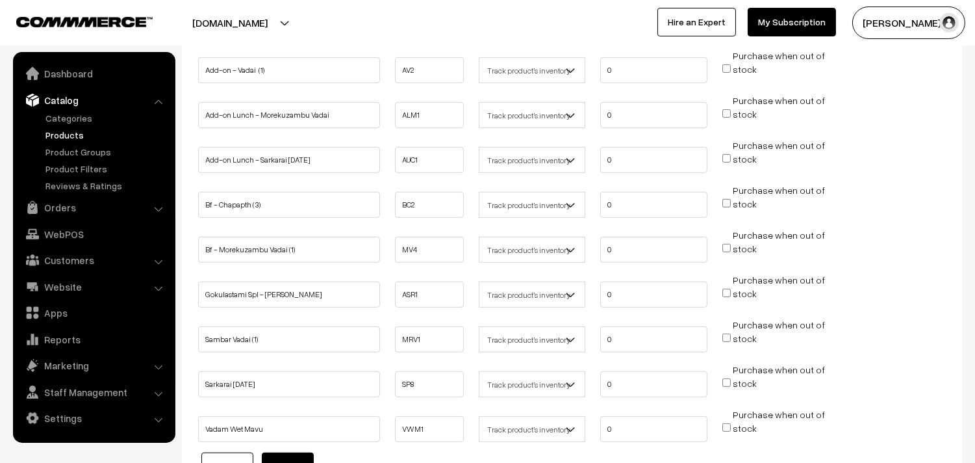
scroll to position [1054, 0]
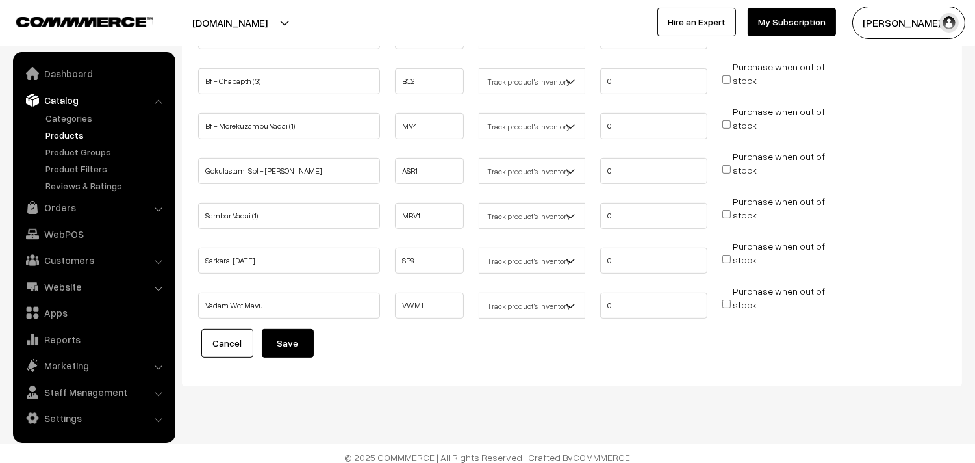
click at [300, 335] on button "Save" at bounding box center [288, 343] width 52 height 29
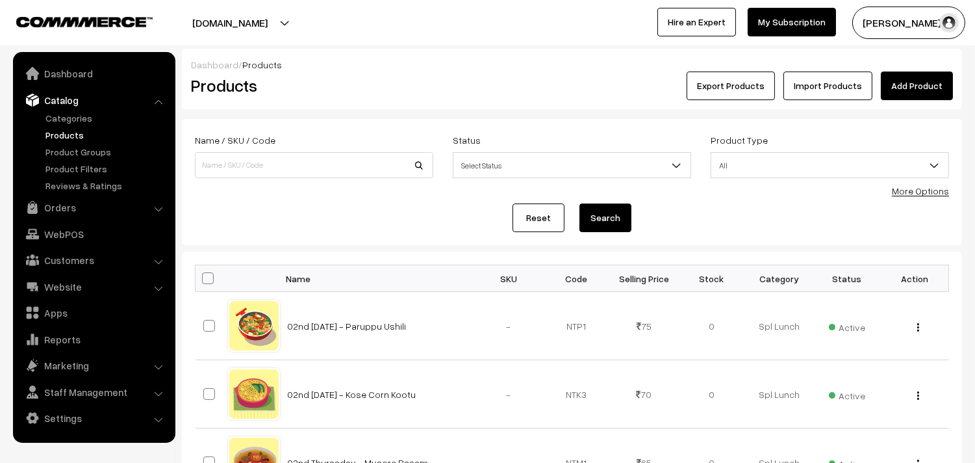
click at [917, 185] on link "More Options" at bounding box center [920, 190] width 57 height 11
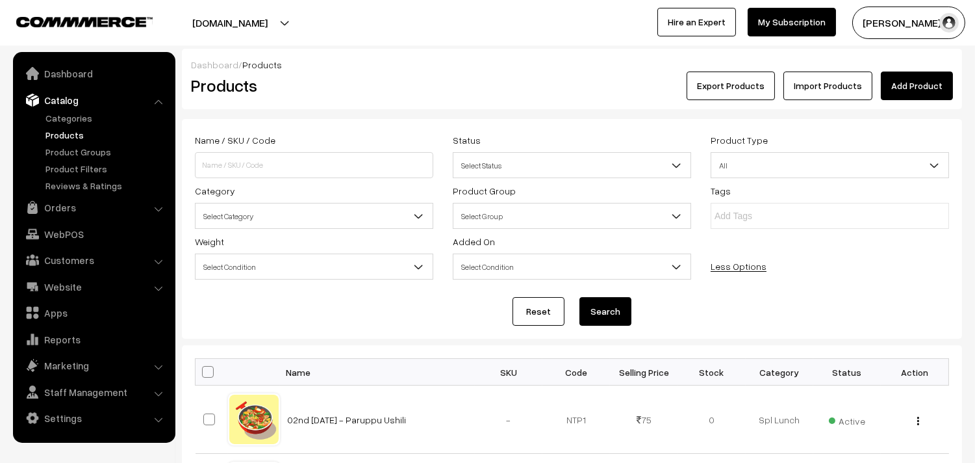
click at [251, 227] on span "Select Category" at bounding box center [314, 216] width 237 height 23
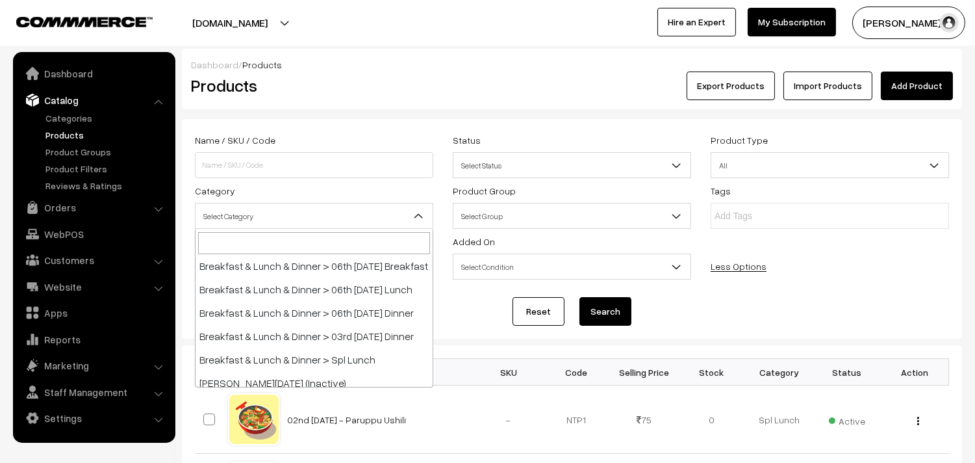
scroll to position [288, 0]
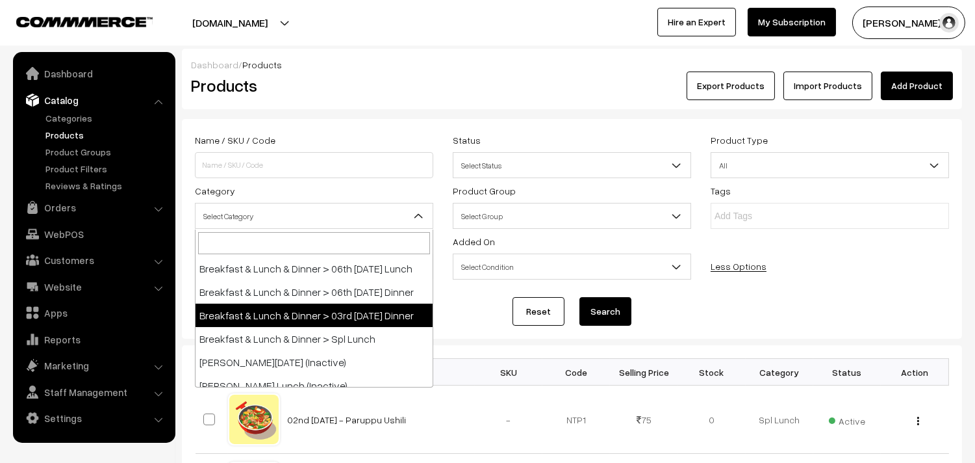
select select "68"
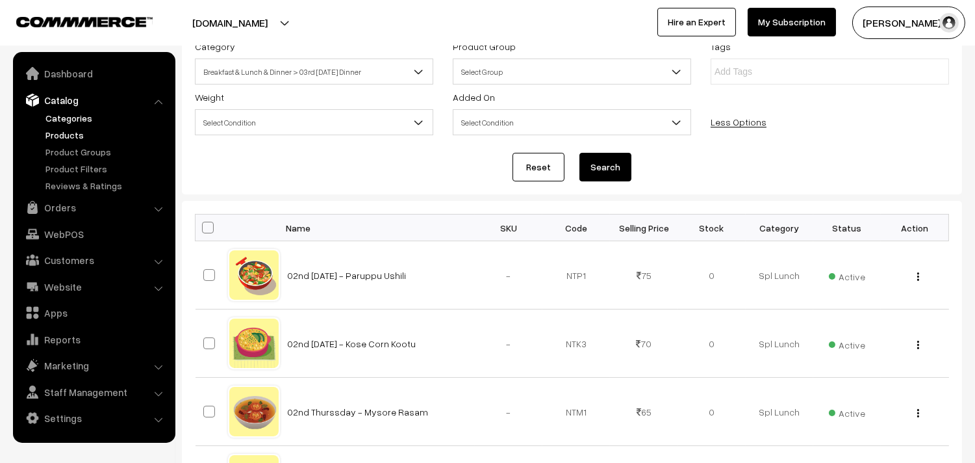
scroll to position [0, 0]
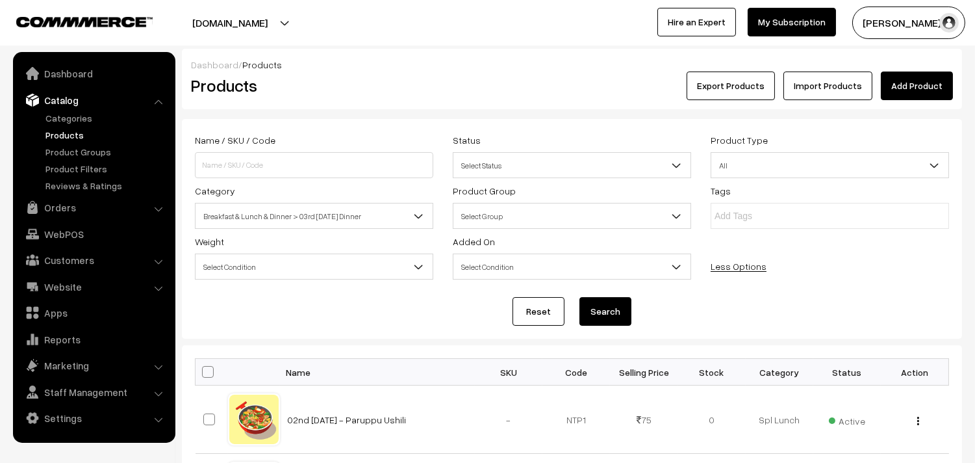
click at [79, 139] on link "Products" at bounding box center [106, 135] width 129 height 14
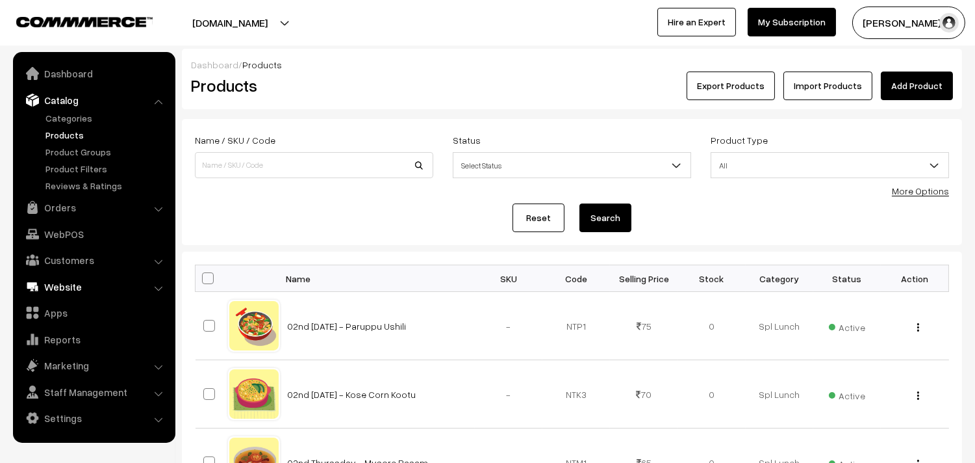
click at [70, 283] on link "Website" at bounding box center [93, 286] width 155 height 23
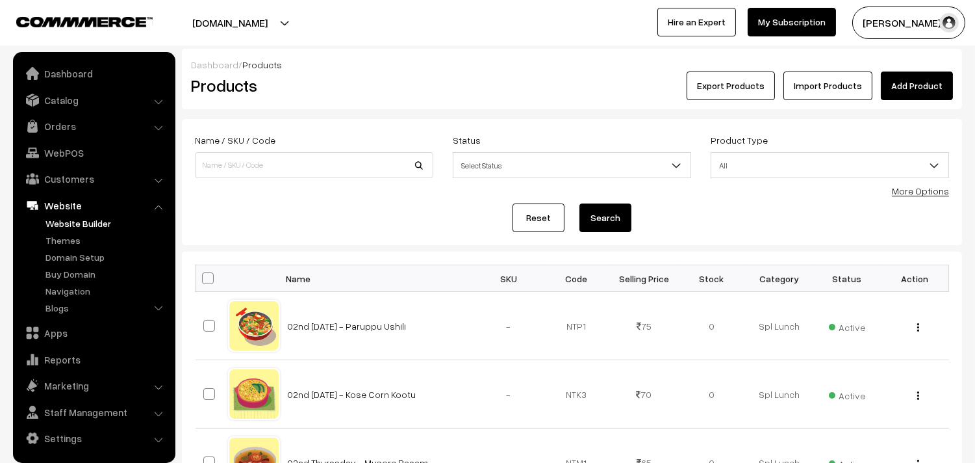
click at [75, 221] on link "Website Builder" at bounding box center [106, 223] width 129 height 14
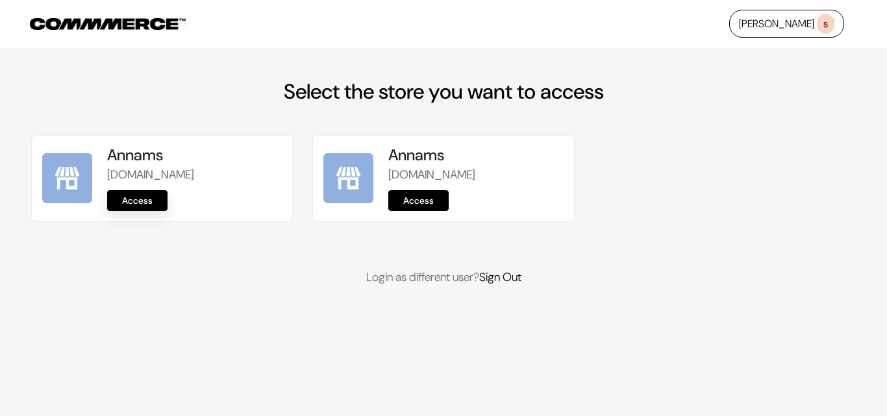
drag, startPoint x: 144, startPoint y: 188, endPoint x: 145, endPoint y: 196, distance: 7.3
click at [144, 190] on div "Annams [DOMAIN_NAME] Access" at bounding box center [194, 178] width 175 height 65
click at [146, 196] on link "Access" at bounding box center [137, 200] width 60 height 21
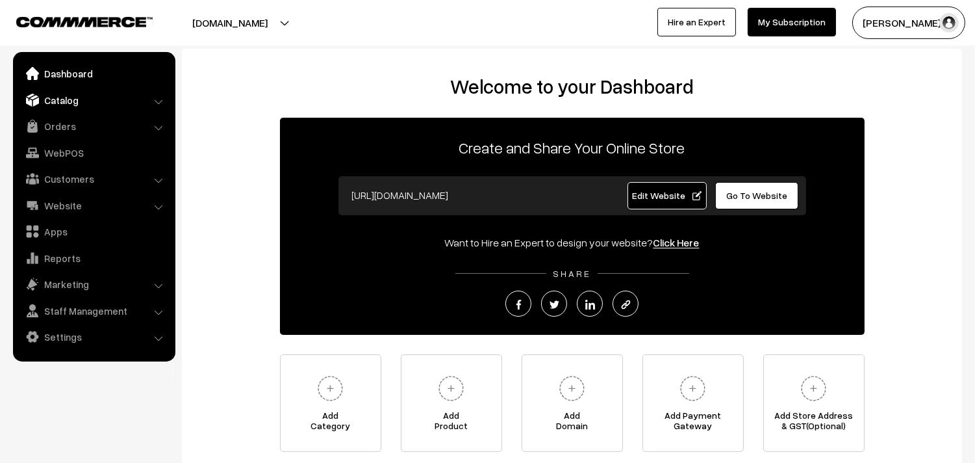
click at [72, 96] on link "Catalog" at bounding box center [93, 99] width 155 height 23
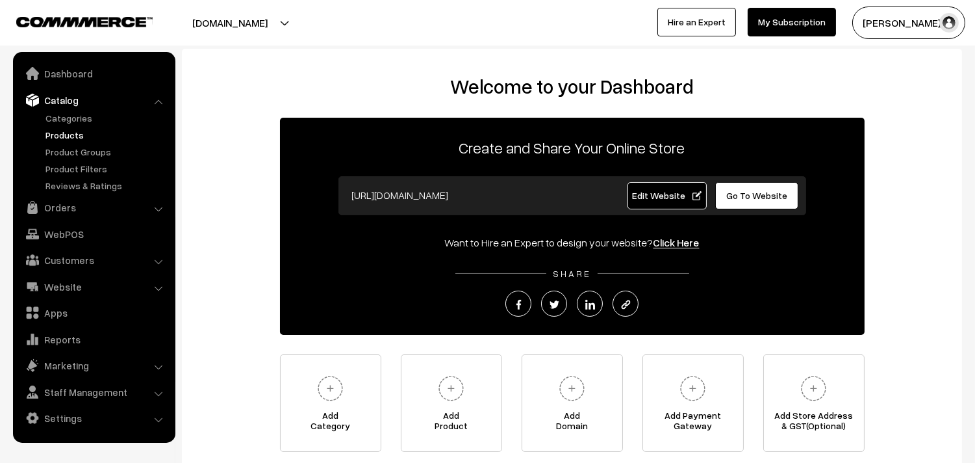
click at [74, 131] on link "Products" at bounding box center [106, 135] width 129 height 14
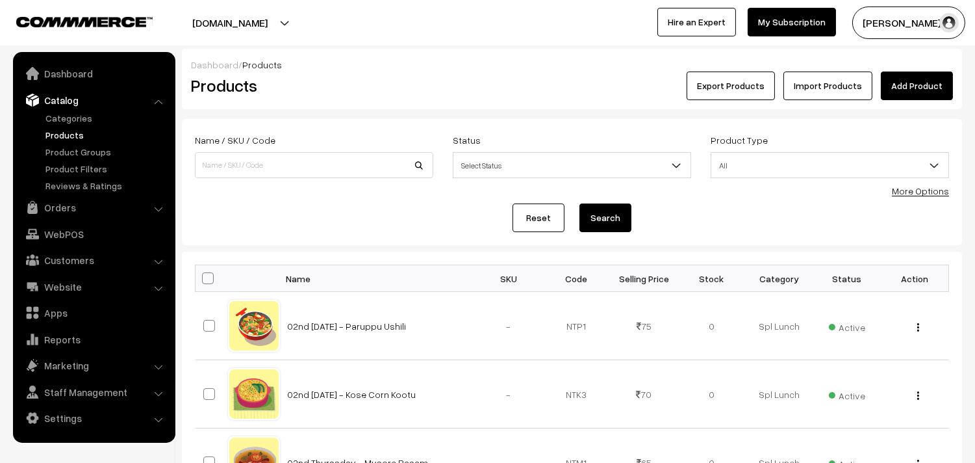
click at [923, 190] on link "More Options" at bounding box center [920, 190] width 57 height 11
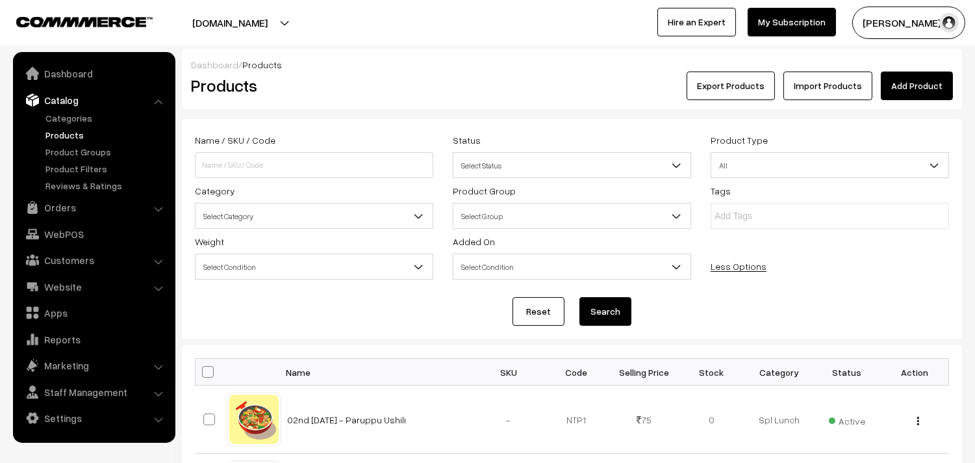
click at [305, 222] on span "Select Category" at bounding box center [314, 216] width 237 height 23
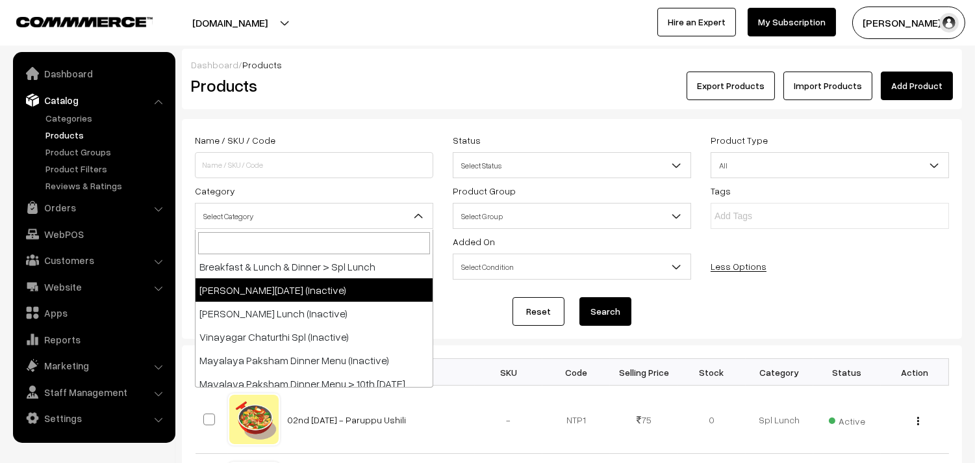
scroll to position [288, 0]
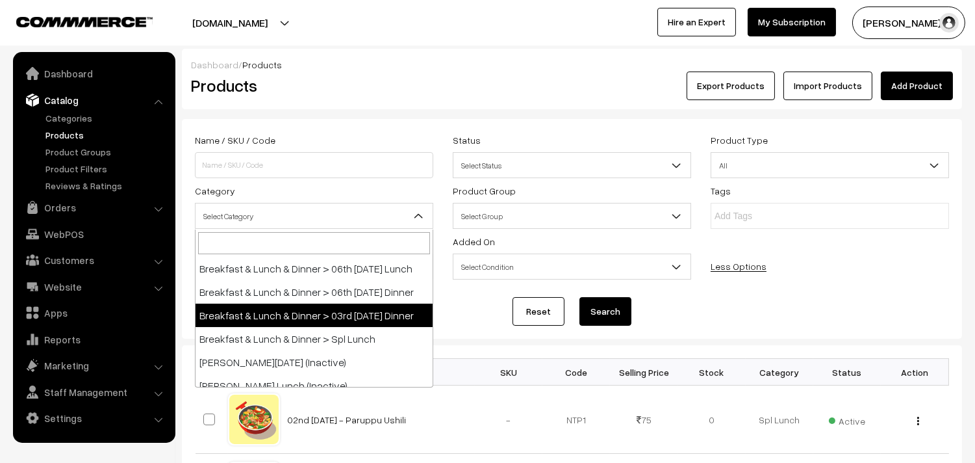
select select "68"
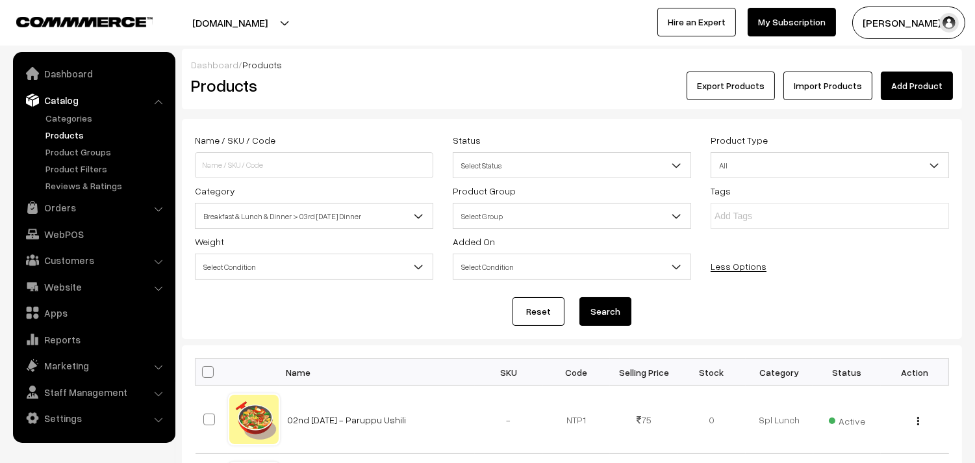
click at [592, 298] on button "Search" at bounding box center [605, 311] width 52 height 29
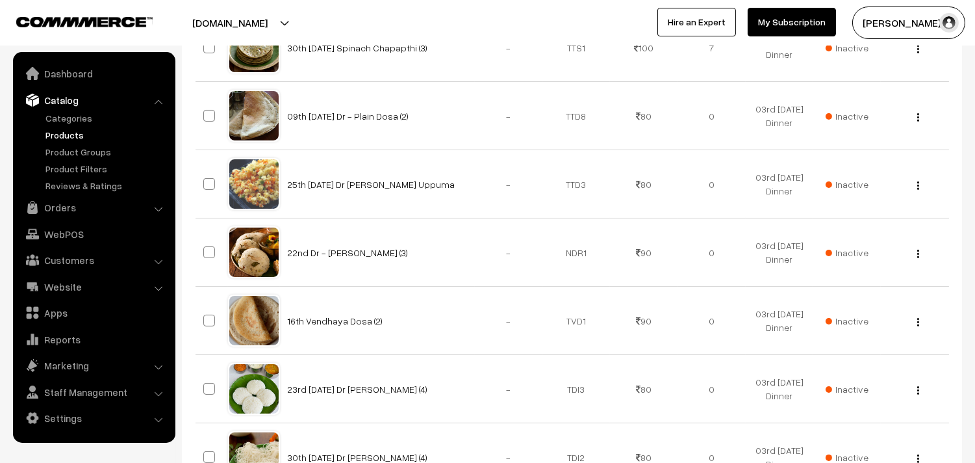
scroll to position [769, 0]
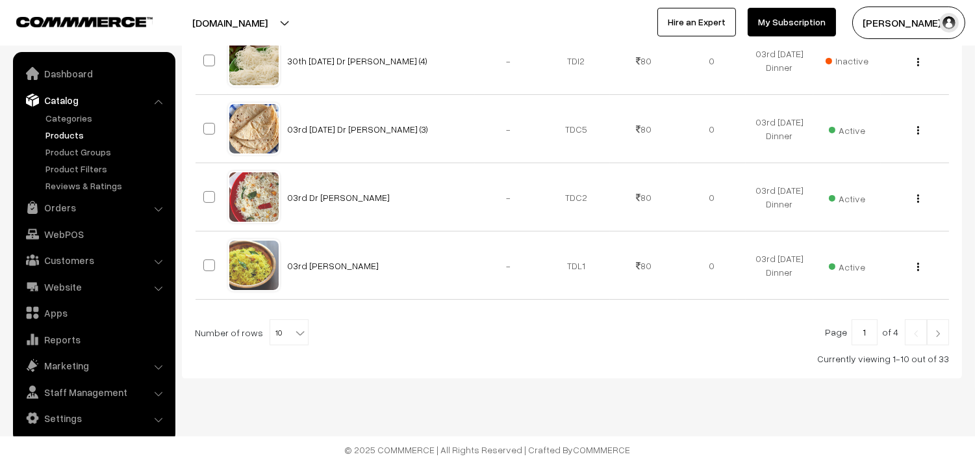
click at [294, 326] on b at bounding box center [300, 332] width 13 height 13
select select "90"
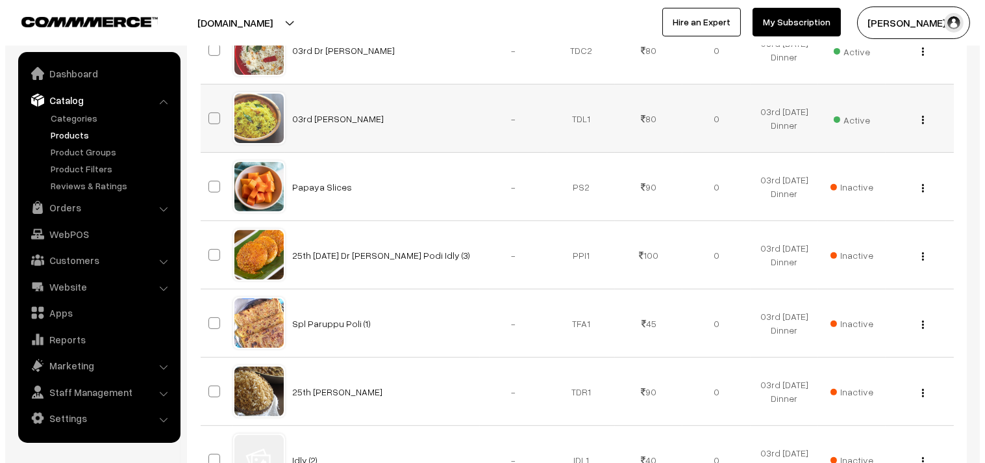
scroll to position [938, 0]
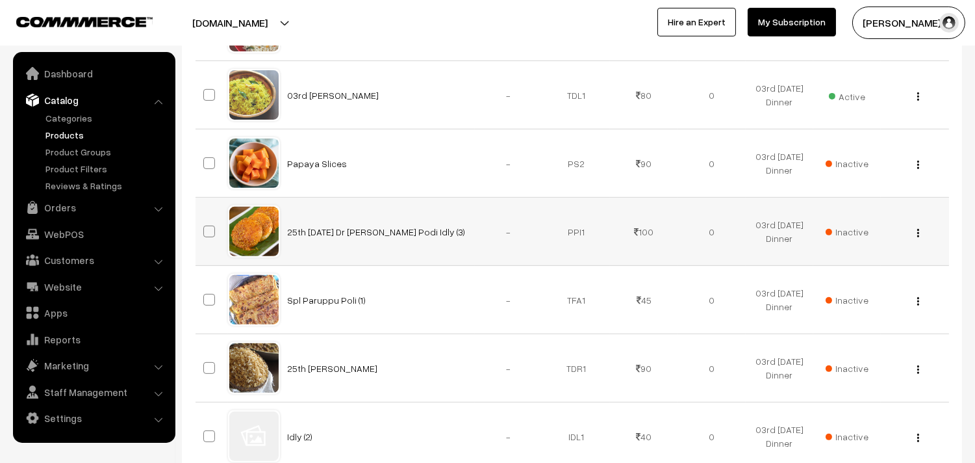
click at [830, 231] on span "Inactive" at bounding box center [847, 232] width 43 height 14
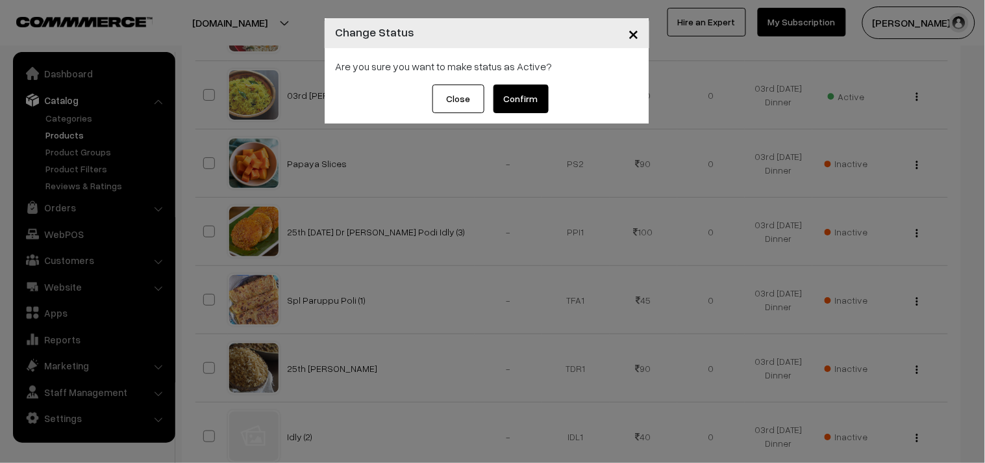
click at [502, 91] on button "Confirm" at bounding box center [521, 98] width 55 height 29
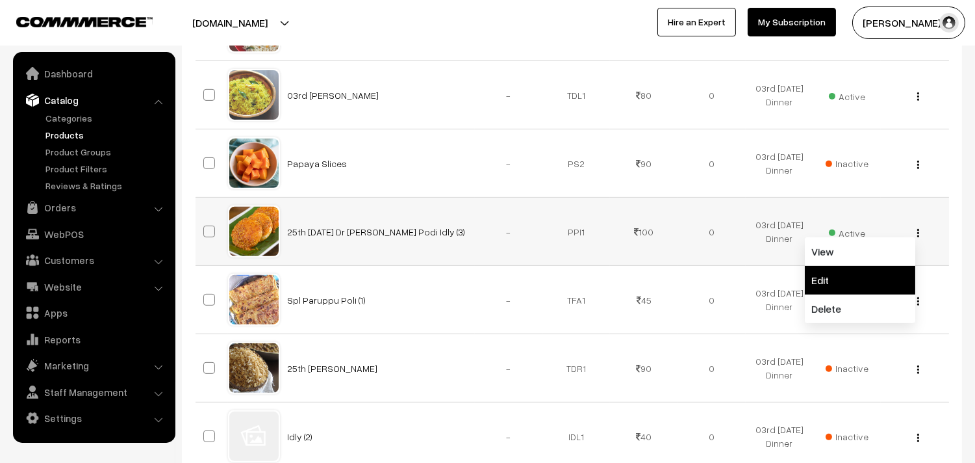
scroll to position [938, 0]
click at [863, 271] on link "Edit" at bounding box center [860, 280] width 110 height 29
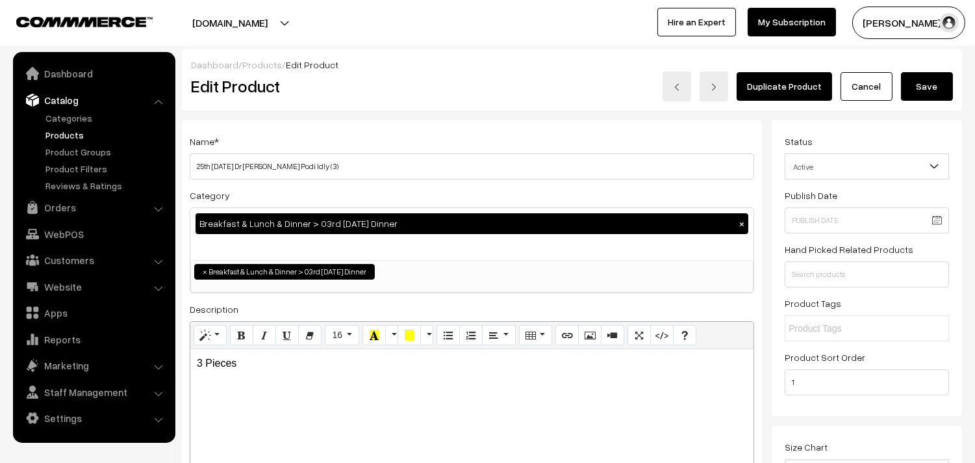
drag, startPoint x: 213, startPoint y: 161, endPoint x: 172, endPoint y: 162, distance: 40.9
click at [331, 162] on input "07th Thursday Dr Pirandai Podi Idly (3)" at bounding box center [472, 166] width 565 height 26
drag, startPoint x: 245, startPoint y: 168, endPoint x: 212, endPoint y: 170, distance: 32.6
click at [212, 170] on input "07th Thursday Dr Pirandai Podi Idly (3)" at bounding box center [472, 166] width 565 height 26
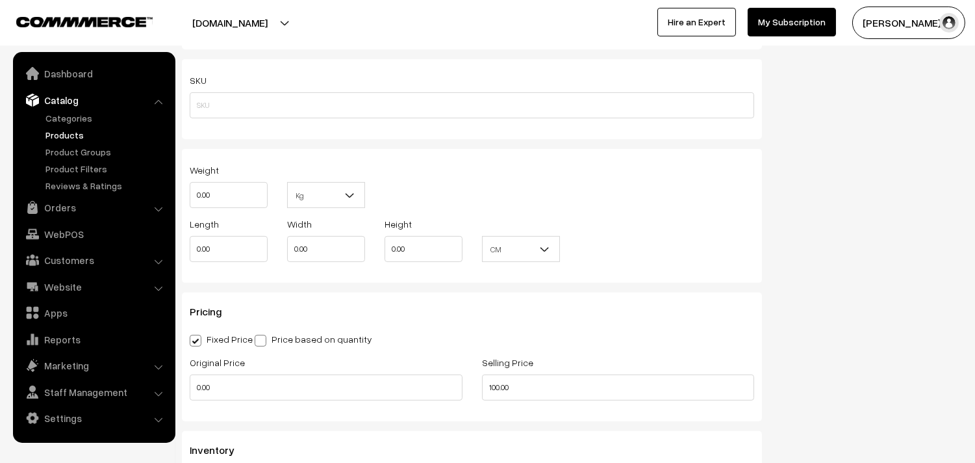
scroll to position [1082, 0]
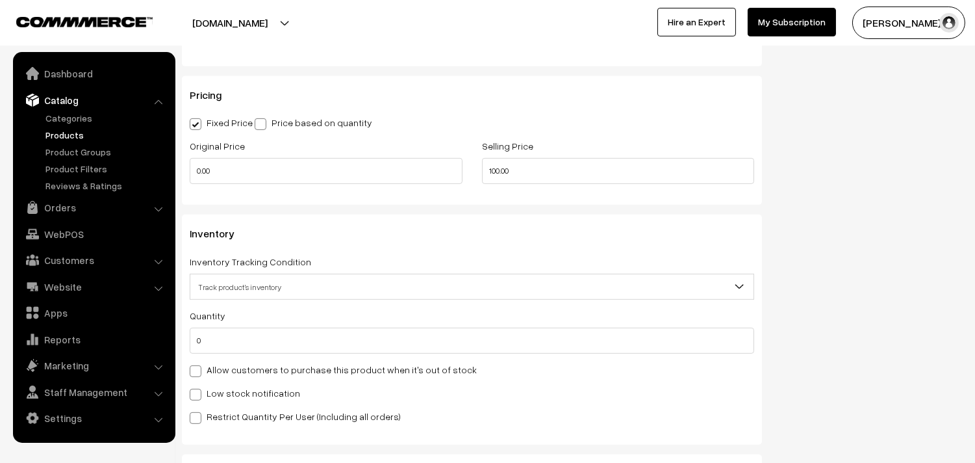
type input "07th [DATE] Dr [PERSON_NAME] Podi Idly (3)"
click at [244, 373] on label "Allow customers to purchase this product when it's out of stock" at bounding box center [333, 369] width 287 height 14
click at [198, 373] on input "Allow customers to purchase this product when it's out of stock" at bounding box center [194, 368] width 8 height 8
checkbox input "true"
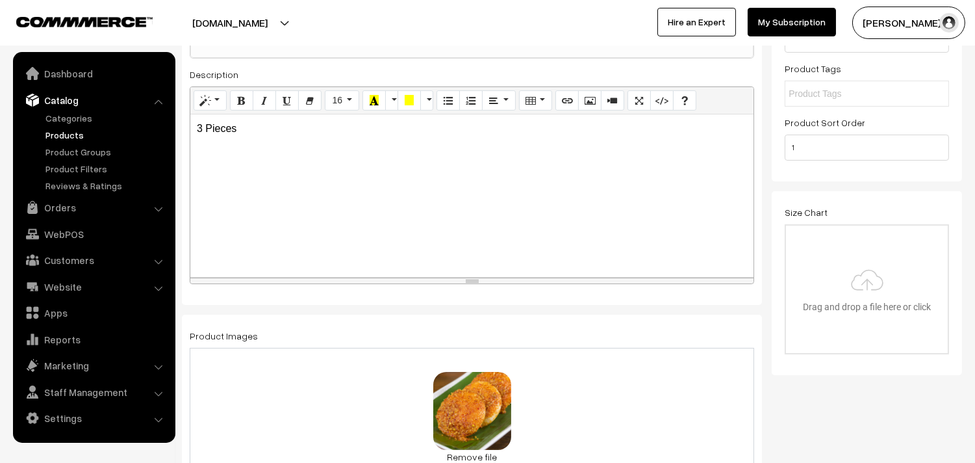
scroll to position [0, 0]
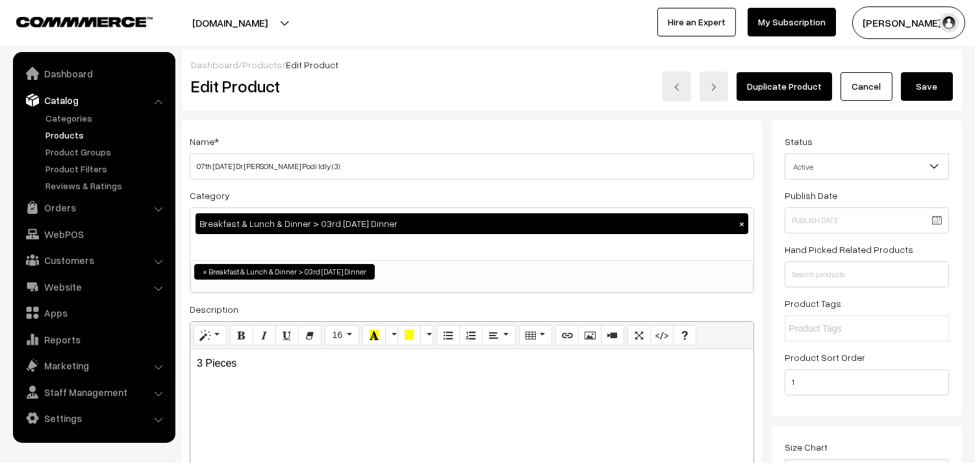
click at [917, 90] on button "Save" at bounding box center [927, 86] width 52 height 29
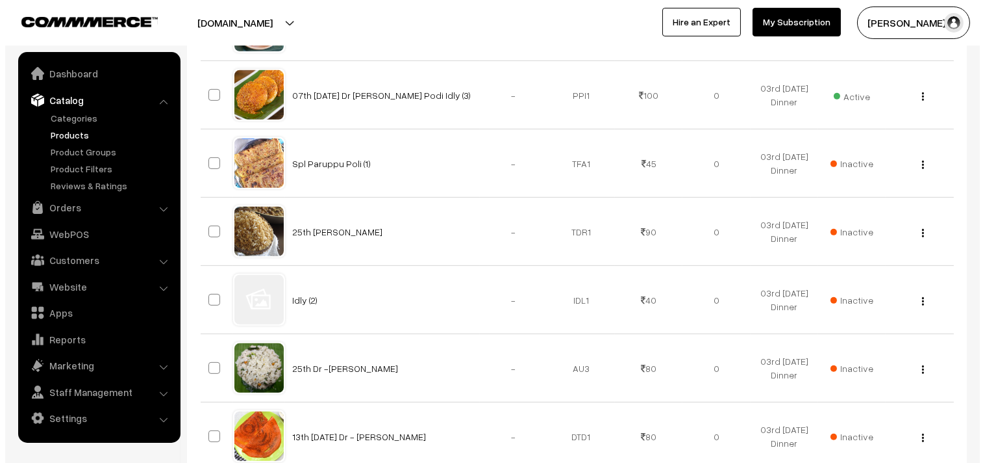
scroll to position [1082, 0]
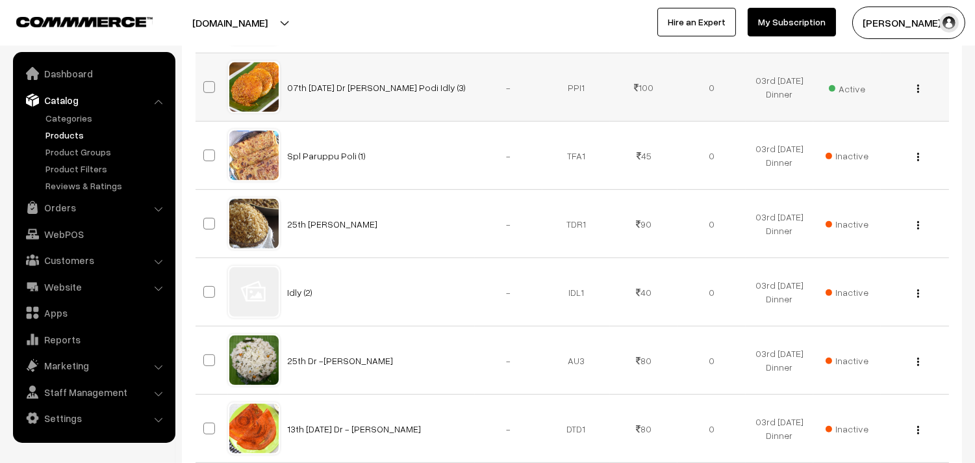
click at [859, 85] on span "Active" at bounding box center [847, 87] width 36 height 17
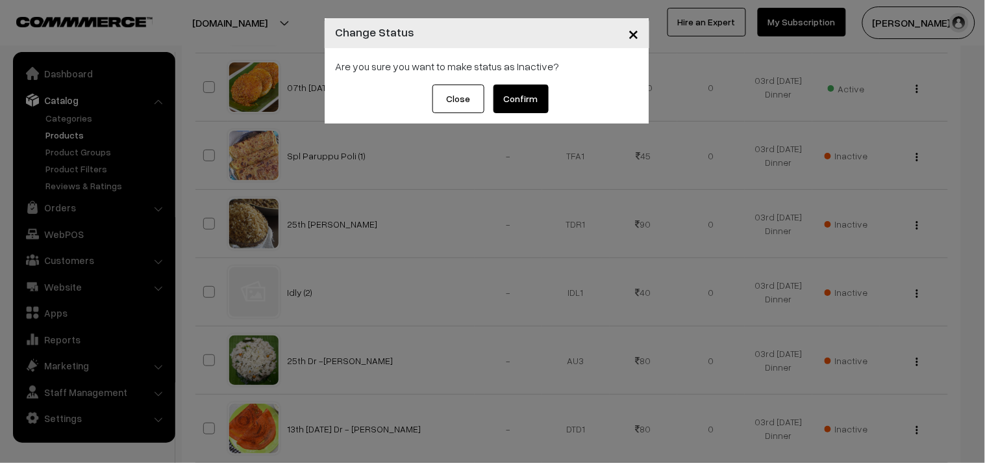
click at [531, 92] on button "Confirm" at bounding box center [521, 98] width 55 height 29
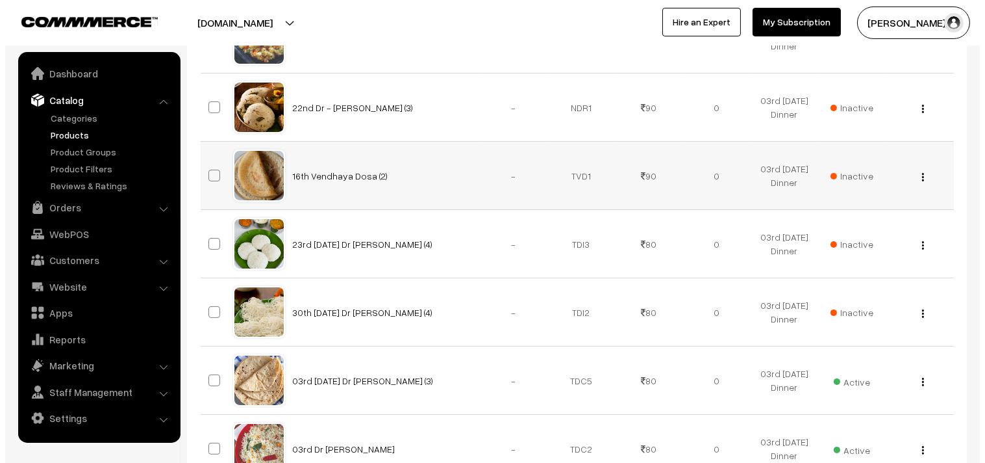
scroll to position [377, 0]
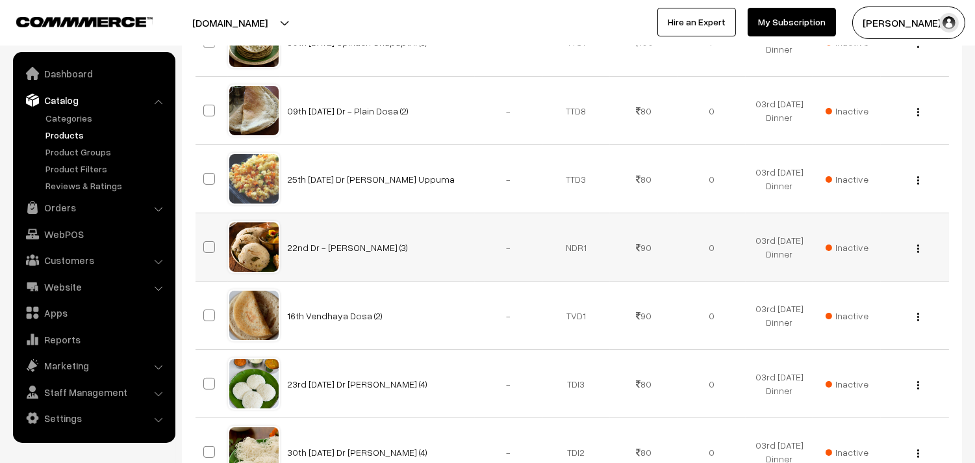
click at [852, 248] on span "Inactive" at bounding box center [847, 247] width 43 height 14
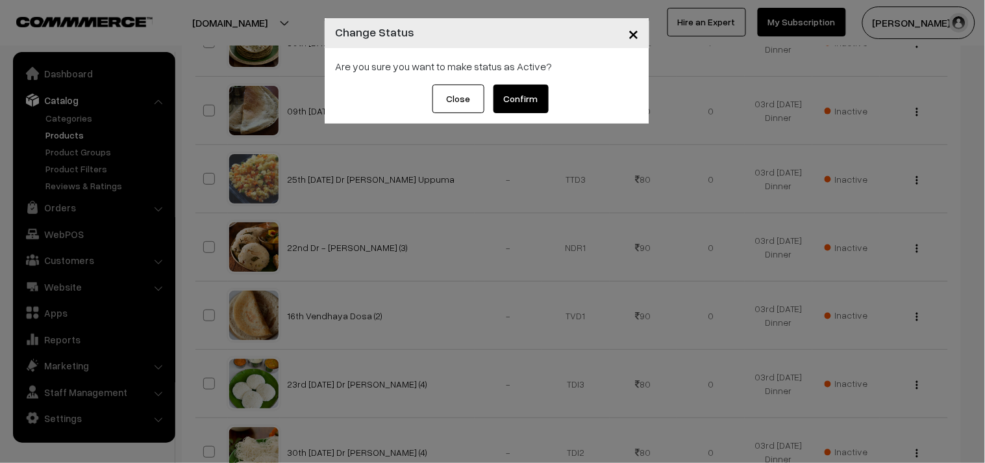
click at [537, 99] on button "Confirm" at bounding box center [521, 98] width 55 height 29
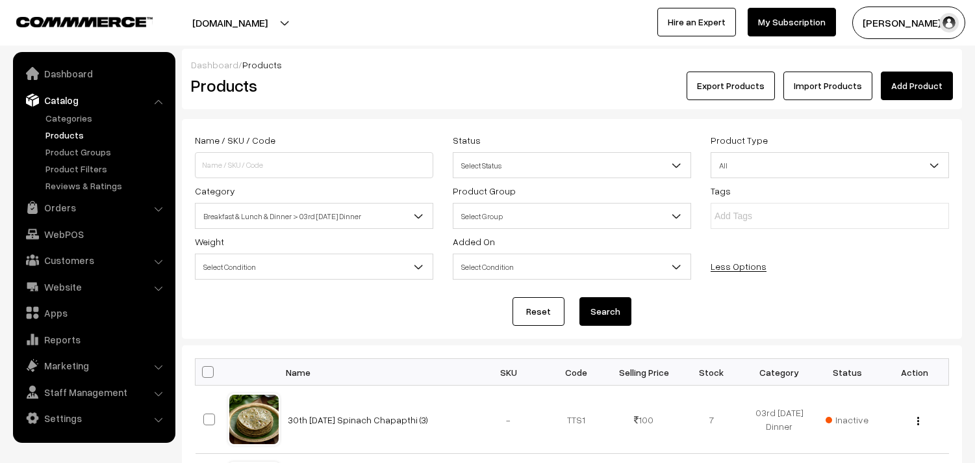
scroll to position [377, 0]
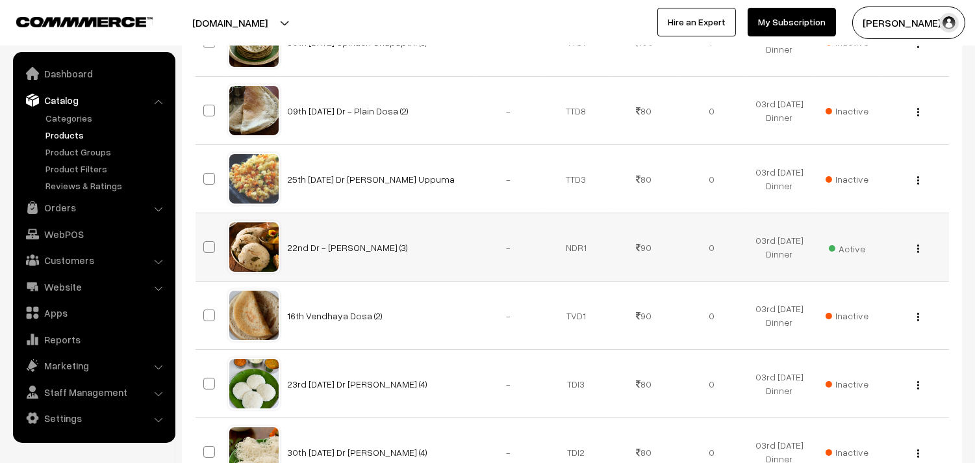
click at [919, 248] on button "button" at bounding box center [918, 248] width 3 height 10
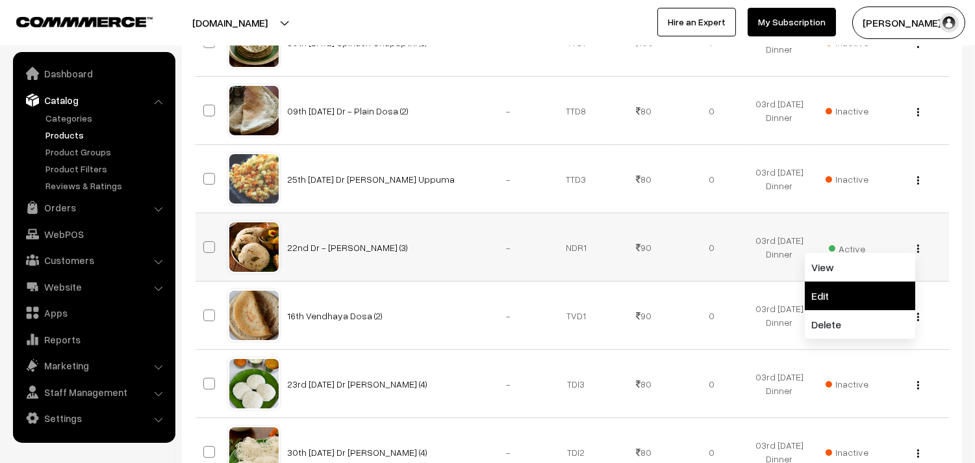
click at [829, 291] on link "Edit" at bounding box center [860, 295] width 110 height 29
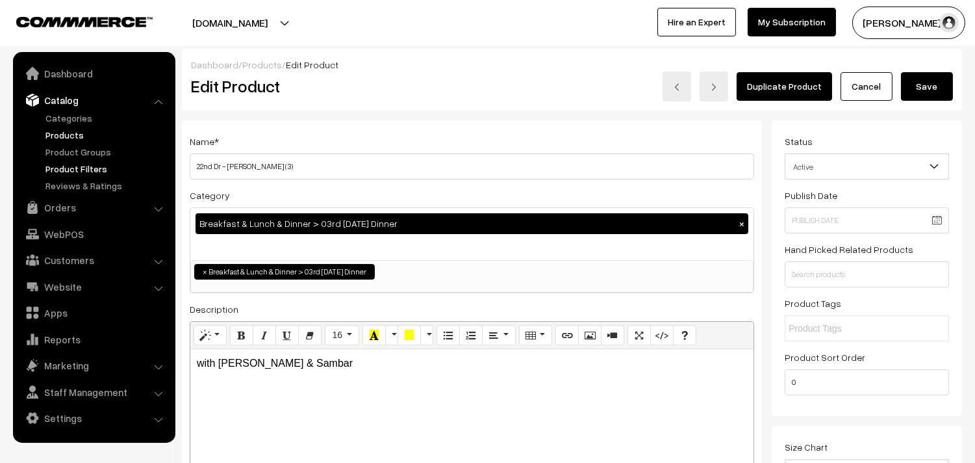
drag, startPoint x: 205, startPoint y: 163, endPoint x: 160, endPoint y: 163, distance: 44.8
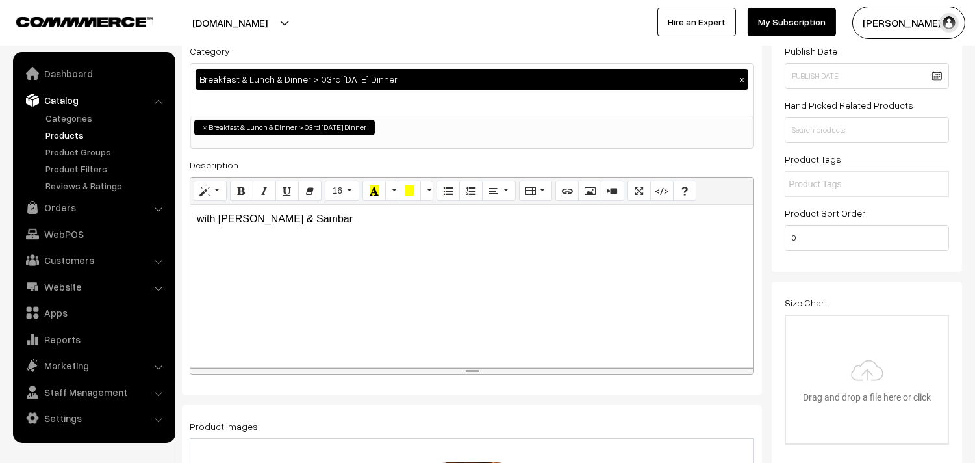
type input "07th Dr - Rava Idly (3)"
drag, startPoint x: 268, startPoint y: 214, endPoint x: 220, endPoint y: 216, distance: 48.1
click at [220, 216] on p "with Chutney & Sambar" at bounding box center [472, 219] width 550 height 16
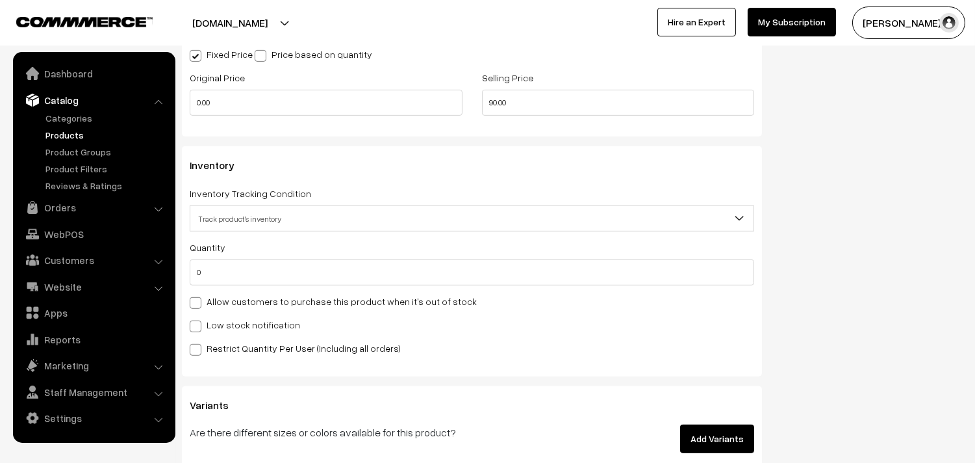
scroll to position [1154, 0]
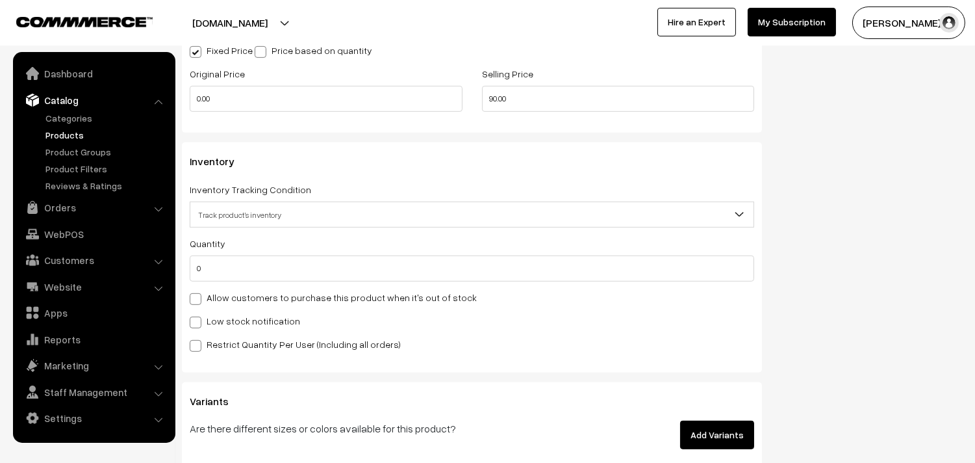
click at [225, 299] on label "Allow customers to purchase this product when it's out of stock" at bounding box center [333, 297] width 287 height 14
click at [198, 299] on input "Allow customers to purchase this product when it's out of stock" at bounding box center [194, 296] width 8 height 8
checkbox input "true"
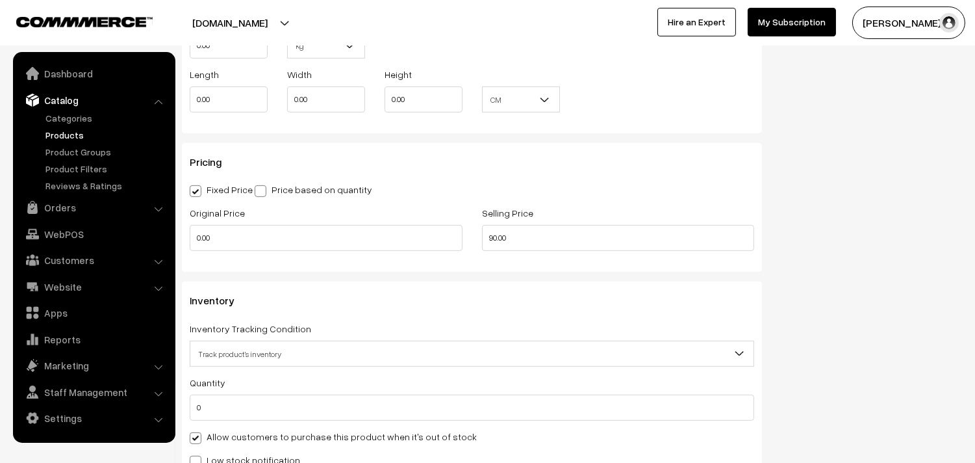
scroll to position [1010, 0]
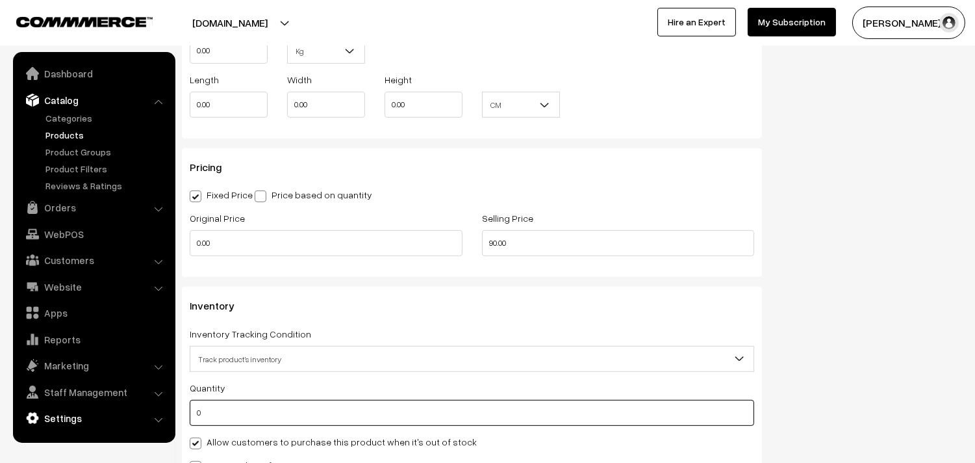
drag, startPoint x: 216, startPoint y: 410, endPoint x: 142, endPoint y: 410, distance: 74.1
click at [142, 410] on body "Thank you for showing interest. Our team will call you shortly. Close annamfood…" at bounding box center [487, 158] width 975 height 2337
type input "2"
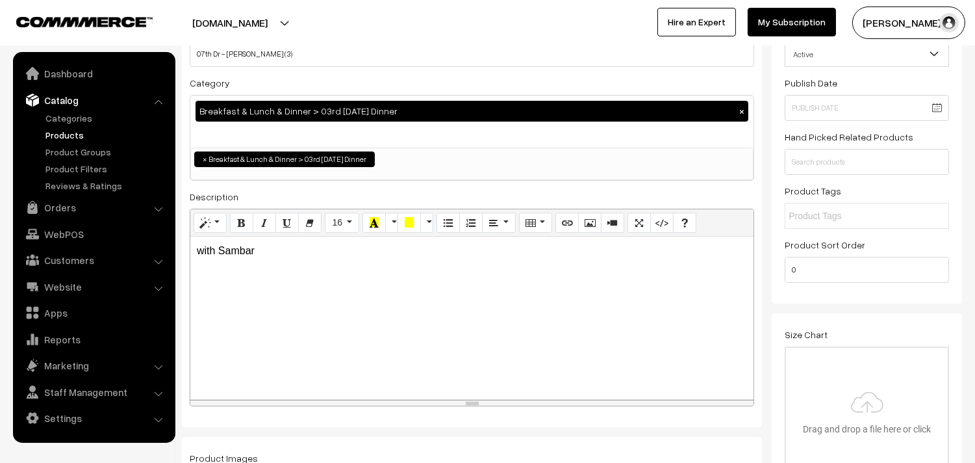
scroll to position [0, 0]
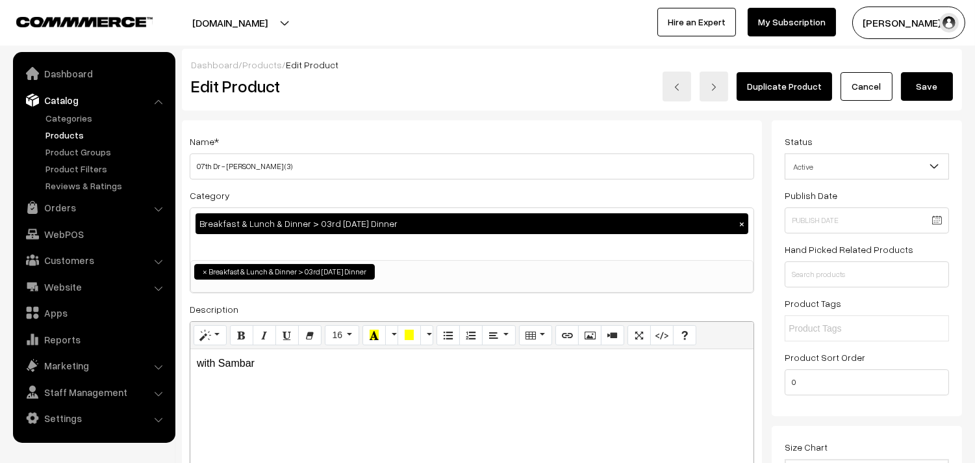
type input "25"
click at [937, 86] on button "Save" at bounding box center [927, 86] width 52 height 29
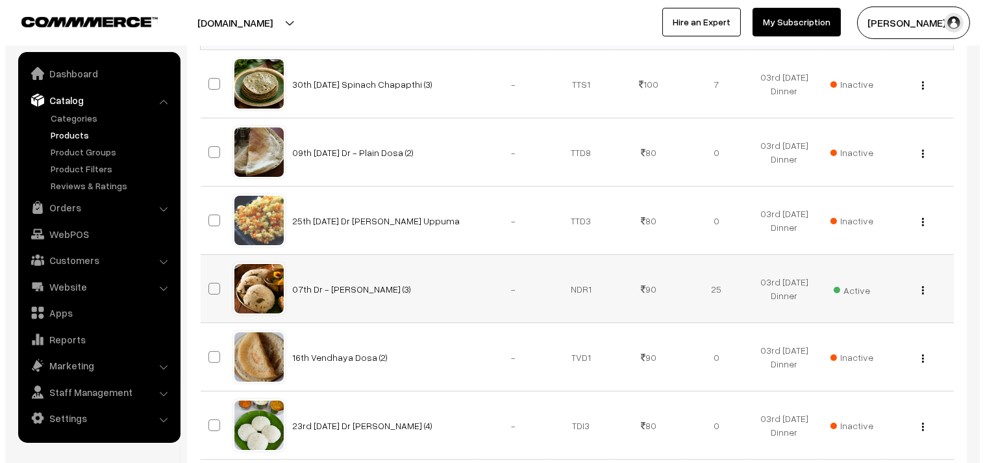
scroll to position [361, 0]
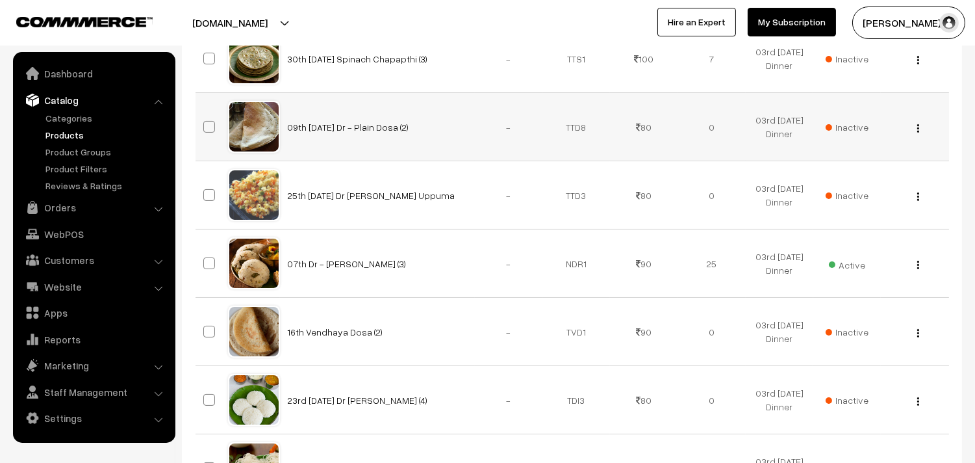
click at [845, 125] on span "Inactive" at bounding box center [847, 127] width 43 height 14
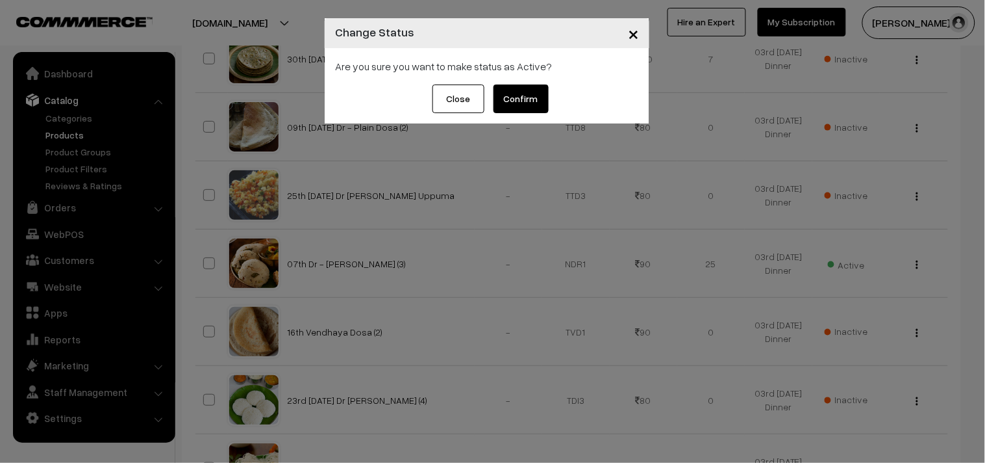
click at [542, 91] on button "Confirm" at bounding box center [521, 98] width 55 height 29
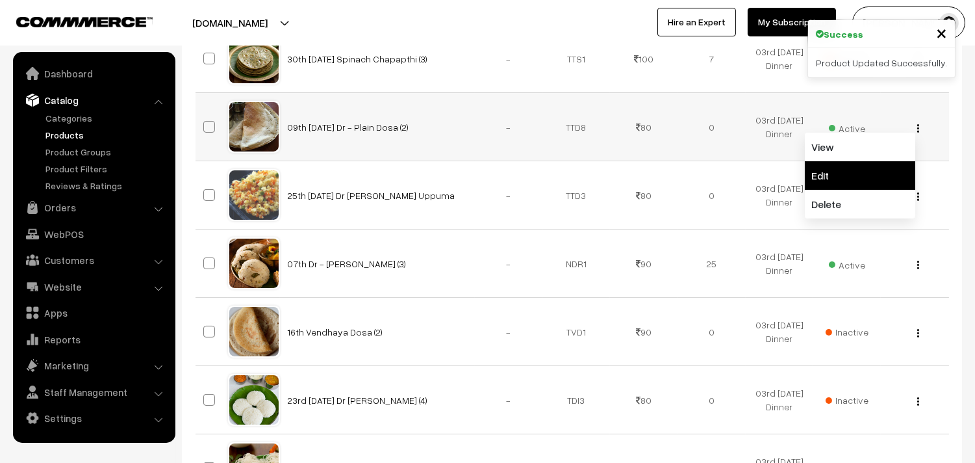
scroll to position [361, 0]
click at [829, 177] on link "Edit" at bounding box center [860, 175] width 110 height 29
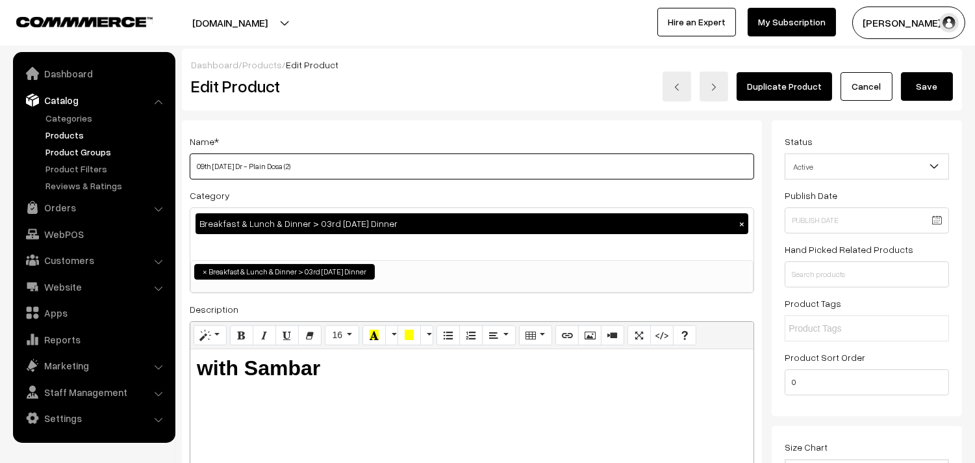
drag, startPoint x: 213, startPoint y: 160, endPoint x: 142, endPoint y: 153, distance: 71.9
click at [242, 165] on input "07th Tuesday Dr - Plain Dosa (2)" at bounding box center [472, 166] width 565 height 26
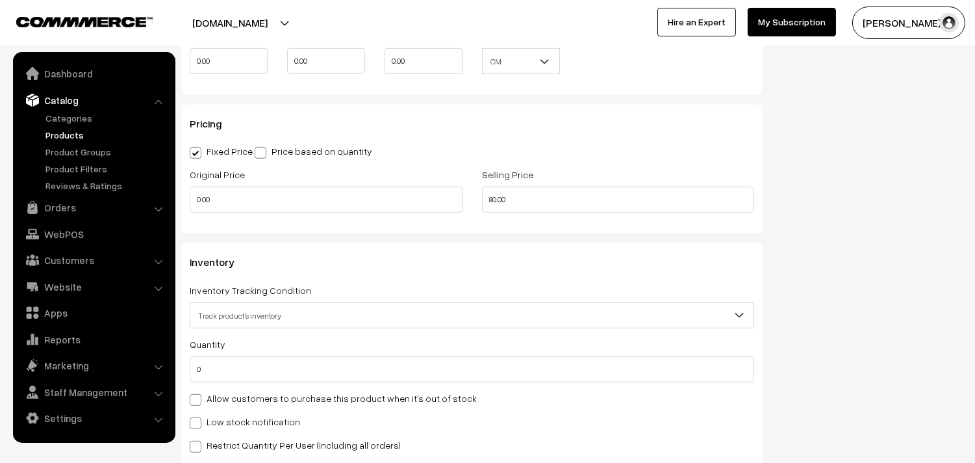
scroll to position [1082, 0]
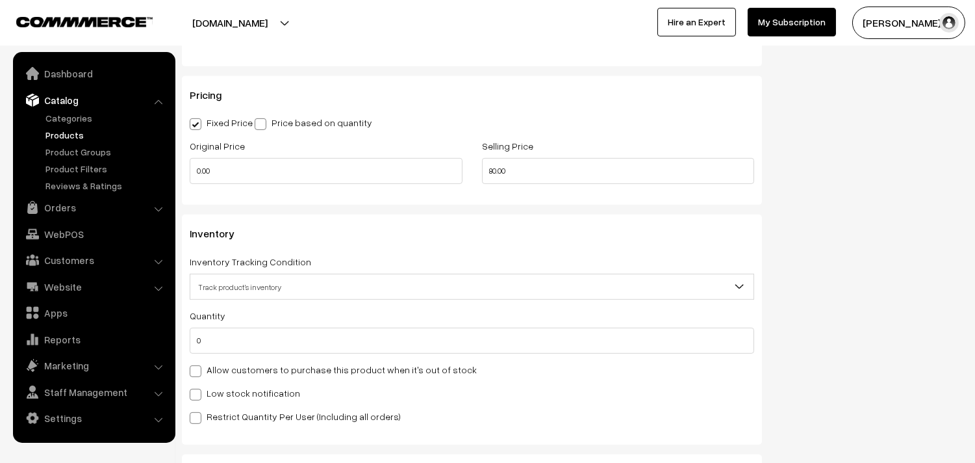
type input "07th Dr - Plain Dosa (2)"
click at [239, 370] on label "Allow customers to purchase this product when it's out of stock" at bounding box center [333, 369] width 287 height 14
click at [198, 370] on input "Allow customers to purchase this product when it's out of stock" at bounding box center [194, 368] width 8 height 8
checkbox input "true"
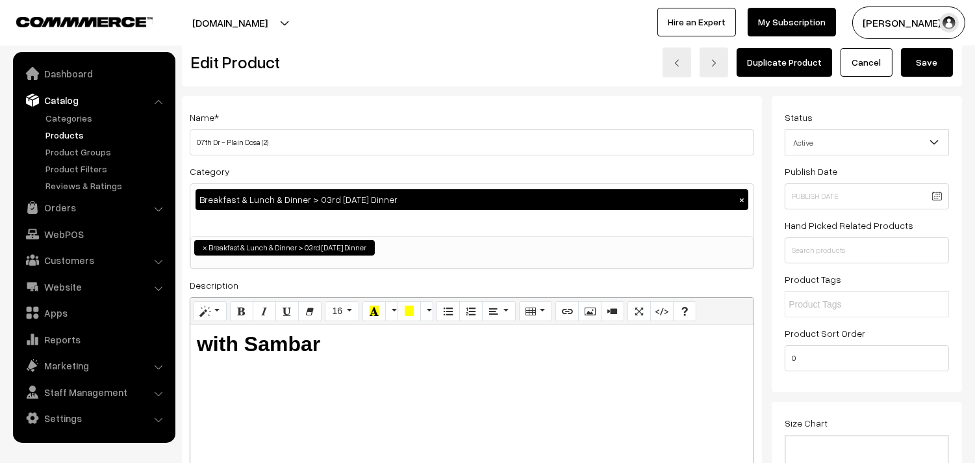
scroll to position [0, 0]
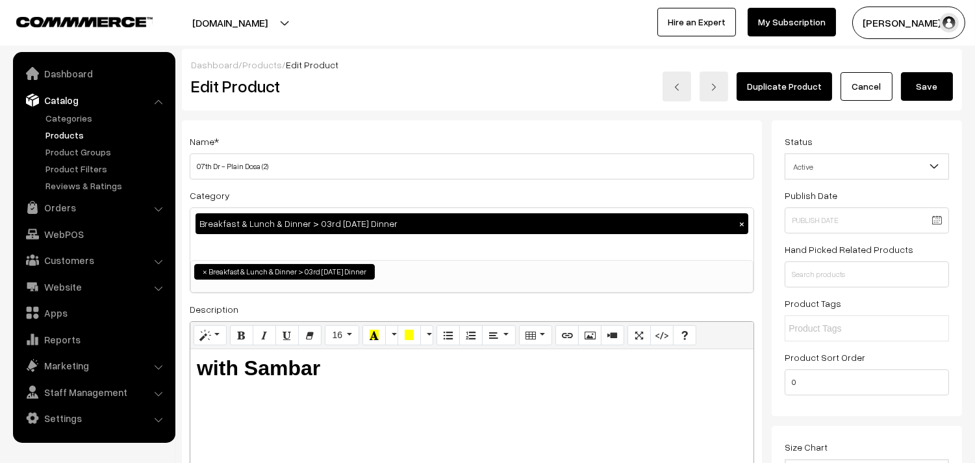
click at [932, 85] on button "Save" at bounding box center [927, 86] width 52 height 29
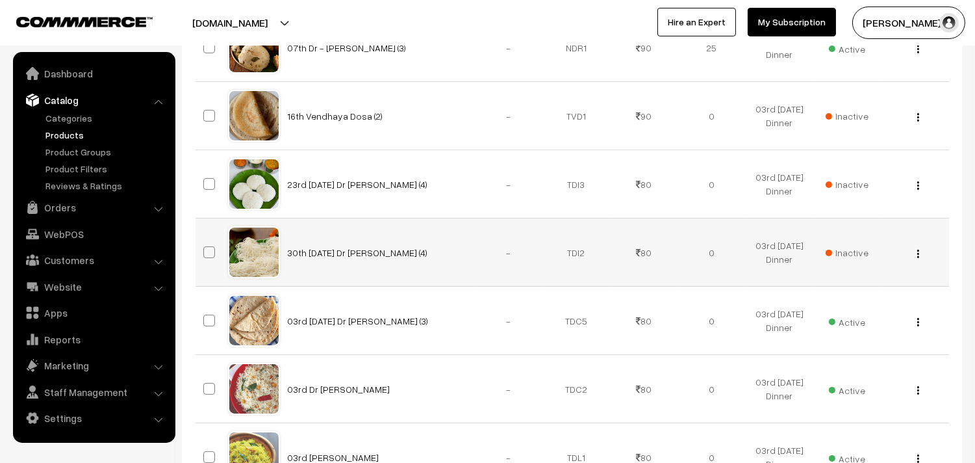
scroll to position [577, 0]
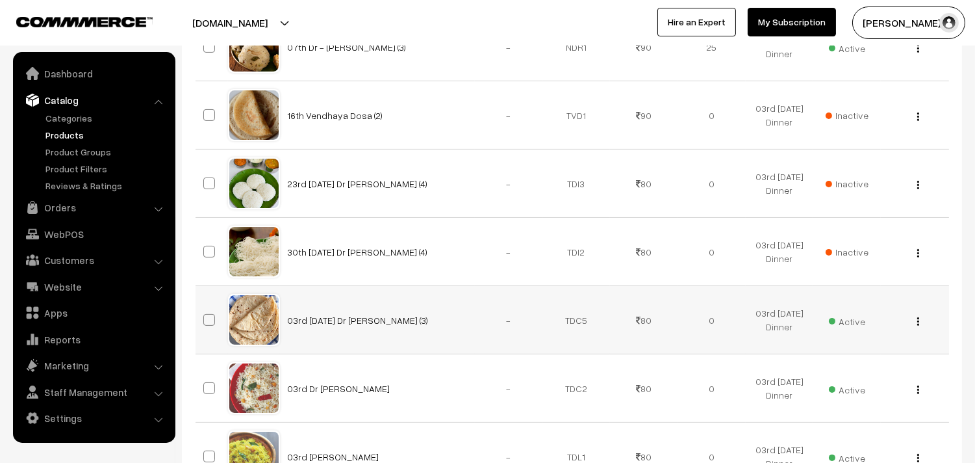
click at [918, 323] on img "button" at bounding box center [918, 321] width 2 height 8
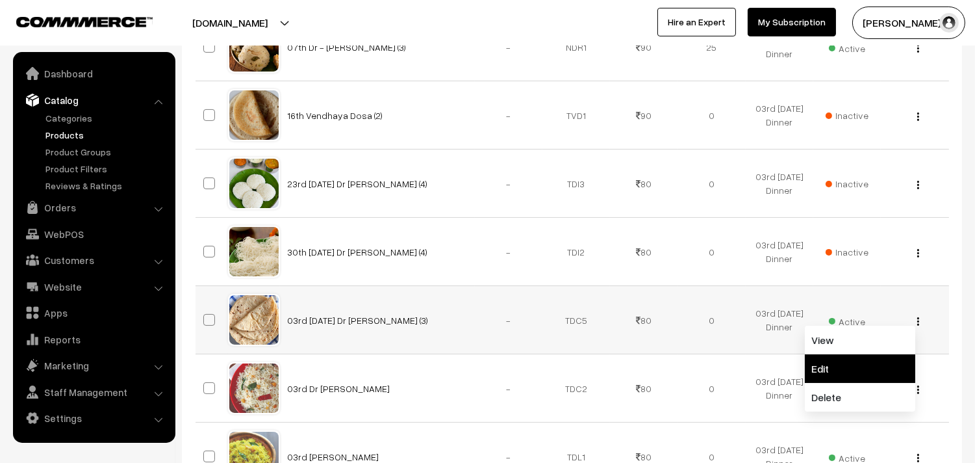
click at [830, 366] on link "Edit" at bounding box center [860, 368] width 110 height 29
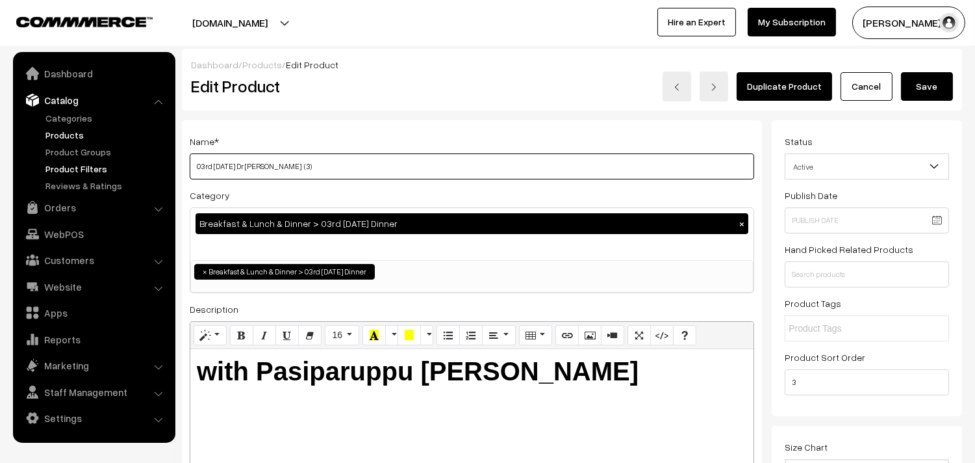
drag, startPoint x: 235, startPoint y: 160, endPoint x: 169, endPoint y: 161, distance: 66.3
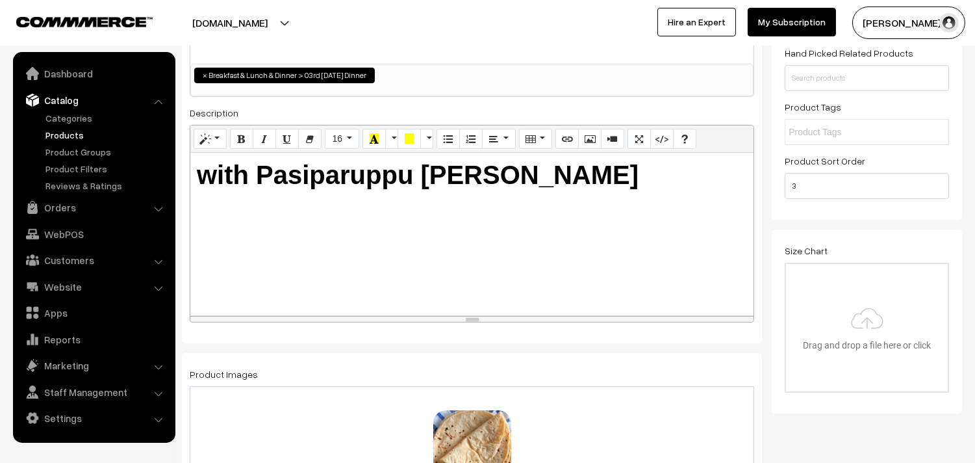
scroll to position [216, 0]
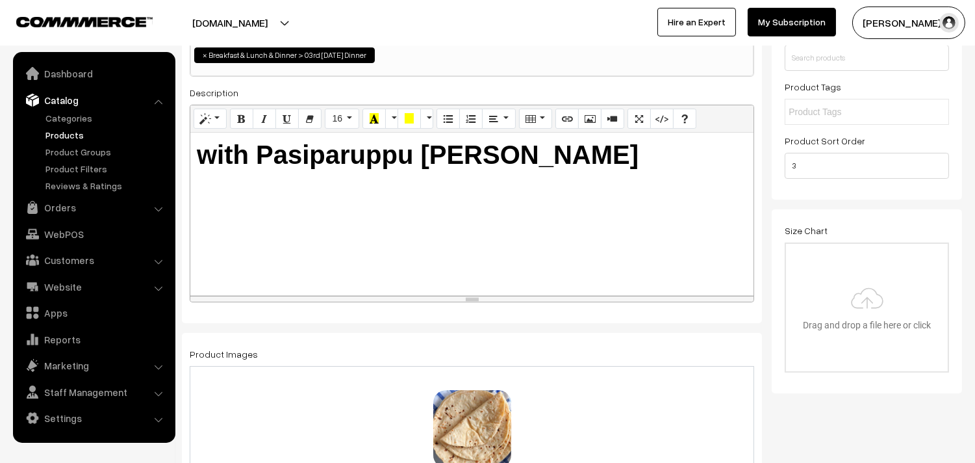
type input "07th Dr Chapathi (3)"
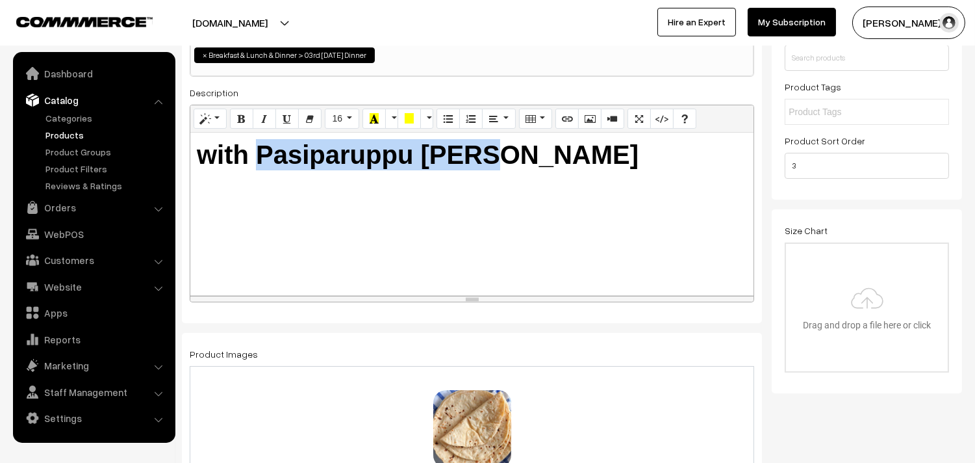
drag, startPoint x: 256, startPoint y: 157, endPoint x: 562, endPoint y: 164, distance: 306.1
click at [562, 164] on h1 "with Pasiparuppu Dhall" at bounding box center [472, 154] width 550 height 31
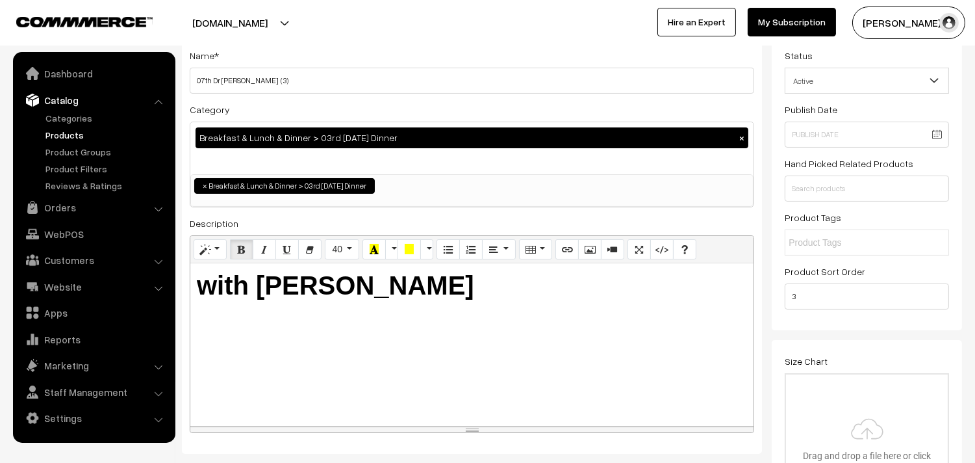
scroll to position [0, 0]
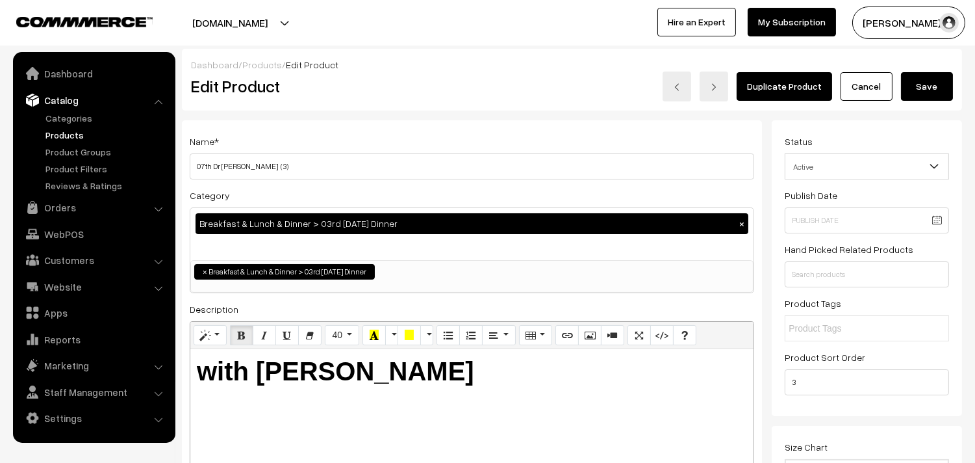
click at [927, 92] on button "Save" at bounding box center [927, 86] width 52 height 29
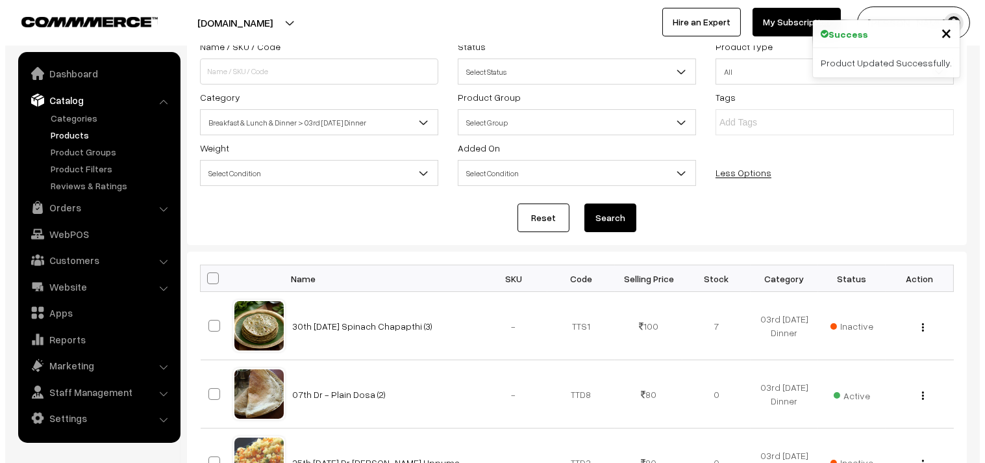
scroll to position [577, 0]
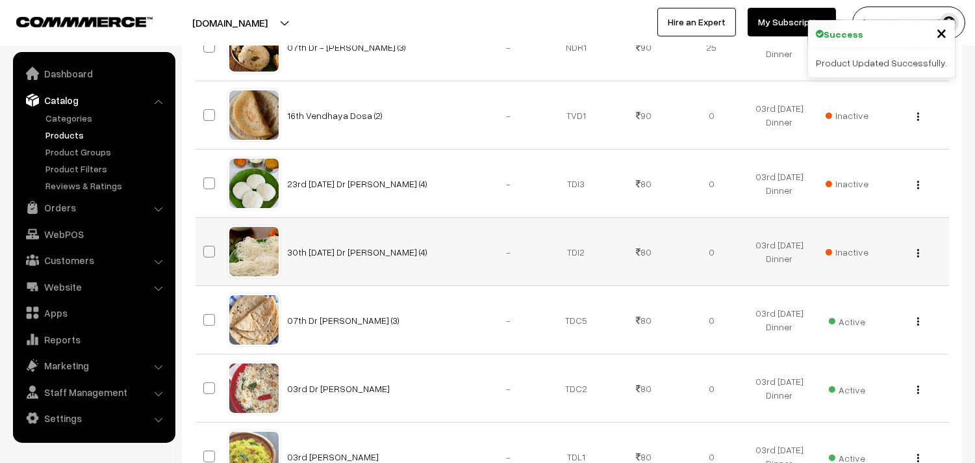
click at [847, 251] on span "Inactive" at bounding box center [847, 252] width 43 height 14
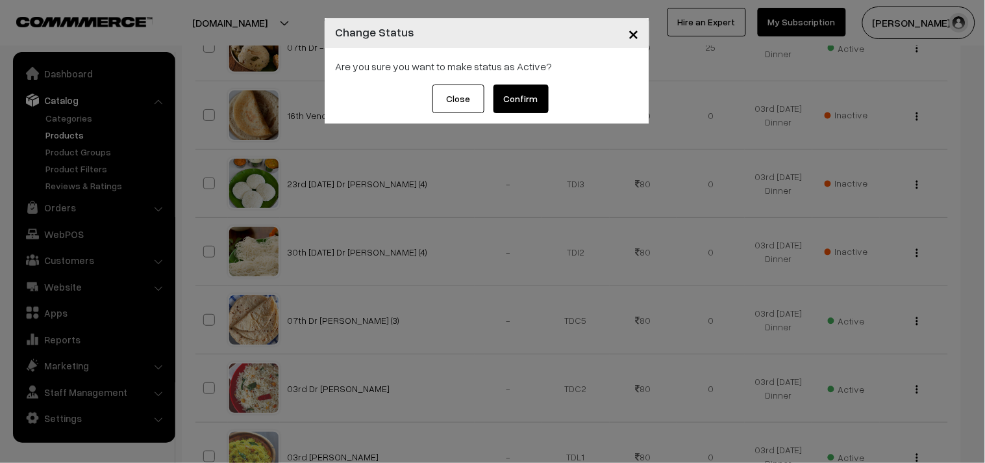
click at [531, 92] on button "Confirm" at bounding box center [521, 98] width 55 height 29
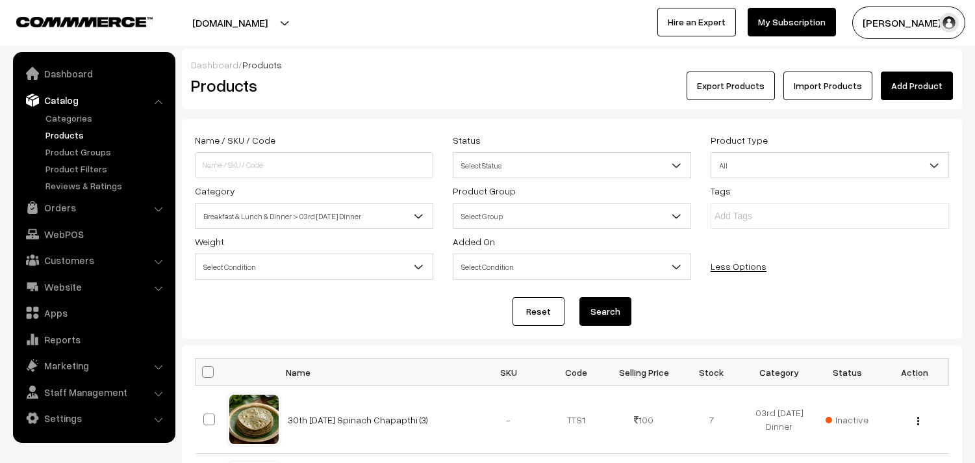
scroll to position [577, 0]
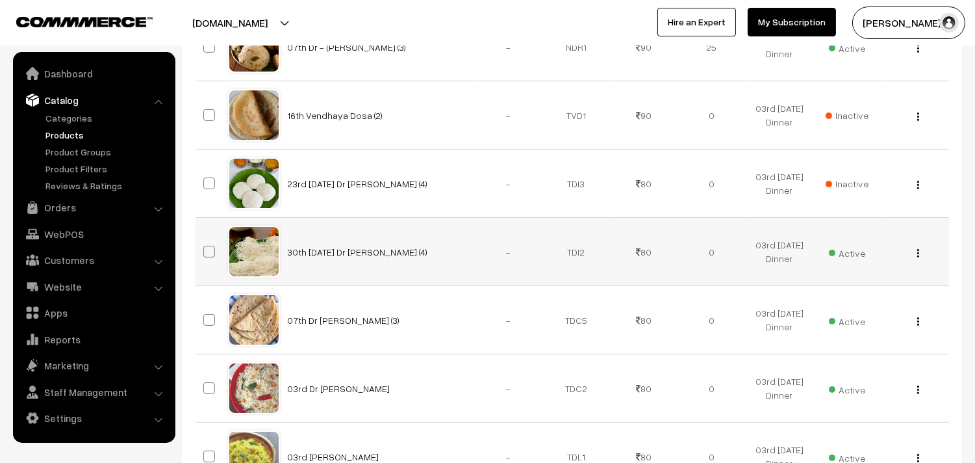
click at [917, 255] on img "button" at bounding box center [918, 253] width 2 height 8
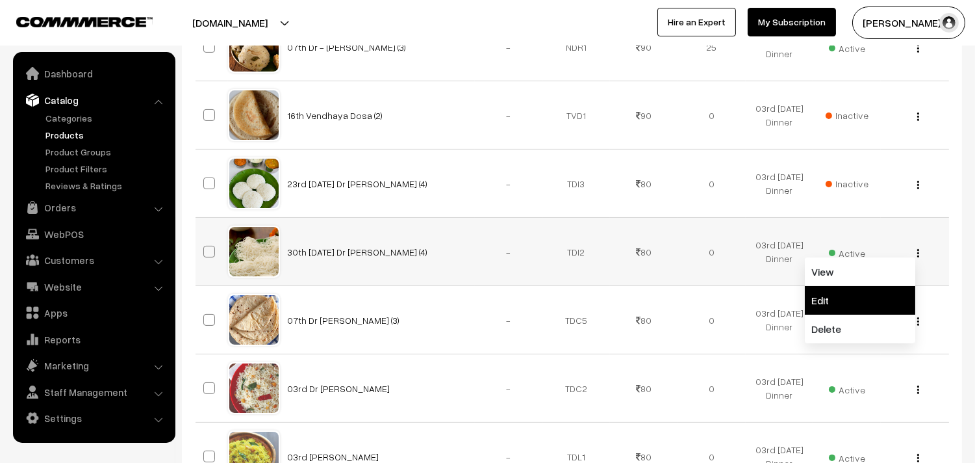
click at [832, 305] on link "Edit" at bounding box center [860, 300] width 110 height 29
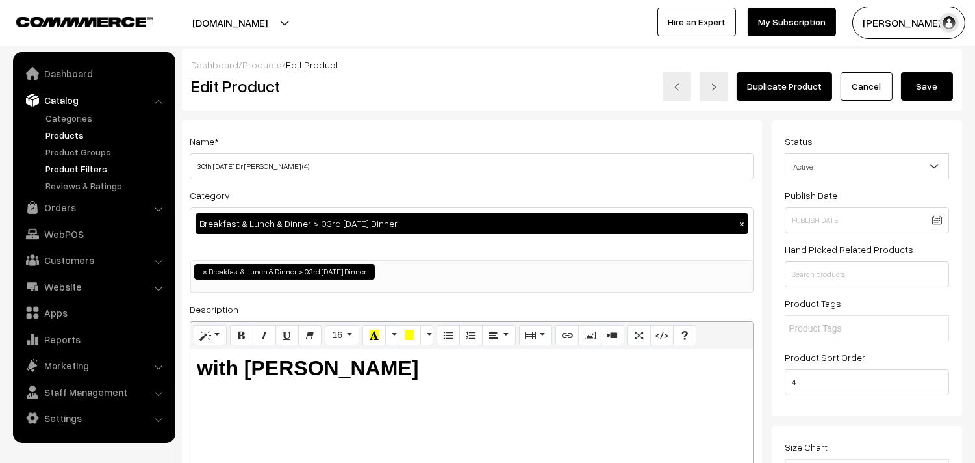
drag, startPoint x: 236, startPoint y: 166, endPoint x: 153, endPoint y: 168, distance: 83.8
type input "07th Dr [PERSON_NAME] (4)"
click at [947, 105] on div "Dashboard / Products / Edit Product Edit Product Duplicate Product Cancel Save" at bounding box center [572, 80] width 780 height 62
click at [943, 97] on button "Save" at bounding box center [927, 86] width 52 height 29
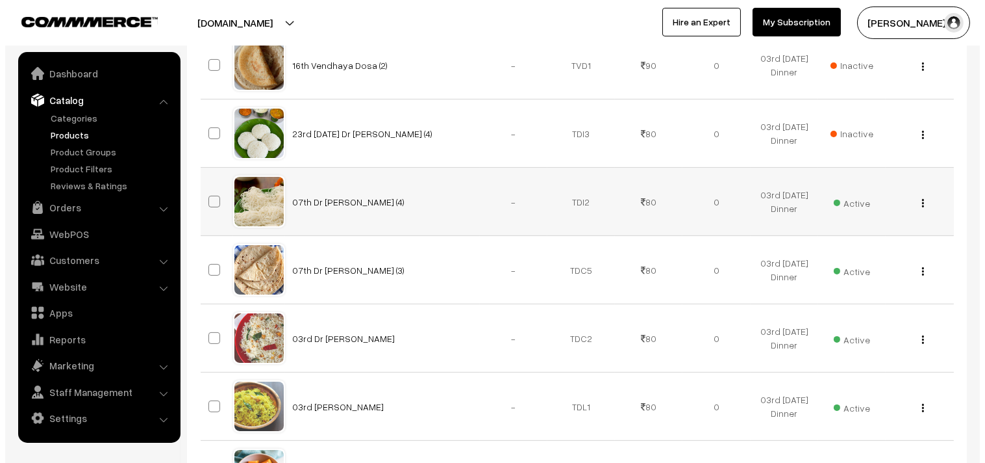
scroll to position [650, 0]
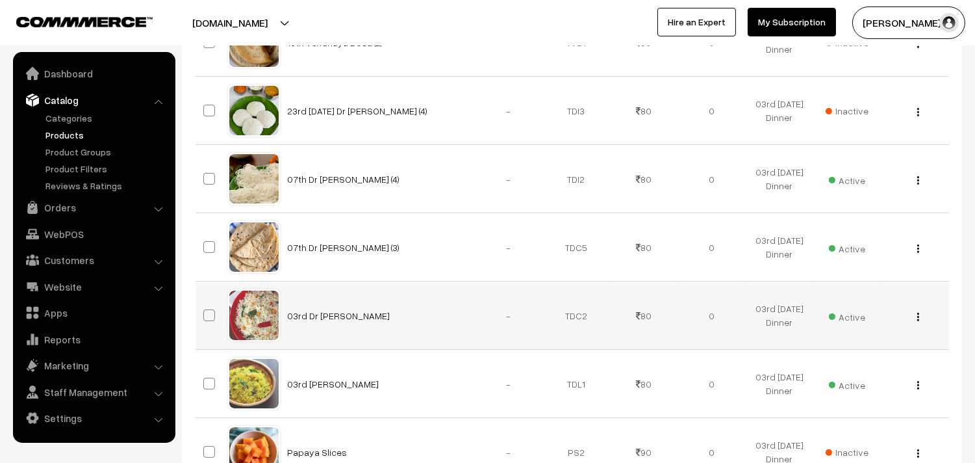
click at [849, 319] on span "Active" at bounding box center [847, 315] width 36 height 17
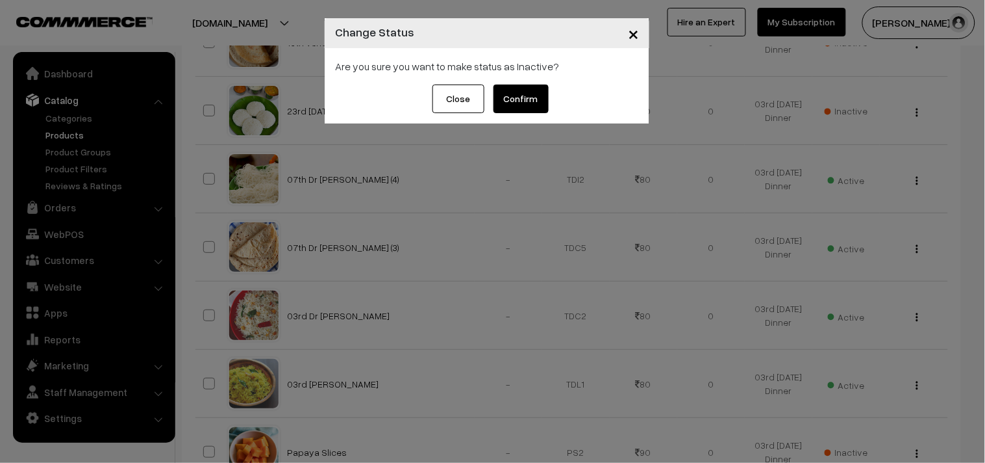
click at [522, 99] on button "Confirm" at bounding box center [521, 98] width 55 height 29
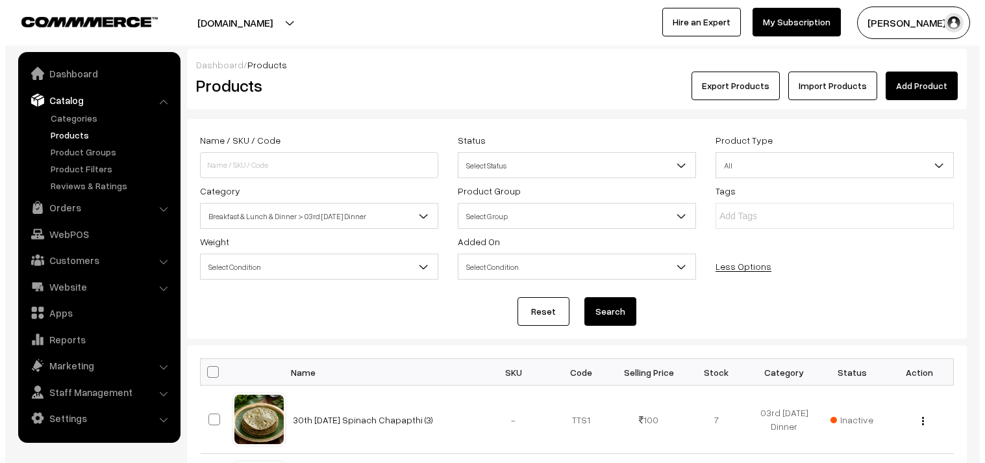
scroll to position [882, 0]
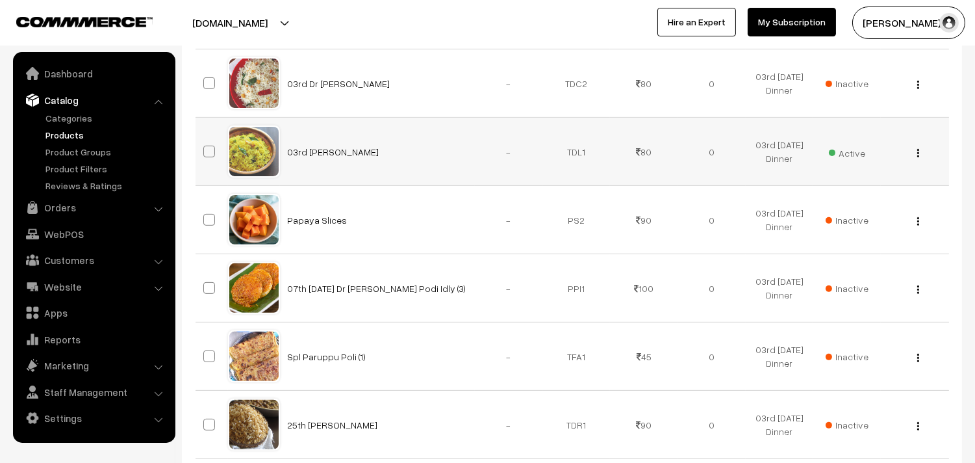
click at [869, 146] on td "Active" at bounding box center [847, 152] width 68 height 68
click at [850, 153] on span "Active" at bounding box center [847, 151] width 36 height 17
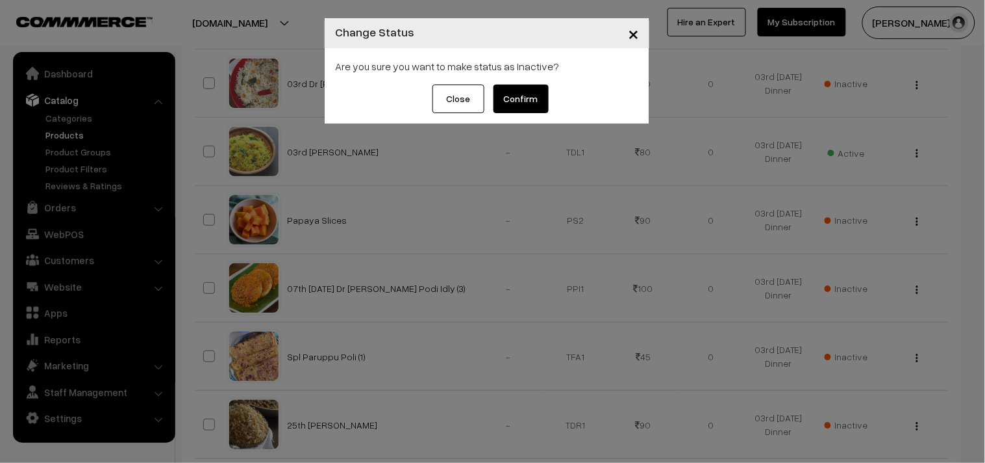
click at [529, 95] on button "Confirm" at bounding box center [521, 98] width 55 height 29
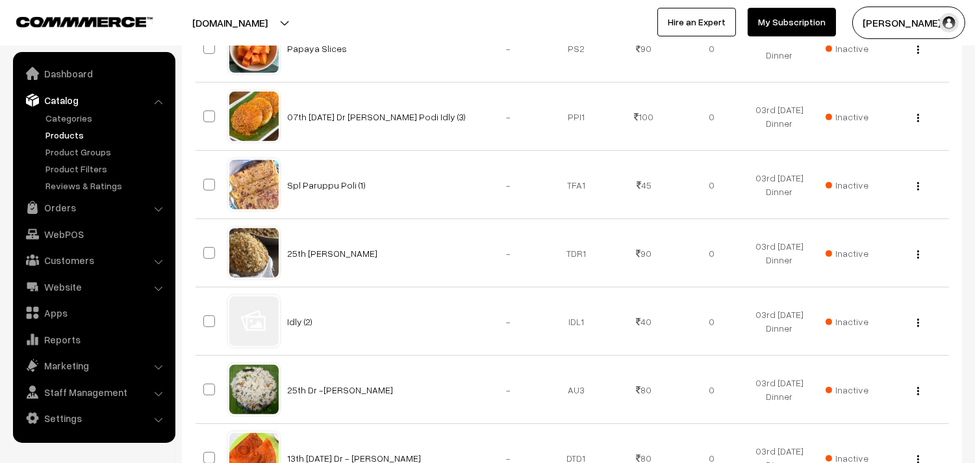
scroll to position [214, 0]
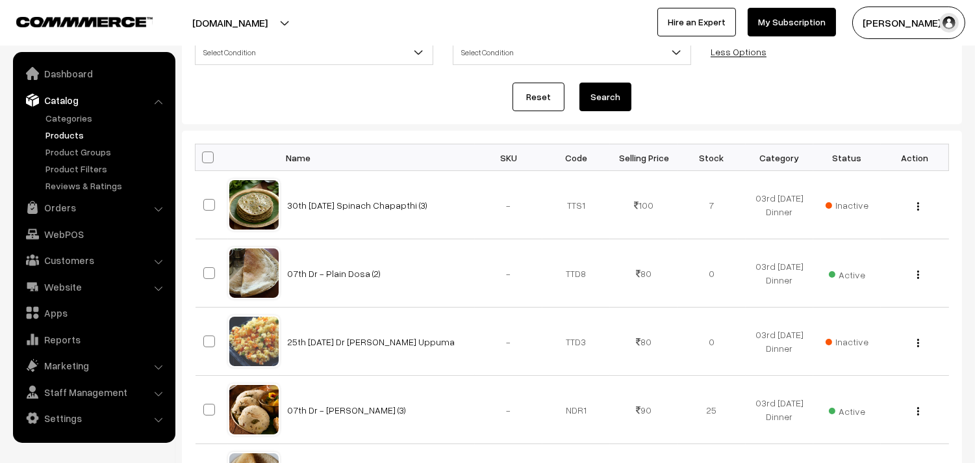
click at [208, 156] on span at bounding box center [208, 157] width 12 height 12
click at [204, 156] on input "checkbox" at bounding box center [200, 157] width 8 height 8
checkbox input "true"
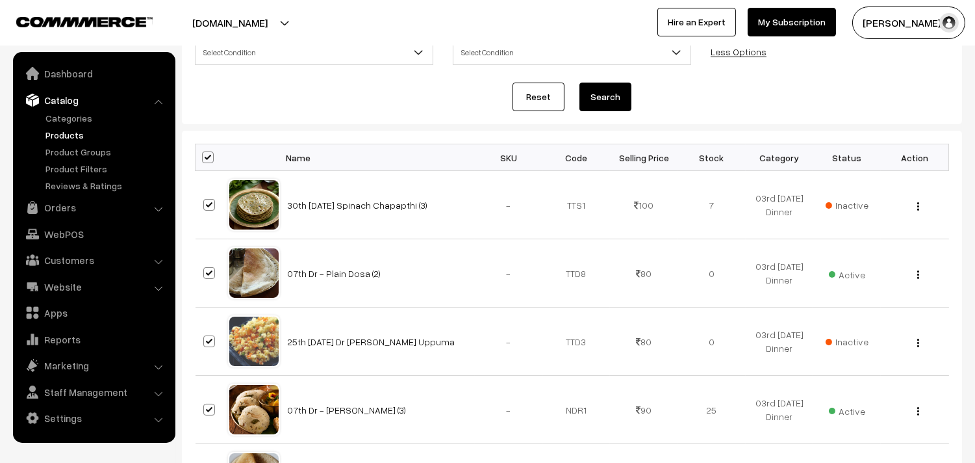
checkbox input "true"
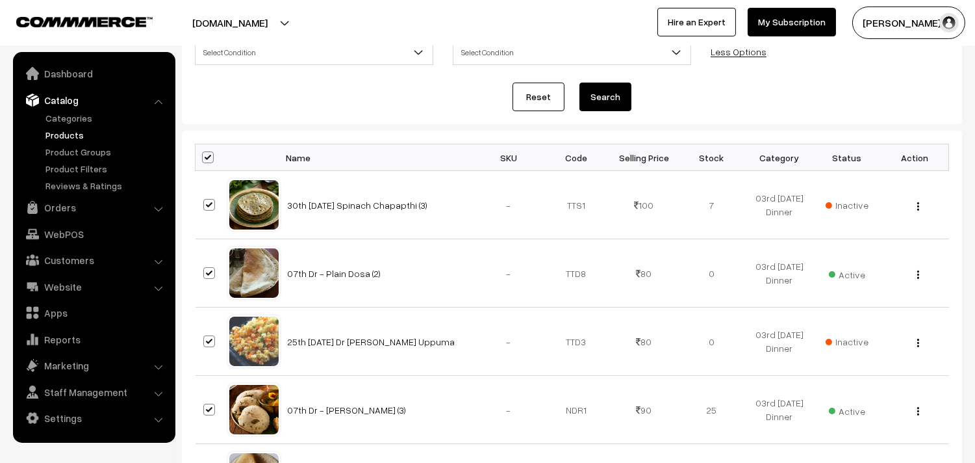
checkbox input "true"
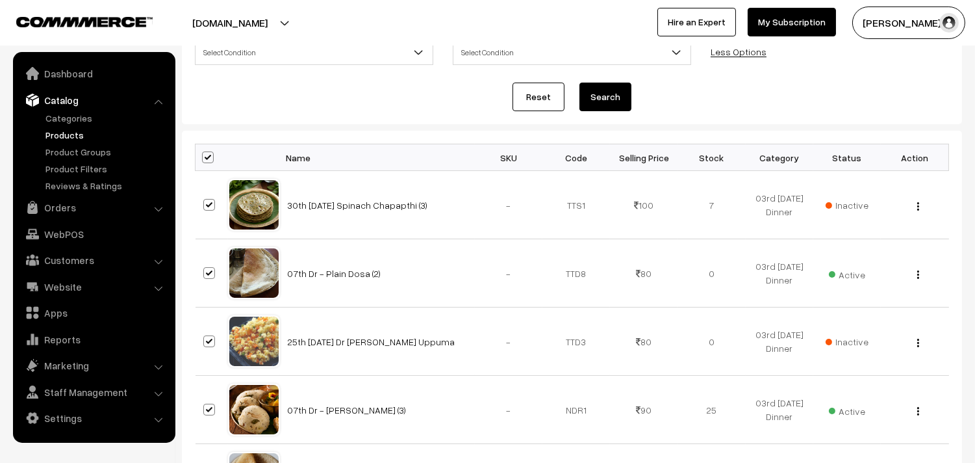
checkbox input "true"
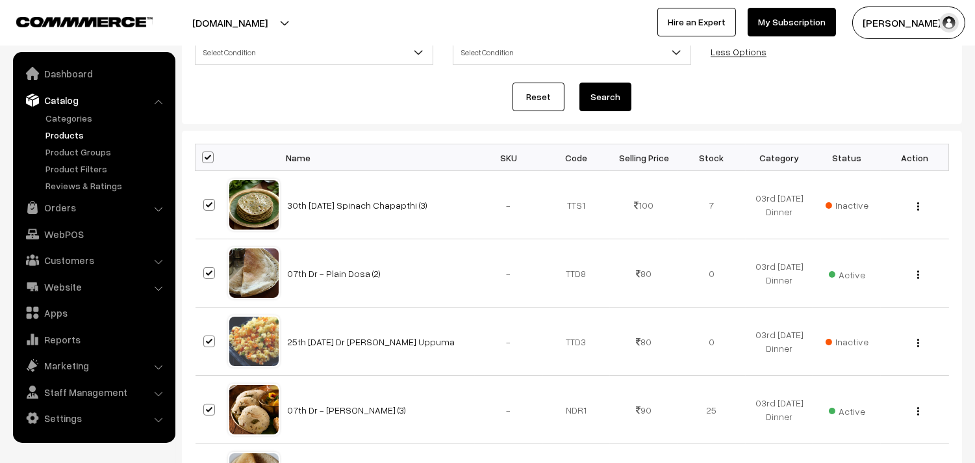
checkbox input "true"
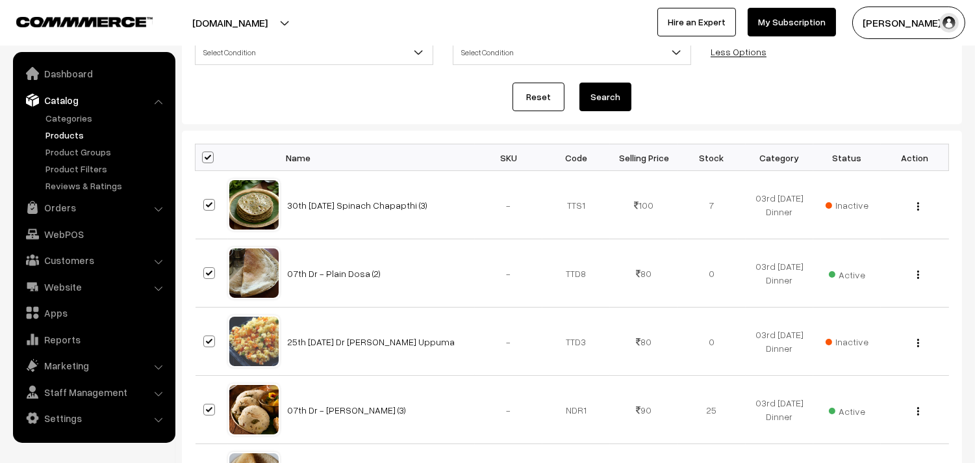
checkbox input "true"
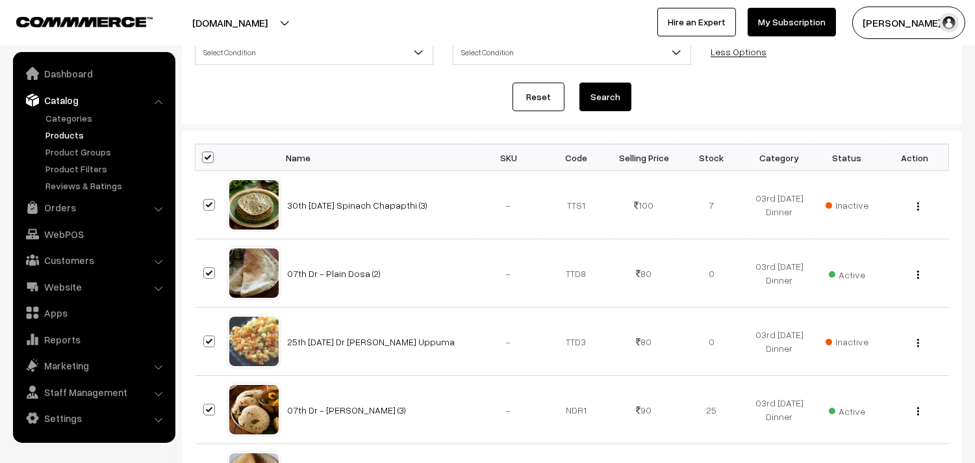
checkbox input "true"
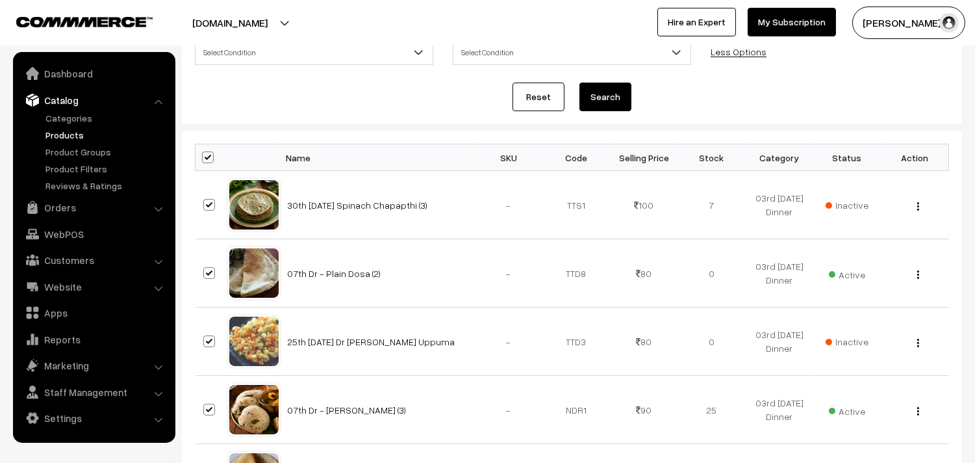
checkbox input "true"
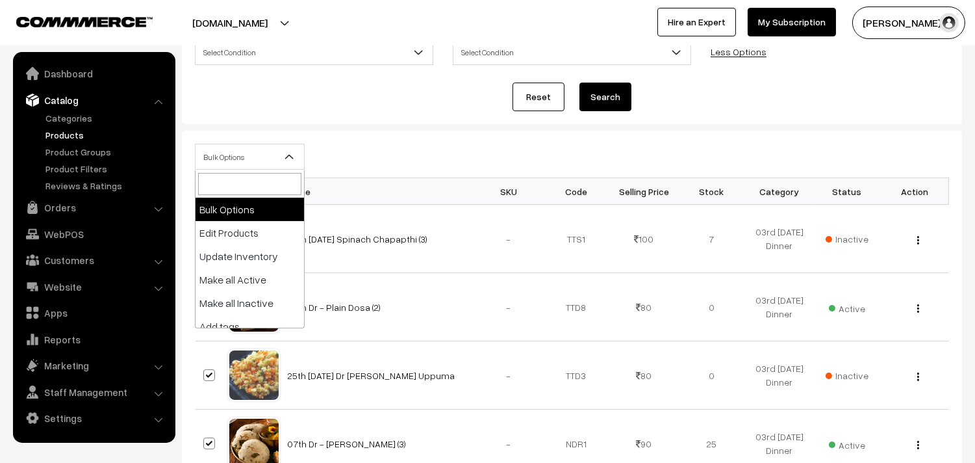
click at [221, 156] on span "Bulk Options" at bounding box center [250, 157] width 108 height 23
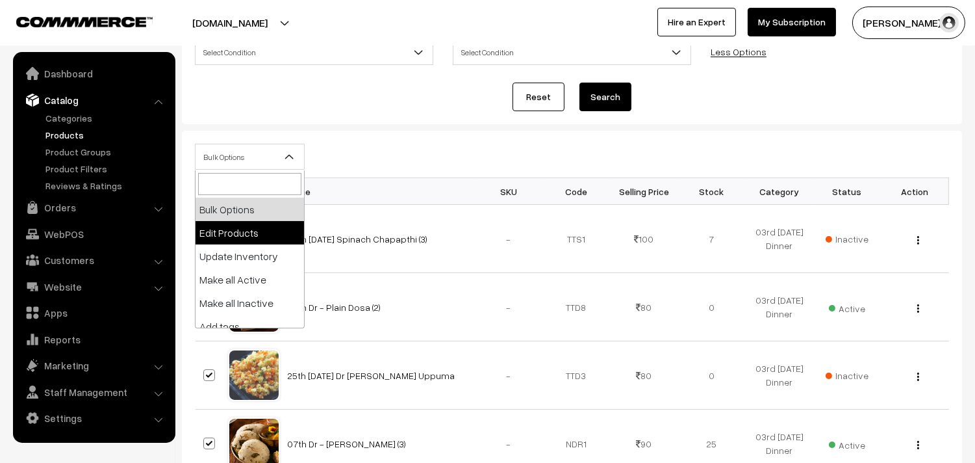
select select "editProduct"
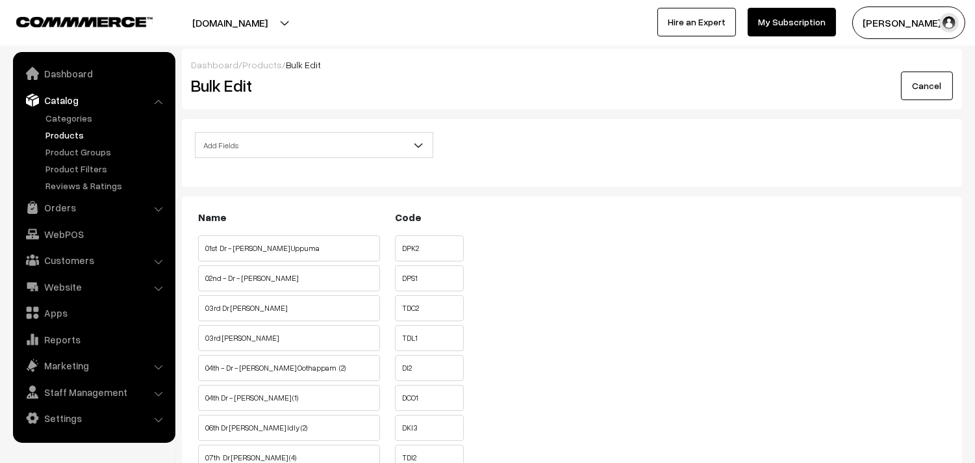
click at [264, 141] on span "Add Fields" at bounding box center [314, 145] width 237 height 23
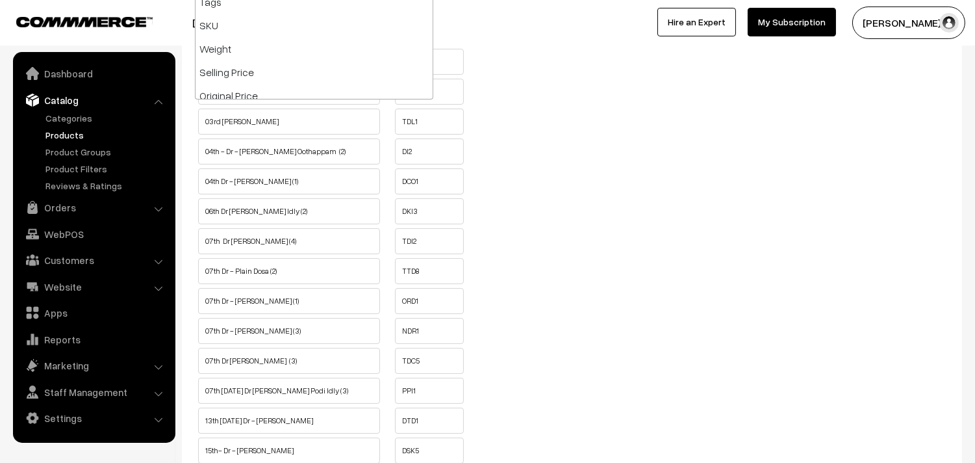
scroll to position [144, 0]
select select "allow-purchase"
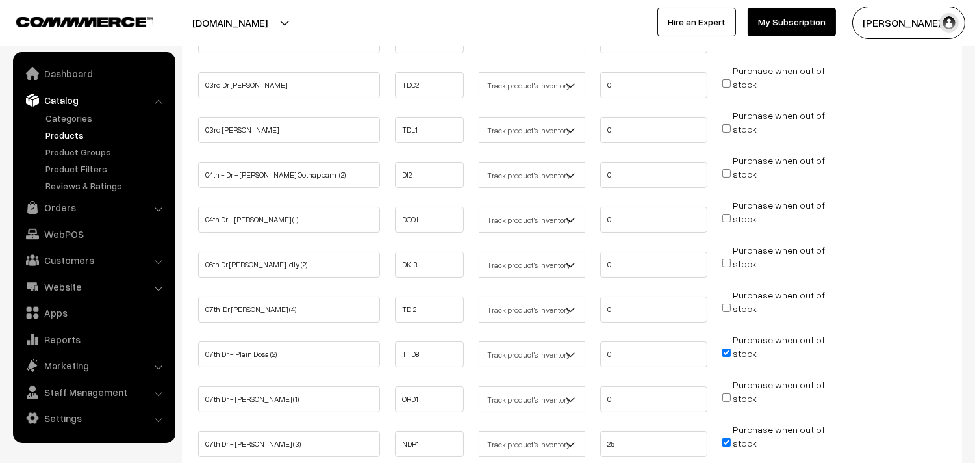
scroll to position [433, 0]
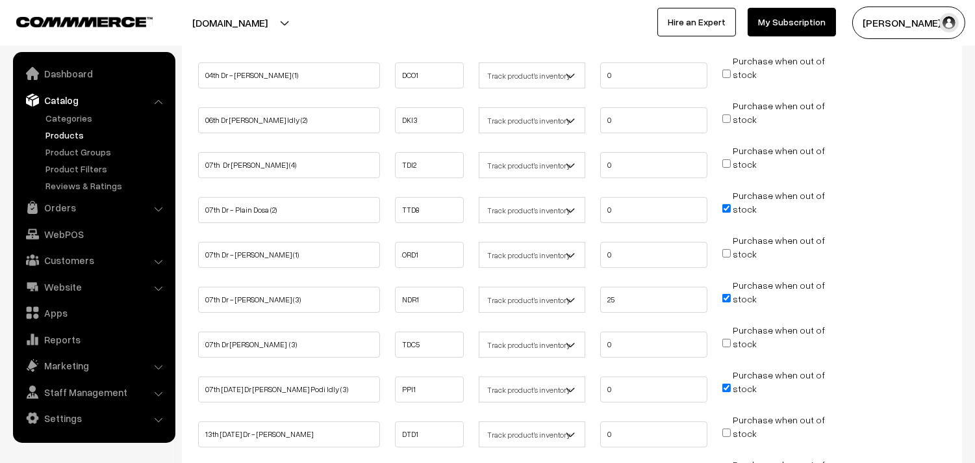
click at [728, 163] on input "Purchase when out of stock" at bounding box center [726, 163] width 8 height 8
checkbox input "true"
click at [724, 383] on input "Purchase when out of stock" at bounding box center [726, 387] width 8 height 8
checkbox input "false"
click at [729, 339] on input "Purchase when out of stock" at bounding box center [726, 342] width 8 height 8
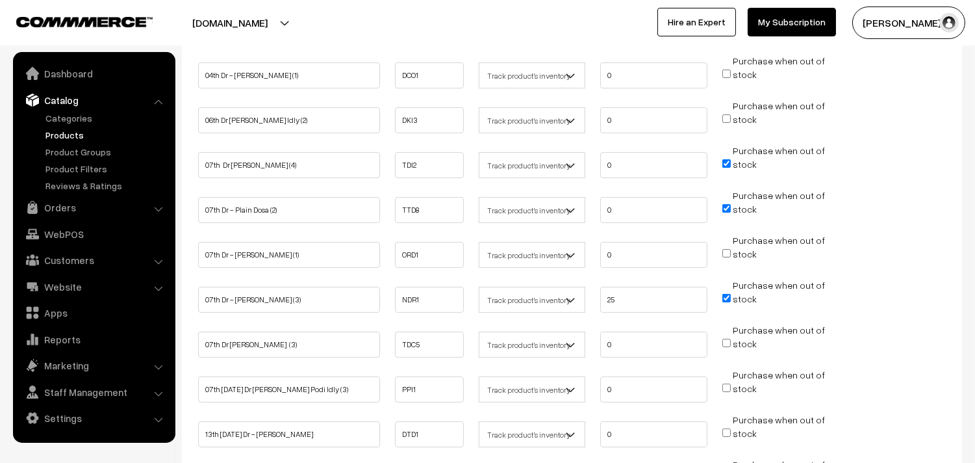
checkbox input "true"
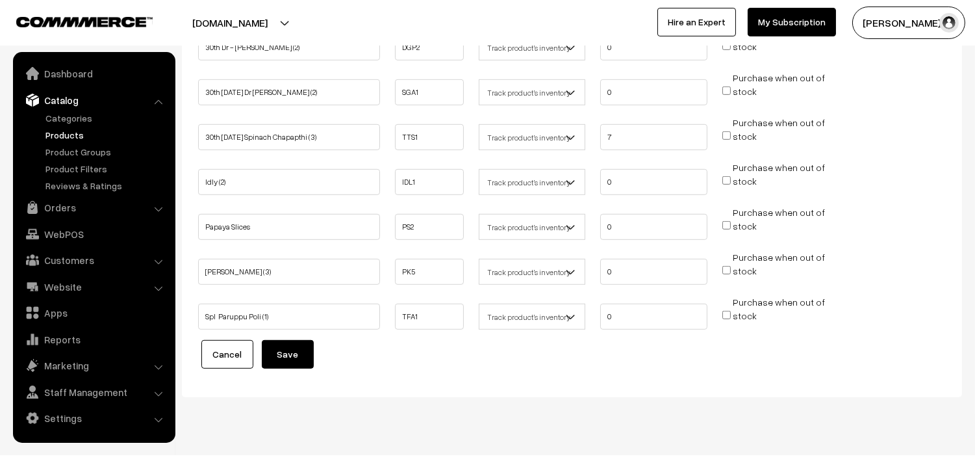
scroll to position [1411, 0]
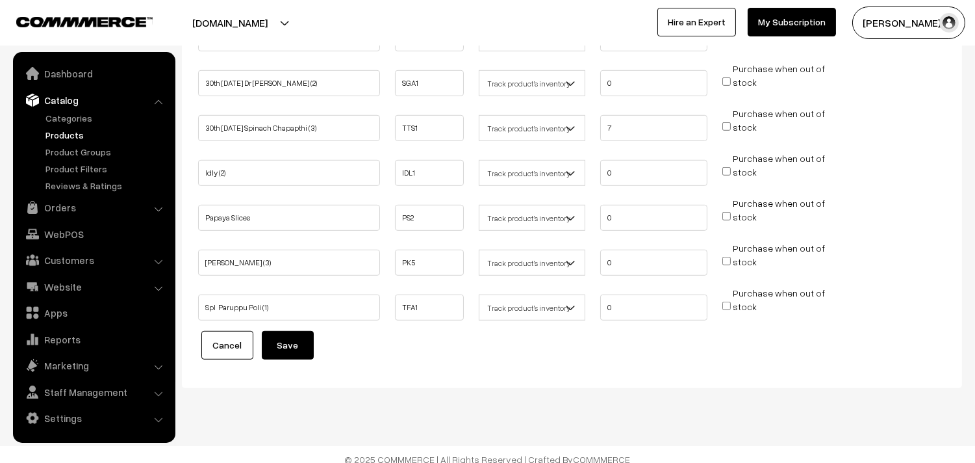
click at [301, 331] on button "Save" at bounding box center [288, 345] width 52 height 29
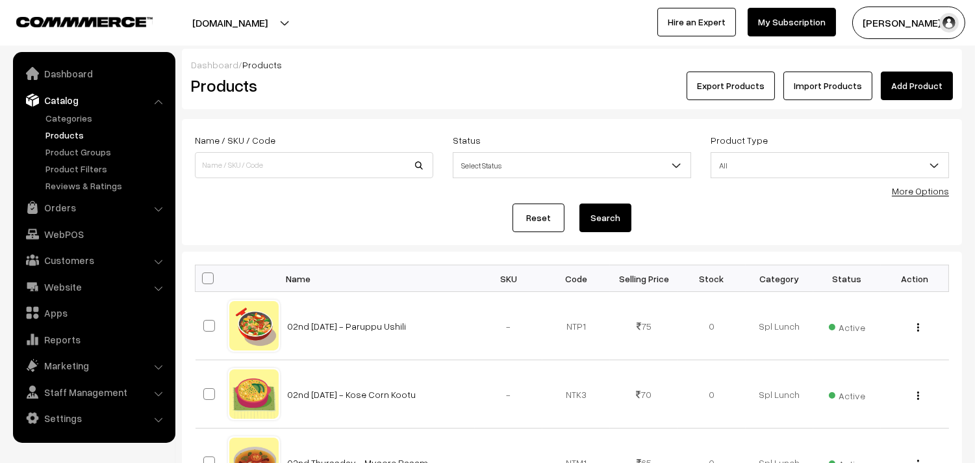
click at [62, 107] on link "Catalog" at bounding box center [93, 99] width 155 height 23
click at [61, 115] on link "Categories" at bounding box center [106, 118] width 129 height 14
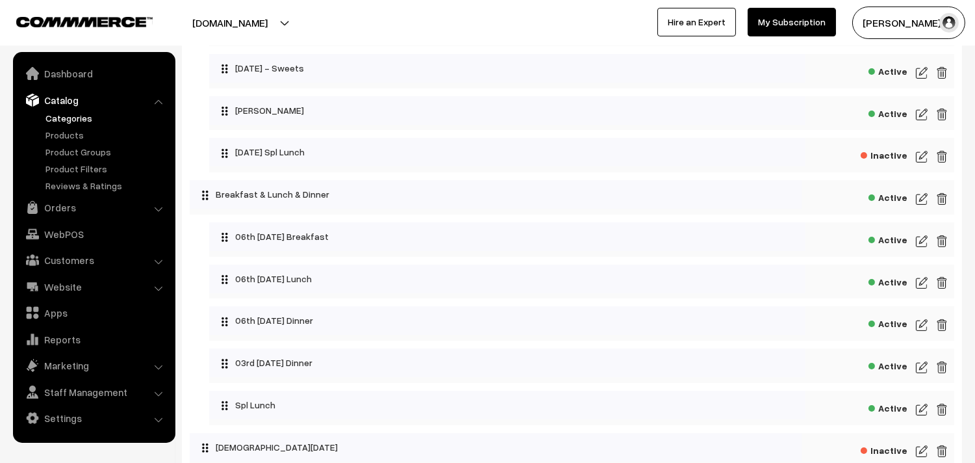
scroll to position [433, 0]
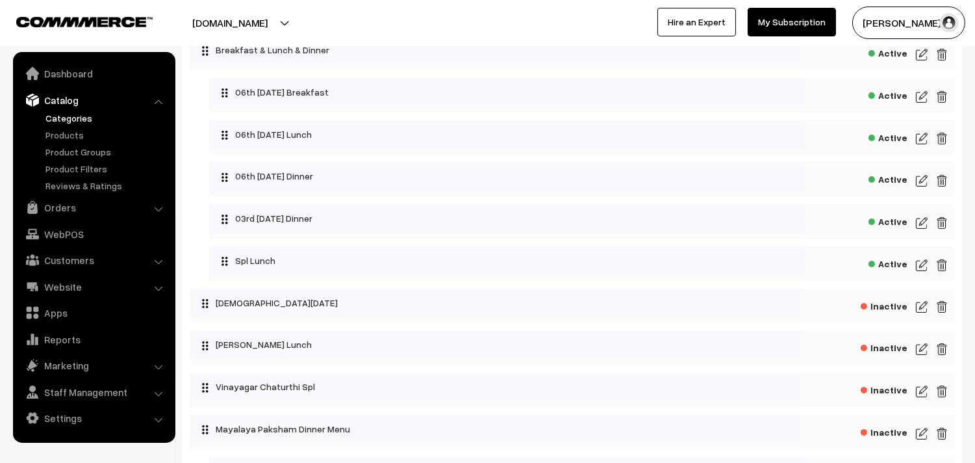
click at [918, 223] on img at bounding box center [922, 223] width 12 height 16
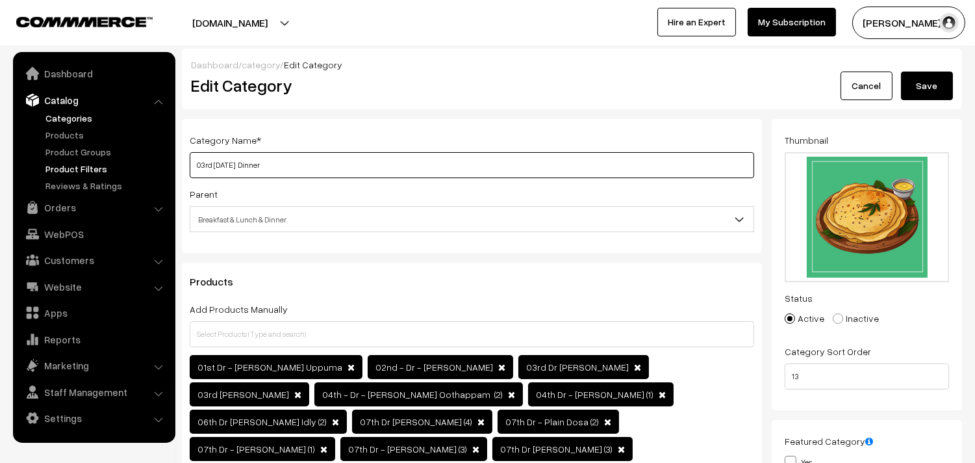
drag, startPoint x: 234, startPoint y: 168, endPoint x: 134, endPoint y: 167, distance: 100.0
type input "07th [DATE] Dinner"
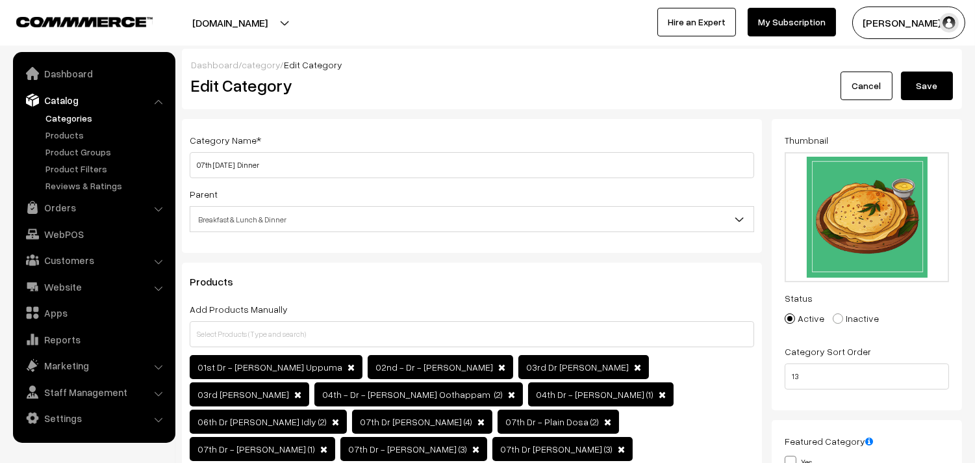
click at [922, 89] on button "Save" at bounding box center [927, 85] width 52 height 29
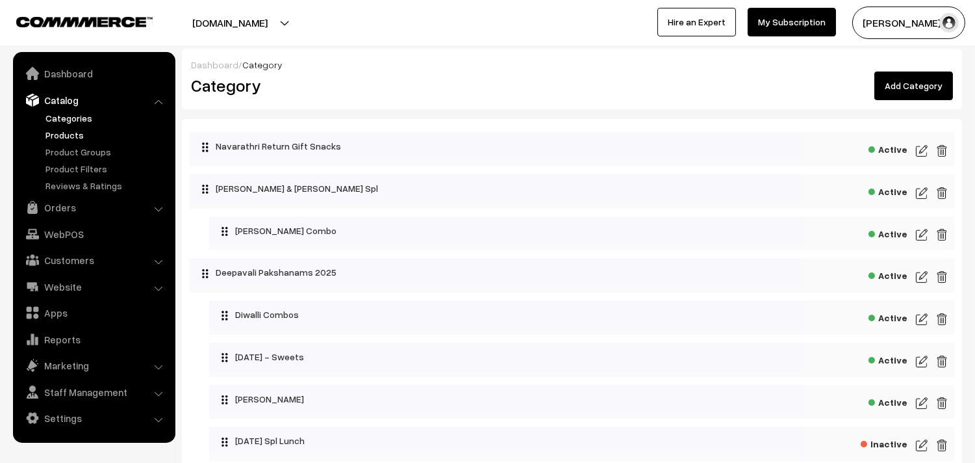
click at [67, 134] on link "Products" at bounding box center [106, 135] width 129 height 14
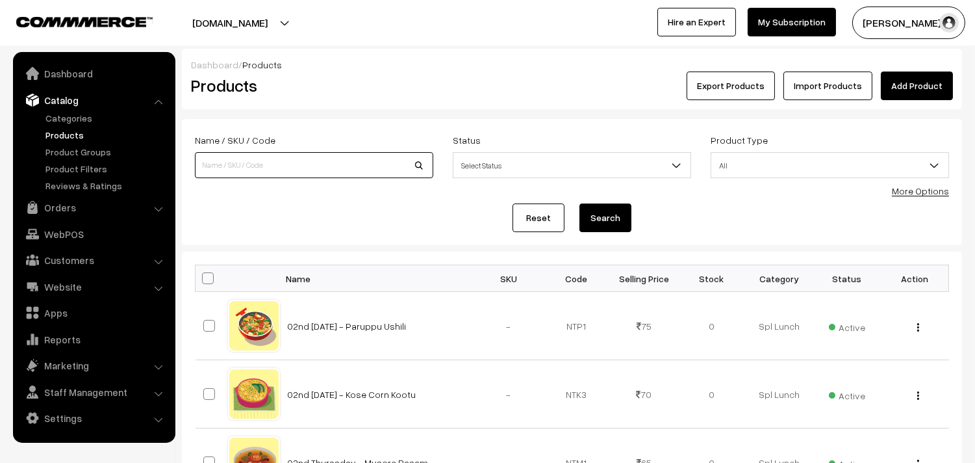
click at [257, 165] on input at bounding box center [314, 165] width 238 height 26
type input "rava idly"
click at [579, 203] on button "Search" at bounding box center [605, 217] width 52 height 29
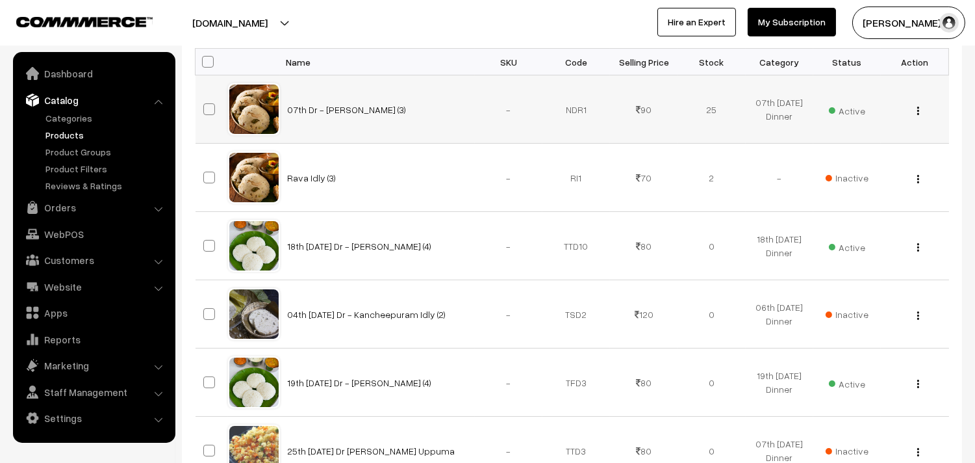
scroll to position [216, 0]
click at [917, 108] on img "button" at bounding box center [918, 111] width 2 height 8
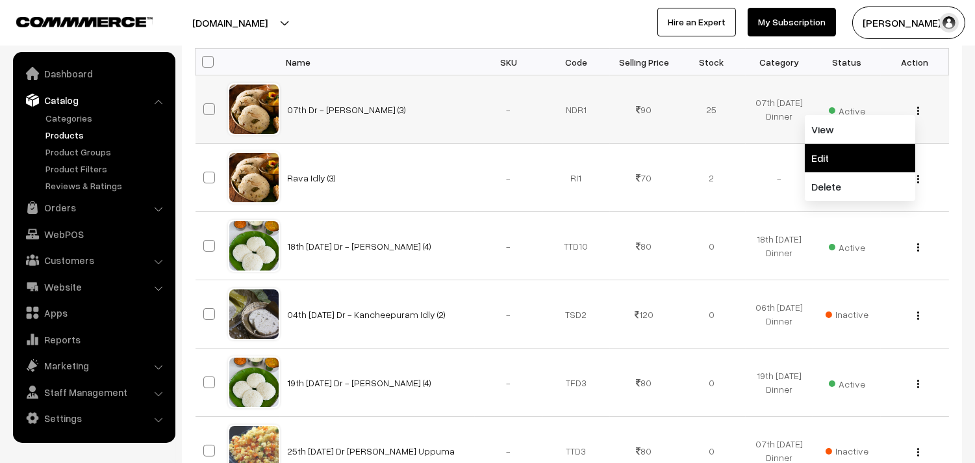
click at [871, 145] on link "Edit" at bounding box center [860, 158] width 110 height 29
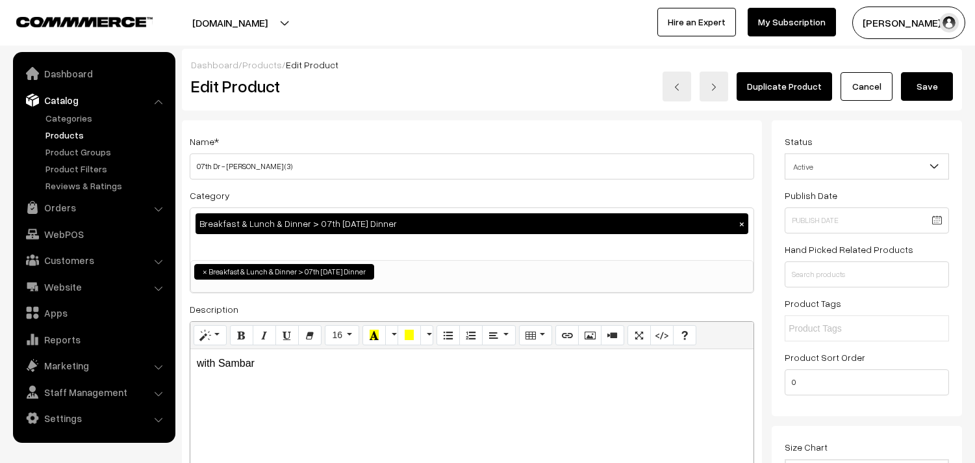
scroll to position [144, 0]
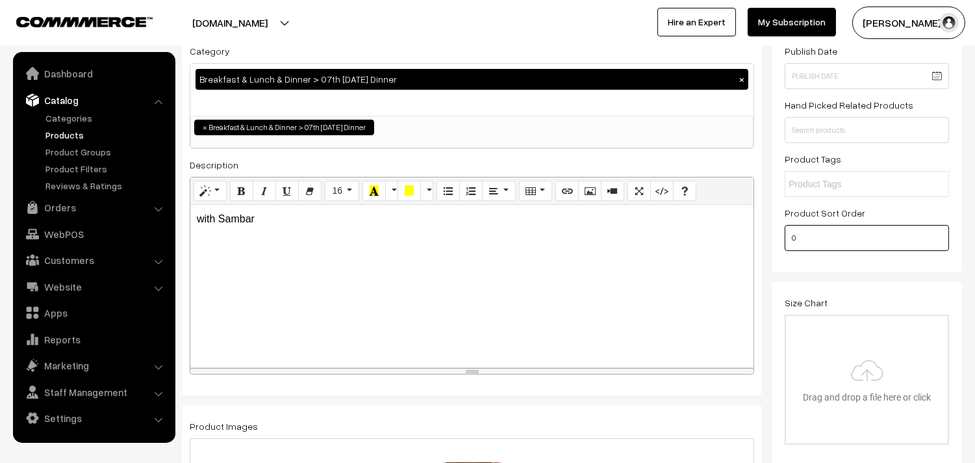
drag, startPoint x: 763, startPoint y: 243, endPoint x: 755, endPoint y: 245, distance: 8.0
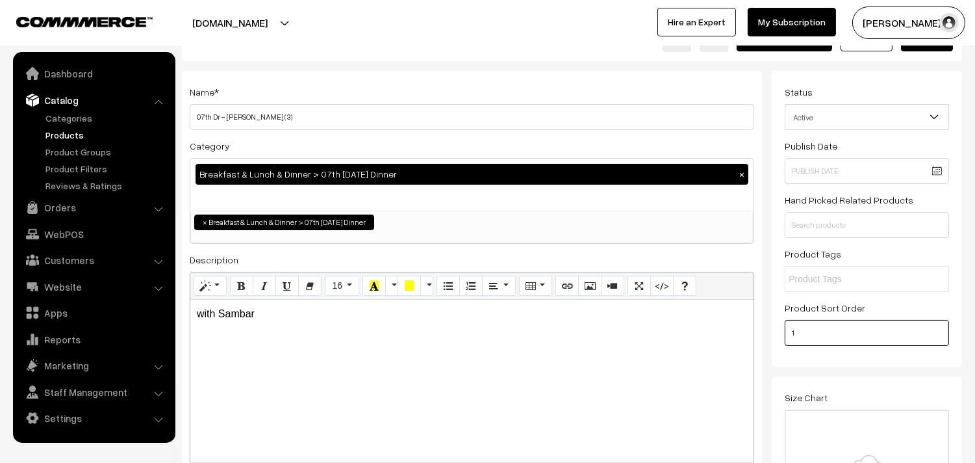
scroll to position [0, 0]
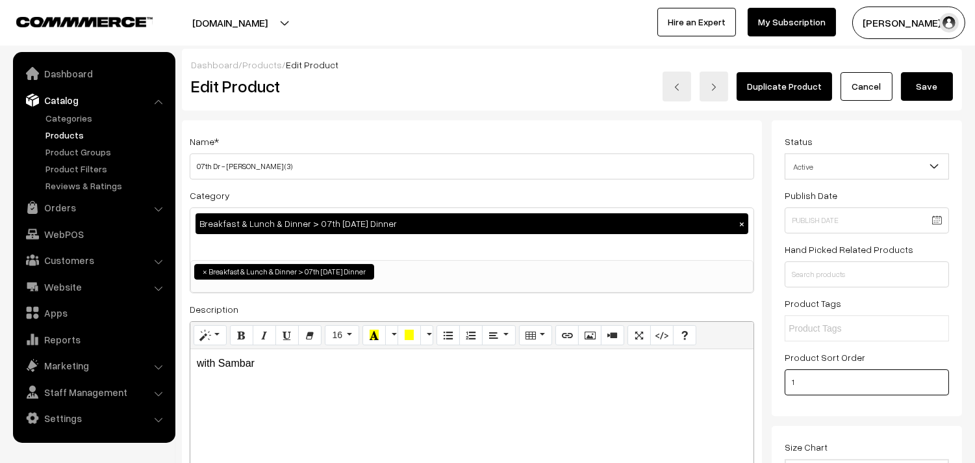
type input "1"
click at [933, 90] on button "Save" at bounding box center [927, 86] width 52 height 29
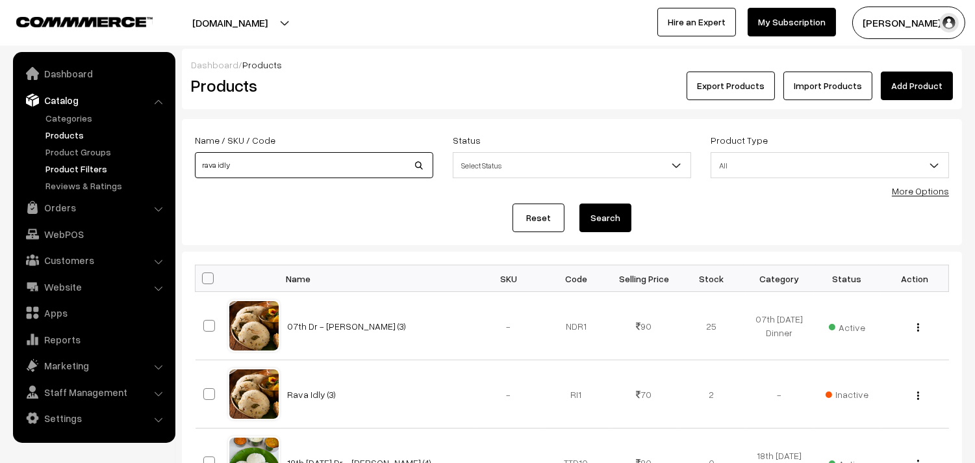
drag, startPoint x: 239, startPoint y: 158, endPoint x: 164, endPoint y: 164, distance: 75.6
type input "ghee [DATE]"
click at [579, 203] on button "Search" at bounding box center [605, 217] width 52 height 29
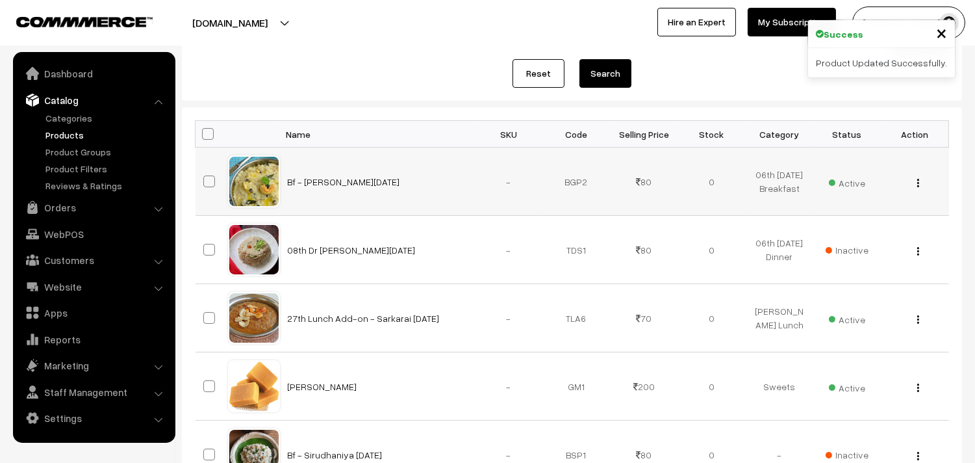
scroll to position [144, 0]
click at [918, 177] on button "button" at bounding box center [918, 182] width 3 height 10
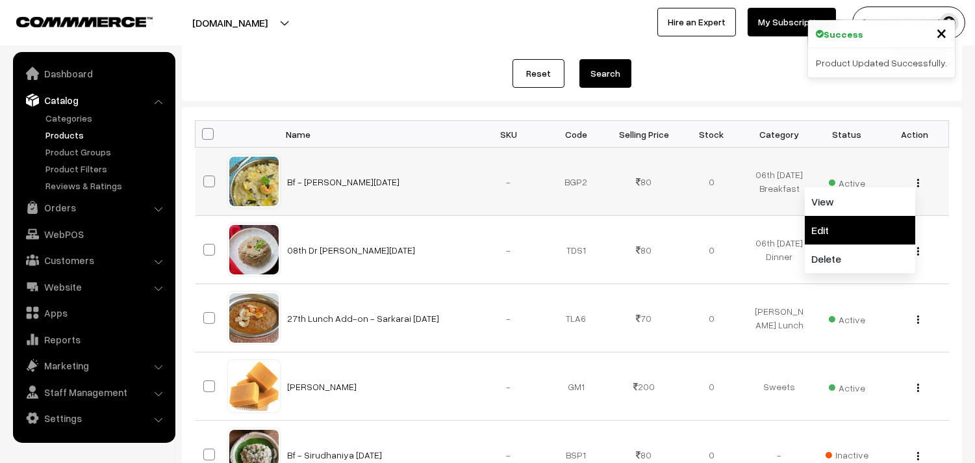
click at [833, 231] on link "Edit" at bounding box center [860, 230] width 110 height 29
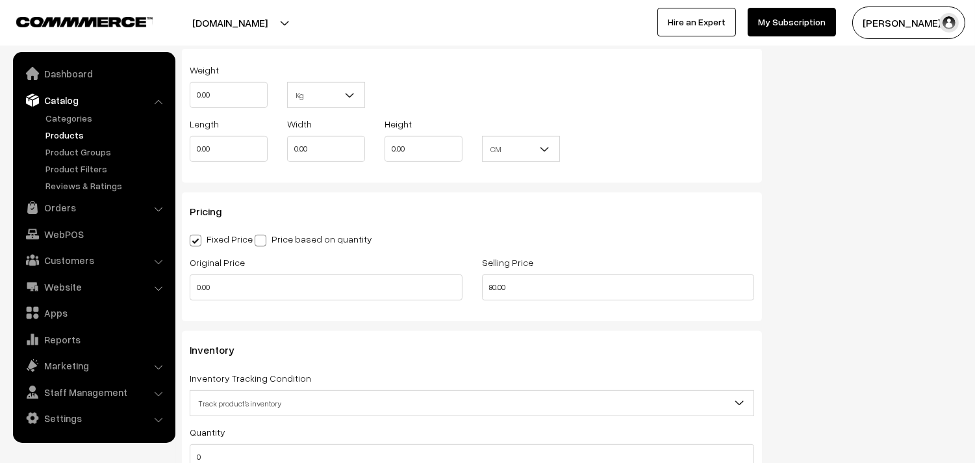
scroll to position [1010, 0]
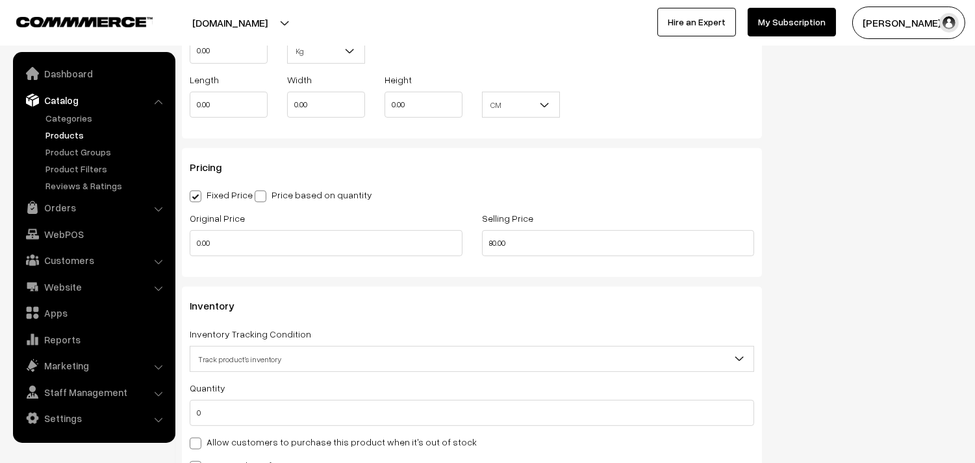
click at [231, 444] on label "Allow customers to purchase this product when it's out of stock" at bounding box center [333, 442] width 287 height 14
click at [198, 444] on input "Allow customers to purchase this product when it's out of stock" at bounding box center [194, 441] width 8 height 8
checkbox input "true"
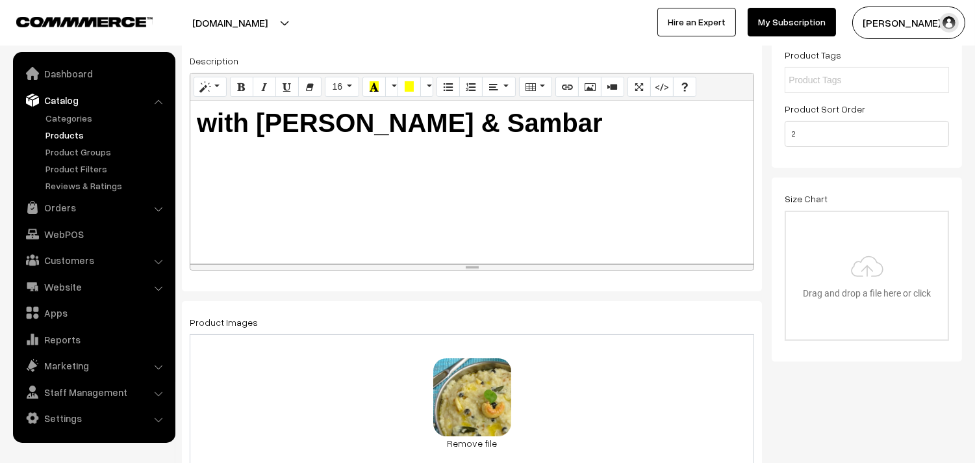
scroll to position [0, 0]
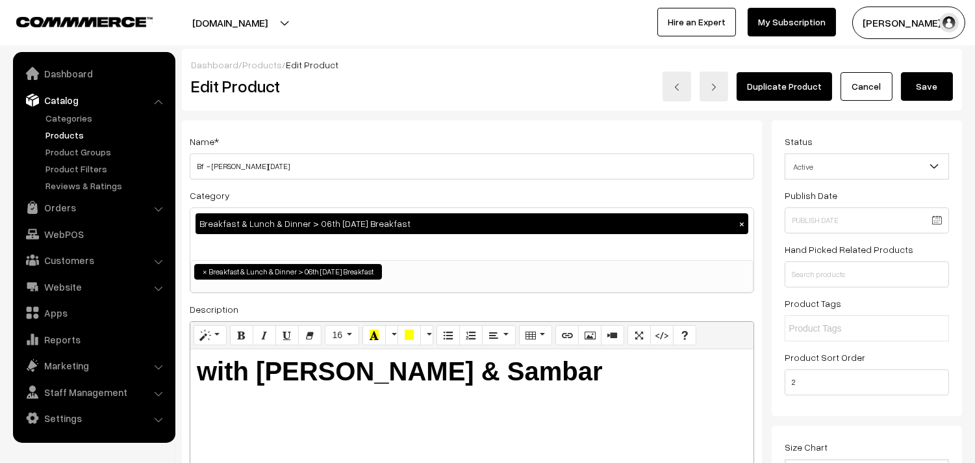
drag, startPoint x: 939, startPoint y: 87, endPoint x: 929, endPoint y: 83, distance: 10.5
click at [938, 86] on button "Save" at bounding box center [927, 86] width 52 height 29
